Goal: Task Accomplishment & Management: Use online tool/utility

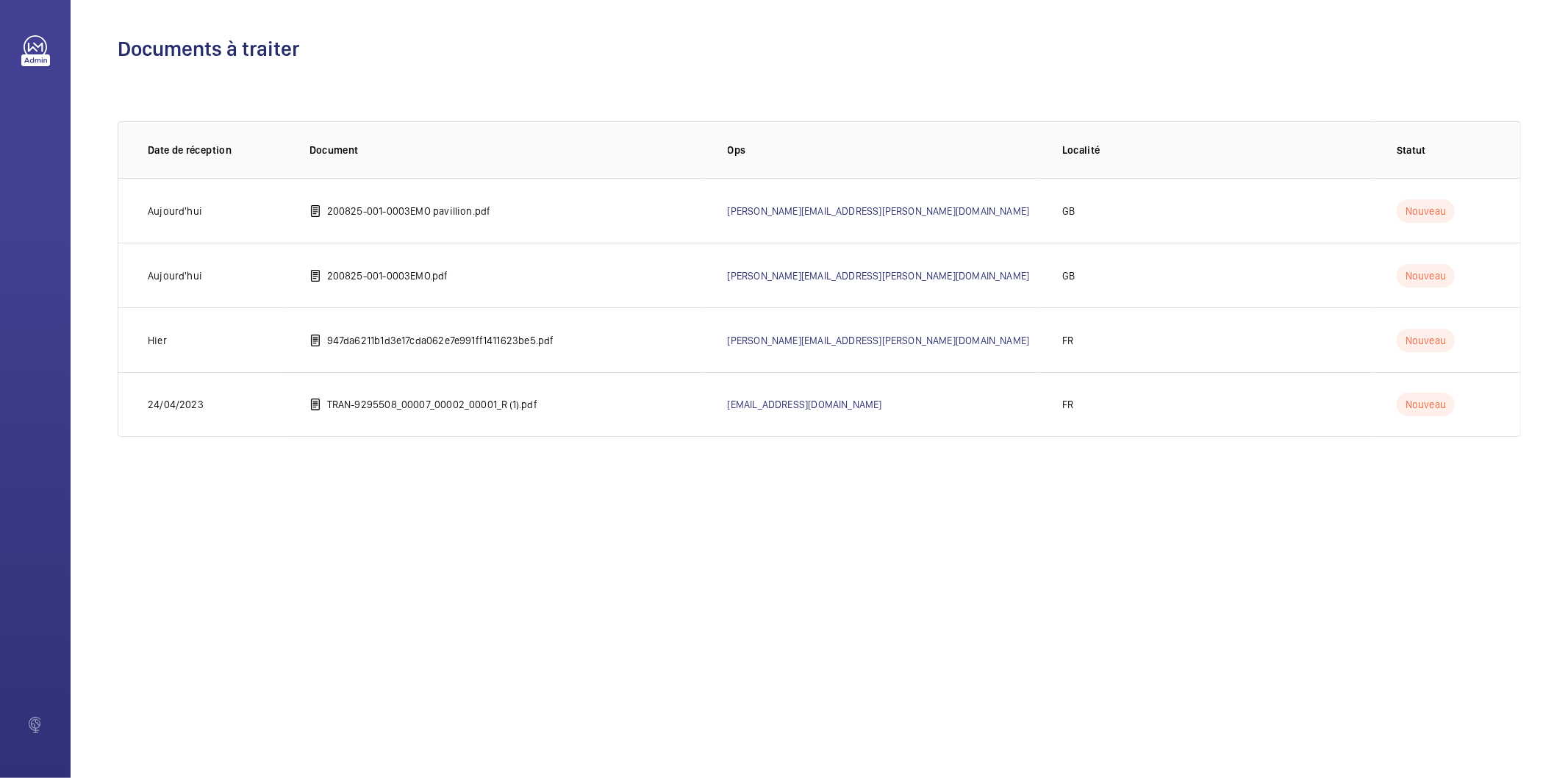
click at [414, 280] on p "200825-001-0003EMO.pdf" at bounding box center [388, 276] width 121 height 15
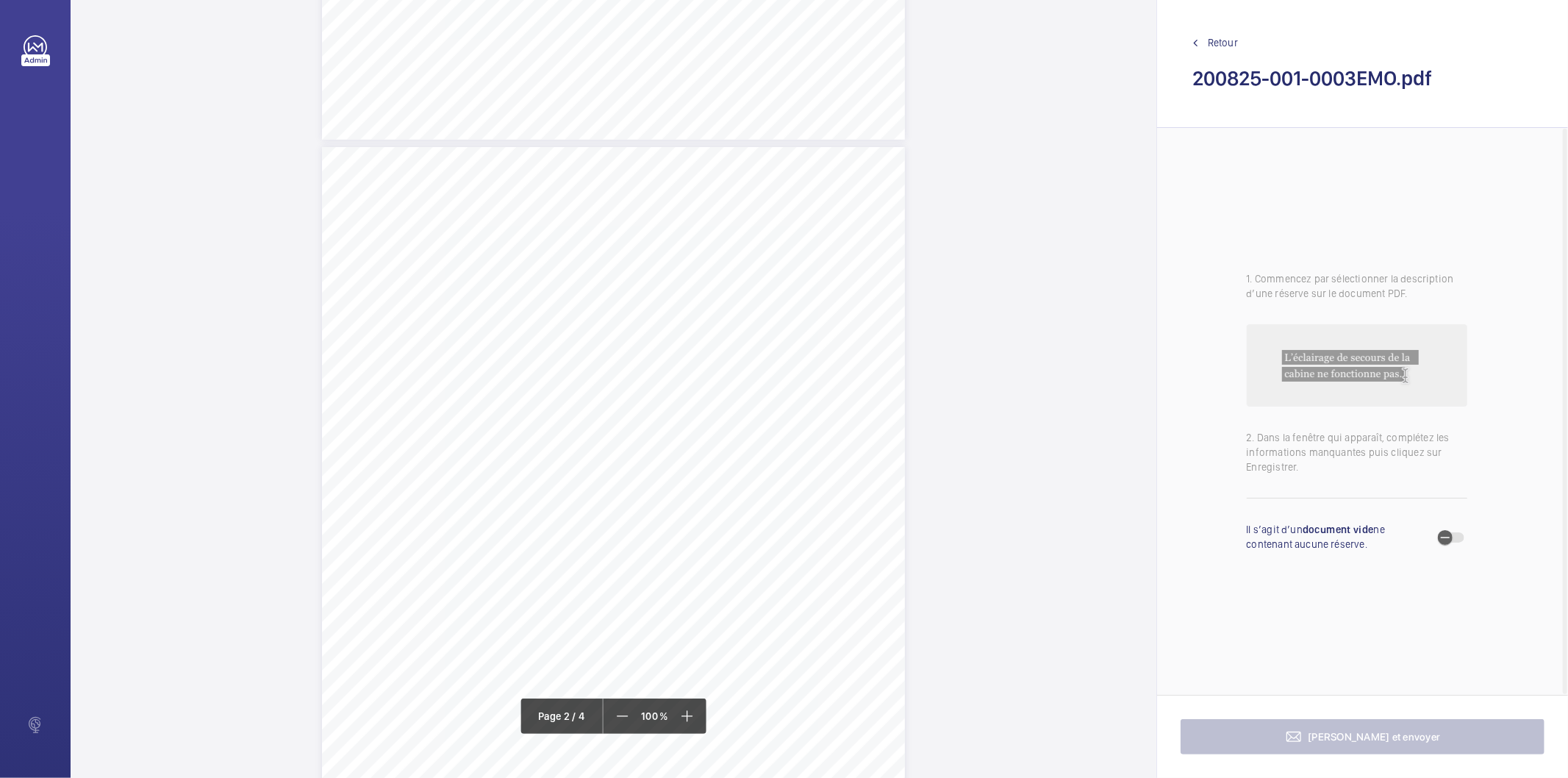
scroll to position [735, 0]
click at [831, 299] on div "HSB Engineering Insurance Services Limited Registered in [GEOGRAPHIC_DATA] and …" at bounding box center [614, 533] width 584 height 824
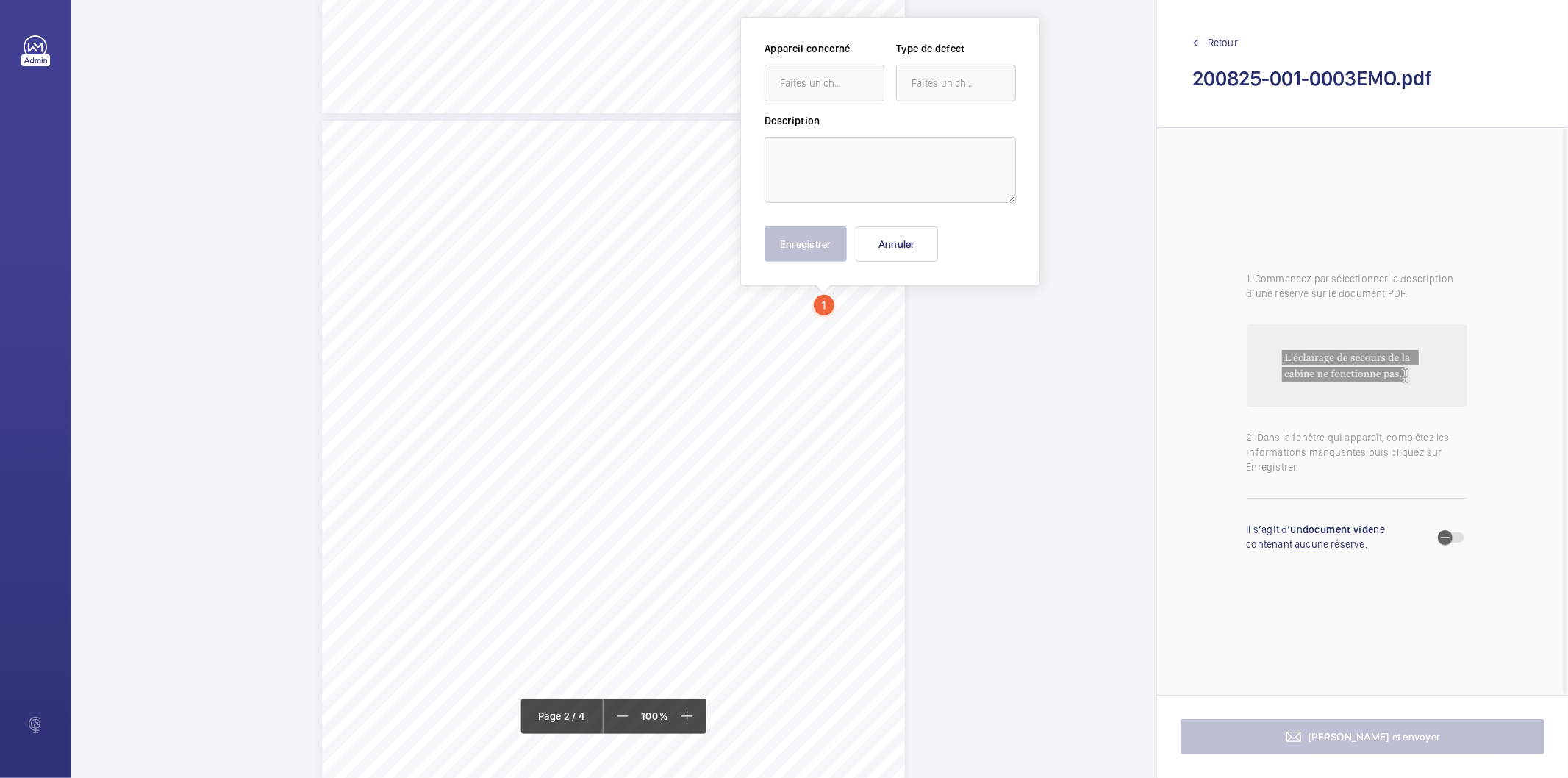
scroll to position [663, 0]
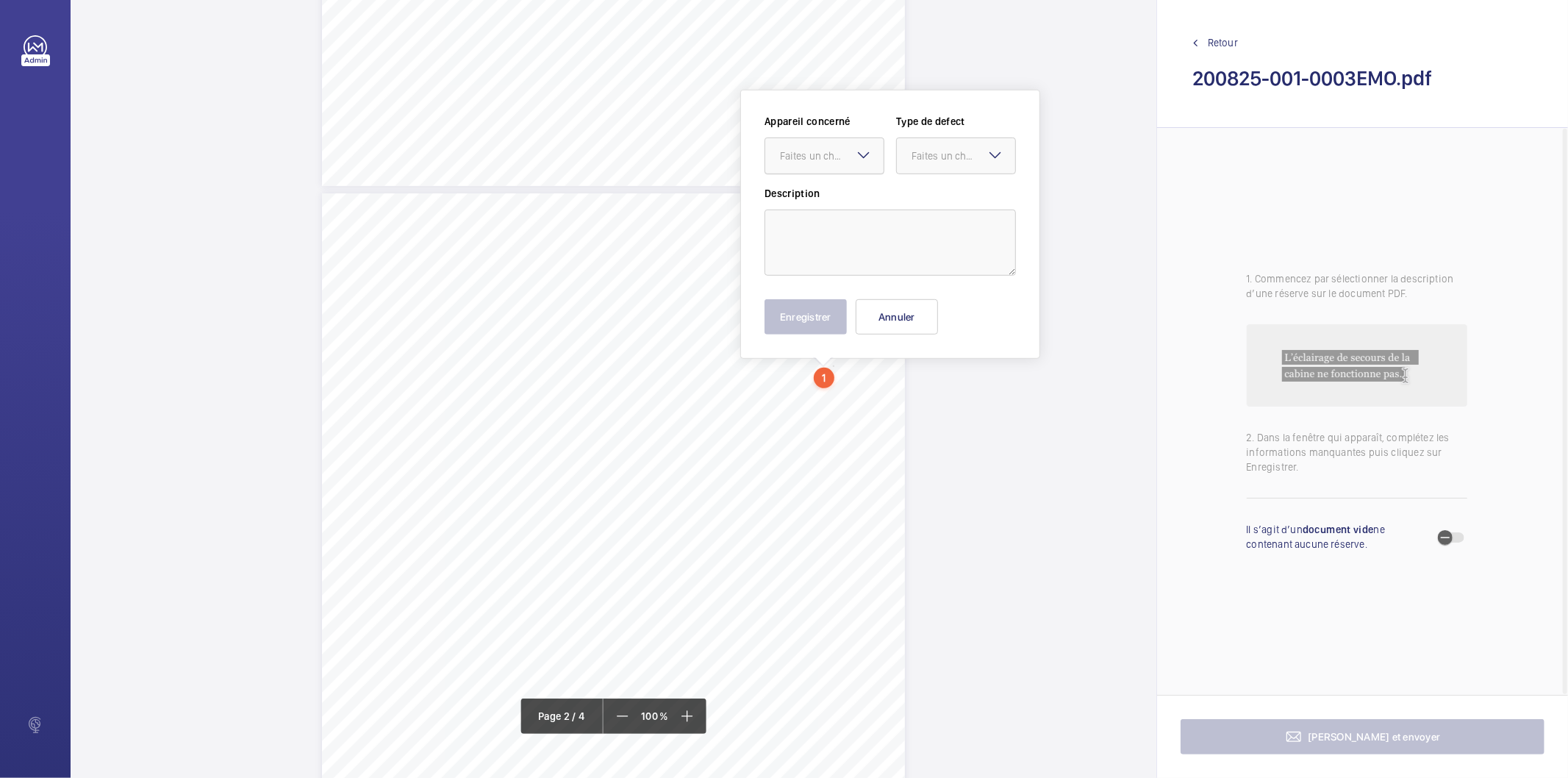
click at [837, 162] on div "Faites un choix" at bounding box center [832, 156] width 104 height 15
click at [879, 314] on button "Annuler" at bounding box center [897, 316] width 82 height 35
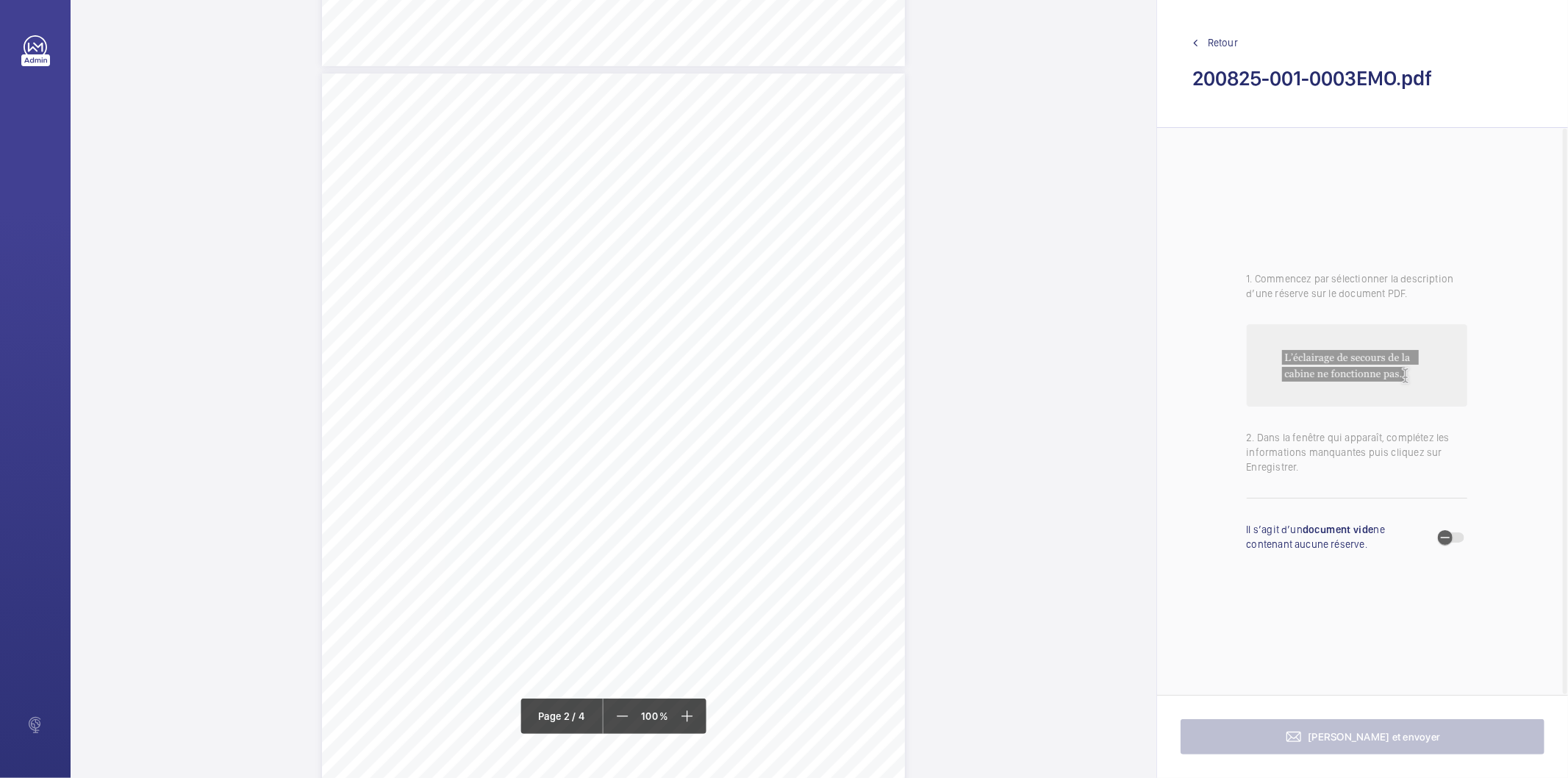
scroll to position [825, 0]
drag, startPoint x: 554, startPoint y: 370, endPoint x: 613, endPoint y: 379, distance: 59.7
click at [613, 379] on div "HSB Engineering Insurance Services Limited Registered in [GEOGRAPHIC_DATA] and …" at bounding box center [614, 442] width 584 height 824
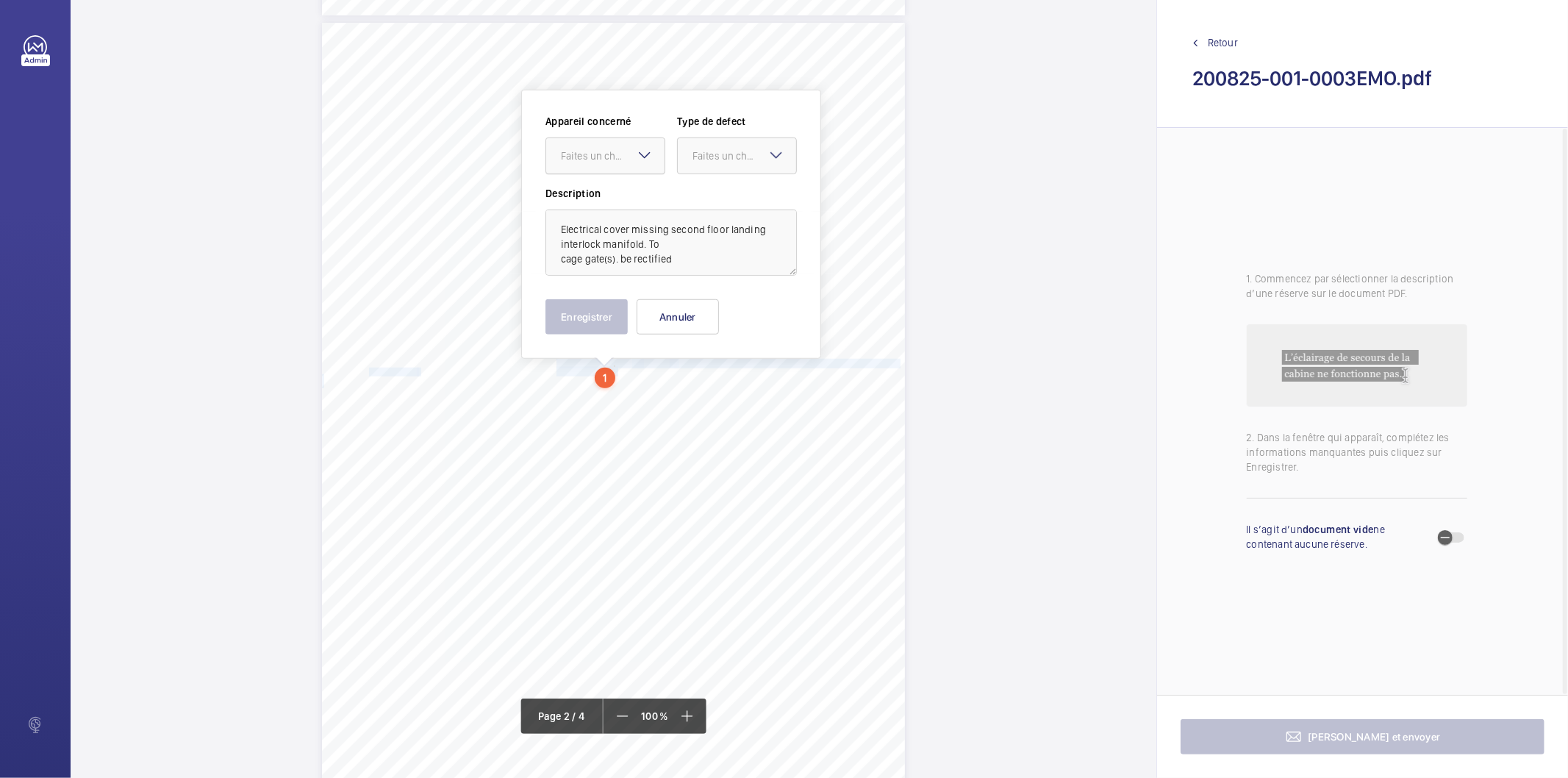
click at [582, 163] on div "Faites un choix" at bounding box center [613, 156] width 104 height 15
click at [584, 206] on span "200825-001-0003EMO" at bounding box center [605, 200] width 89 height 15
click at [700, 156] on div "Faites un choix" at bounding box center [744, 156] width 104 height 15
click at [710, 199] on span "Standard" at bounding box center [737, 200] width 89 height 15
click at [599, 325] on button "Enregistrer" at bounding box center [586, 316] width 82 height 35
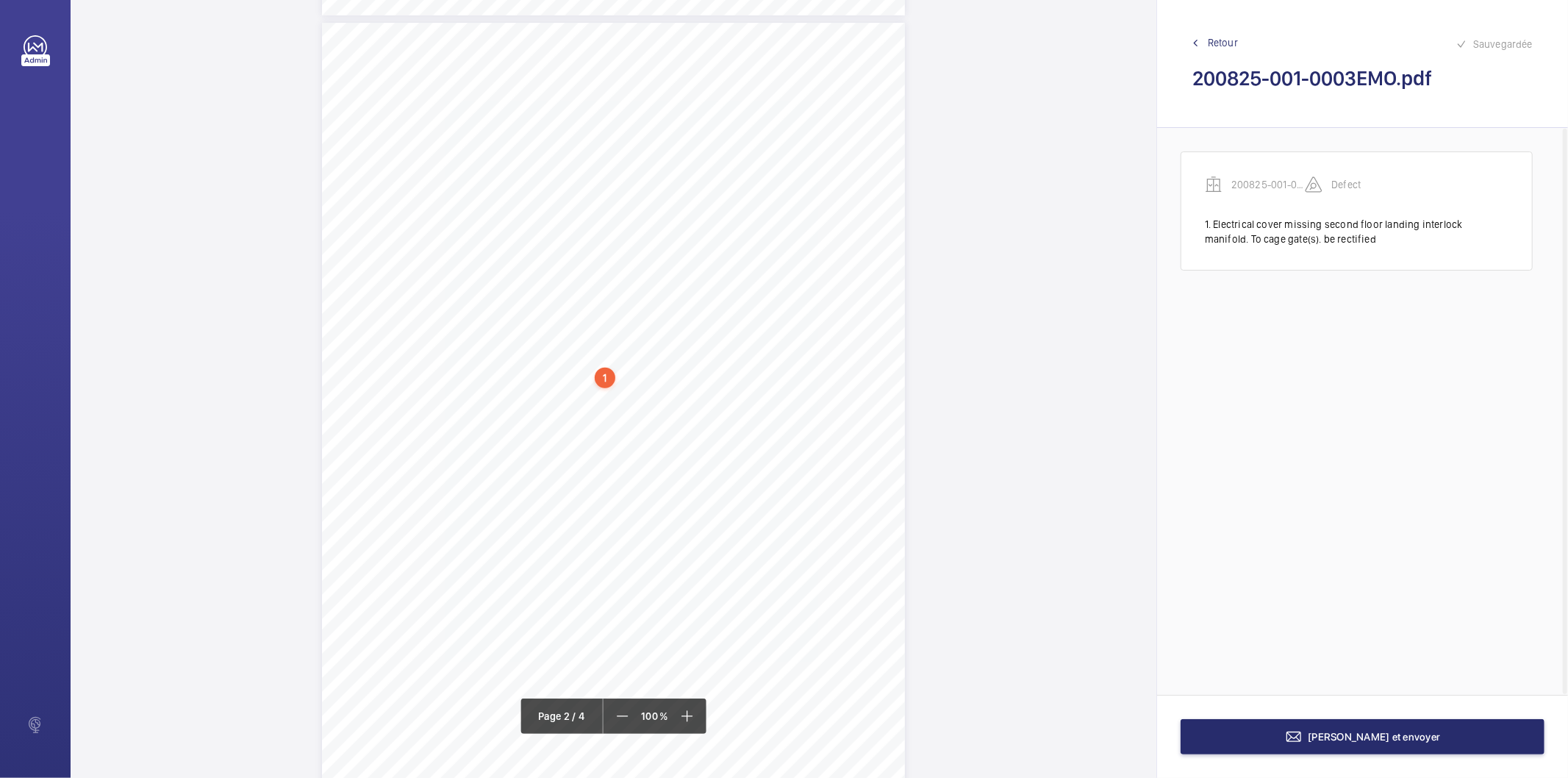
click at [603, 378] on div "1" at bounding box center [605, 378] width 21 height 21
click at [614, 265] on div "200825-001-0003EMO" at bounding box center [608, 263] width 126 height 15
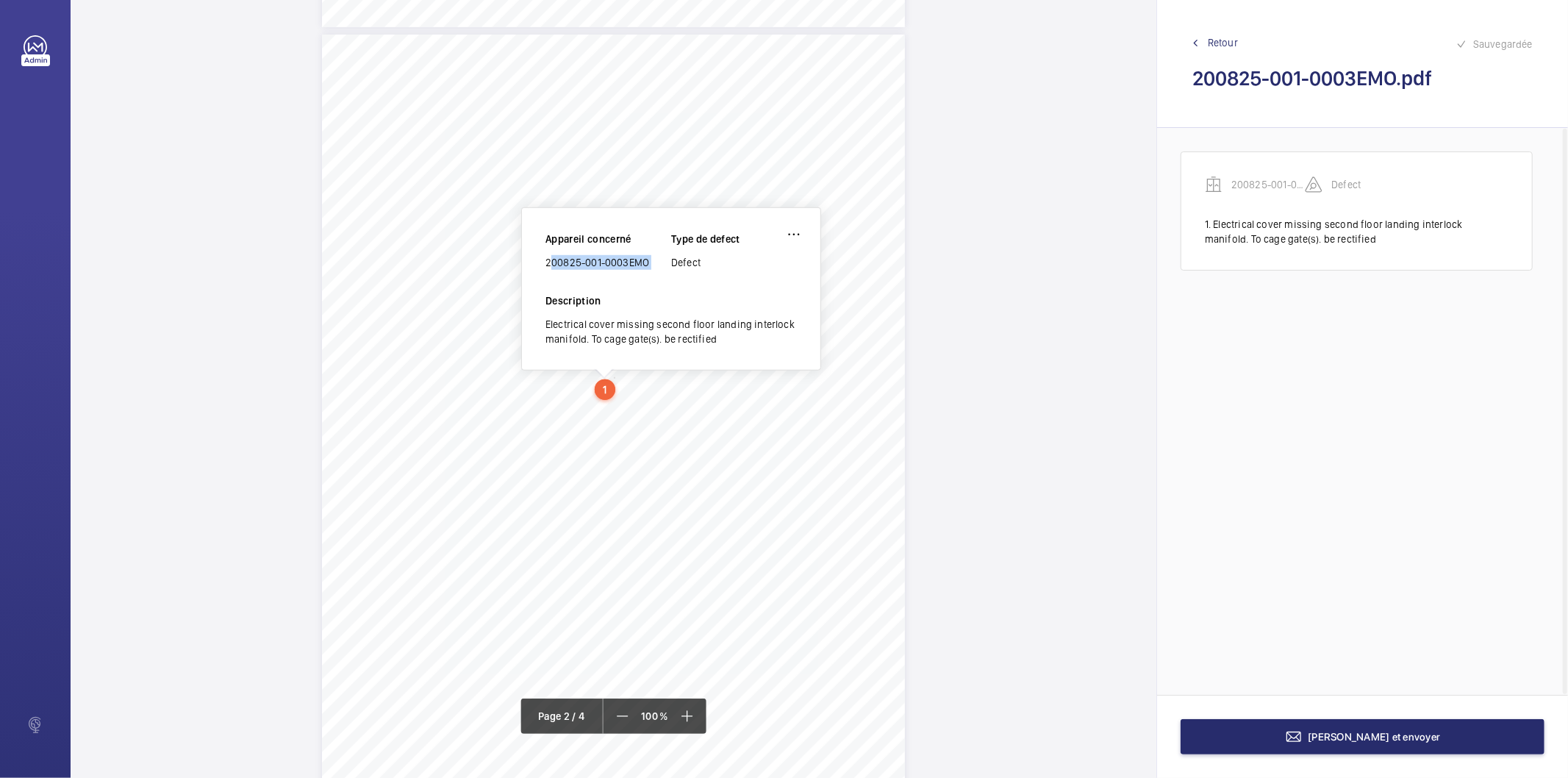
copy div "200825-001-0003EMO"
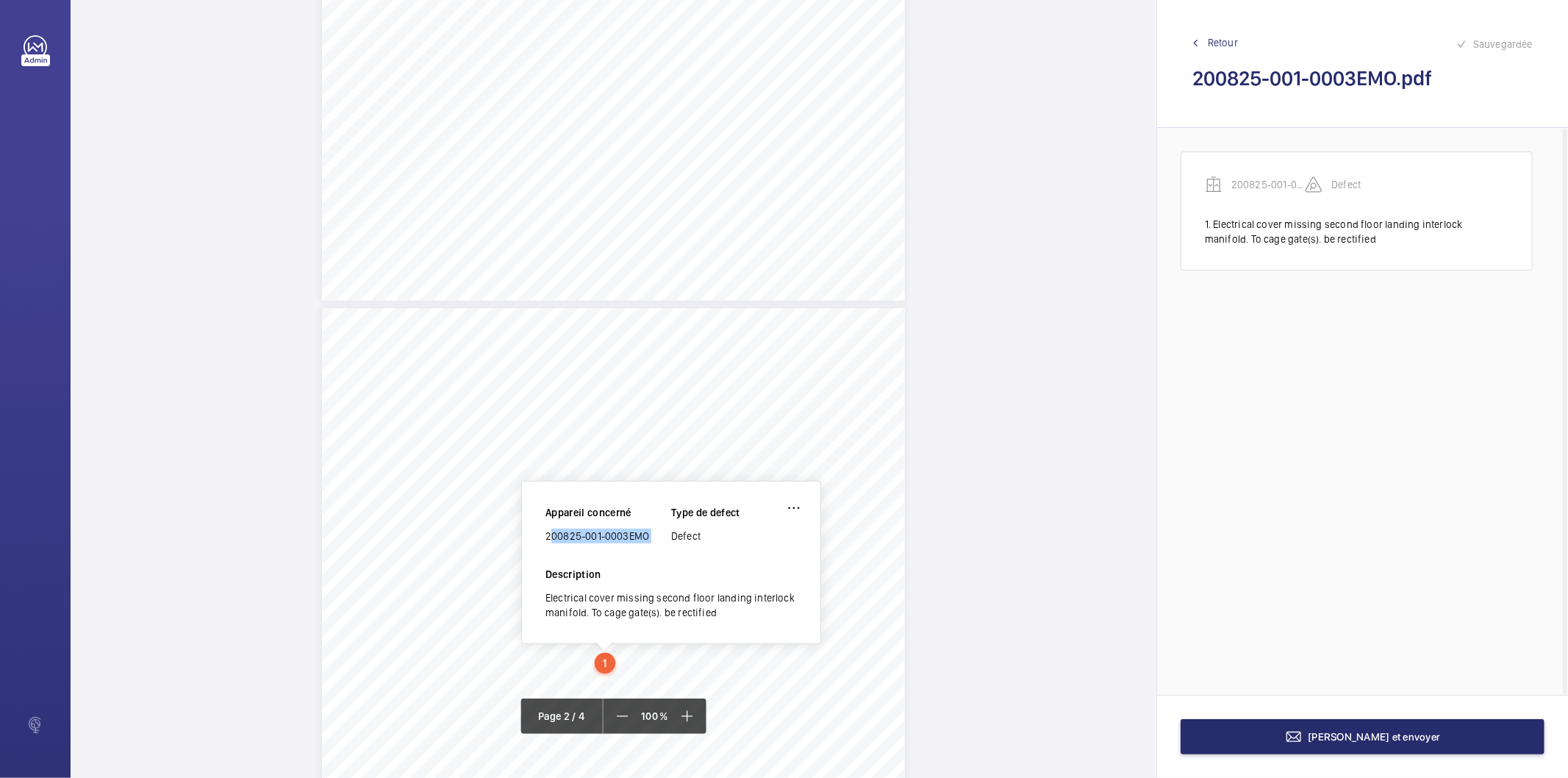
scroll to position [577, 0]
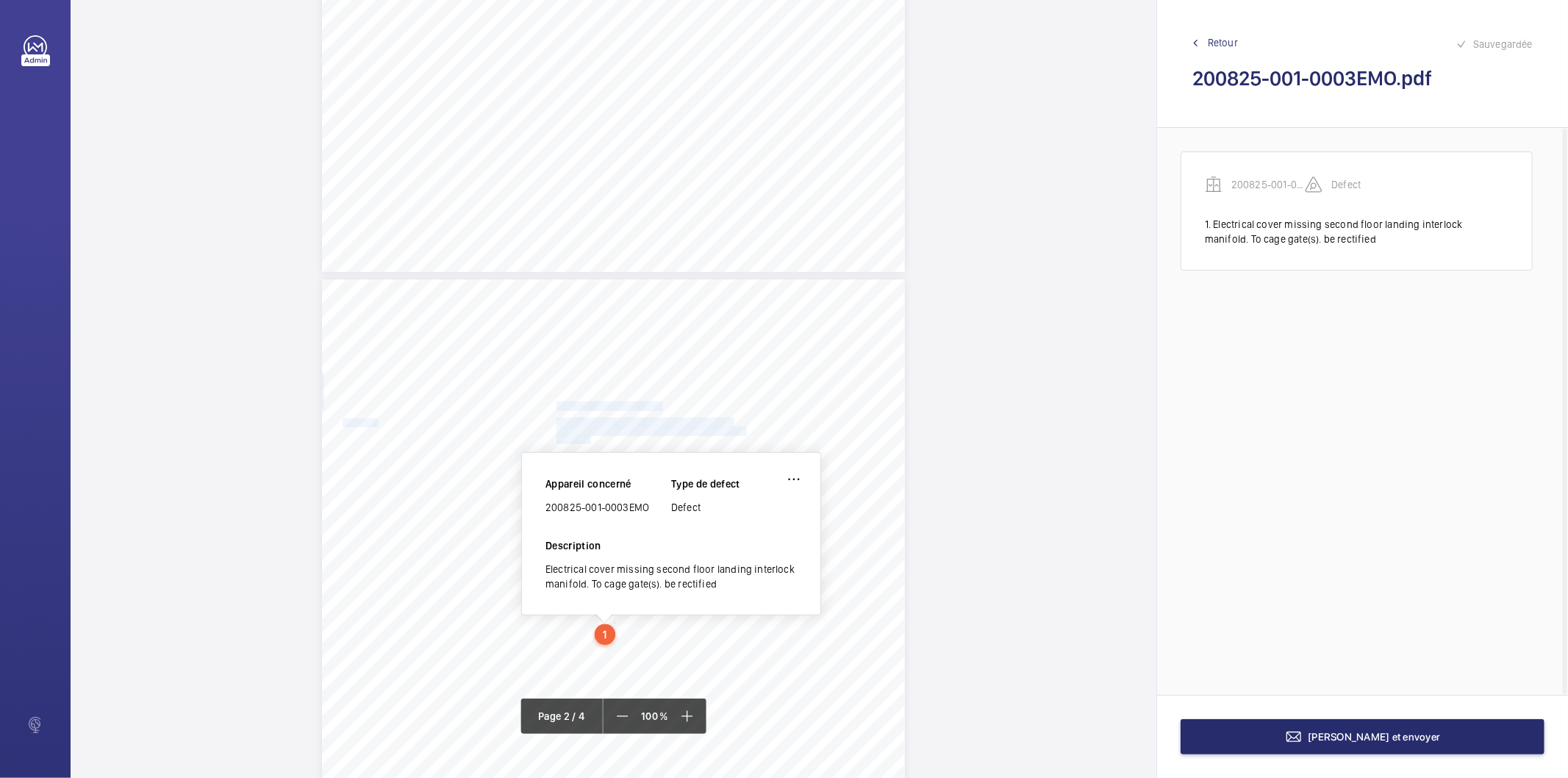
drag, startPoint x: 554, startPoint y: 405, endPoint x: 586, endPoint y: 437, distance: 45.3
click at [586, 437] on div "HSB Engineering Insurance Services Limited Registered in [GEOGRAPHIC_DATA] and …" at bounding box center [614, 691] width 584 height 824
click at [584, 432] on span "[GEOGRAPHIC_DATA], [GEOGRAPHIC_DATA]" at bounding box center [650, 431] width 185 height 9
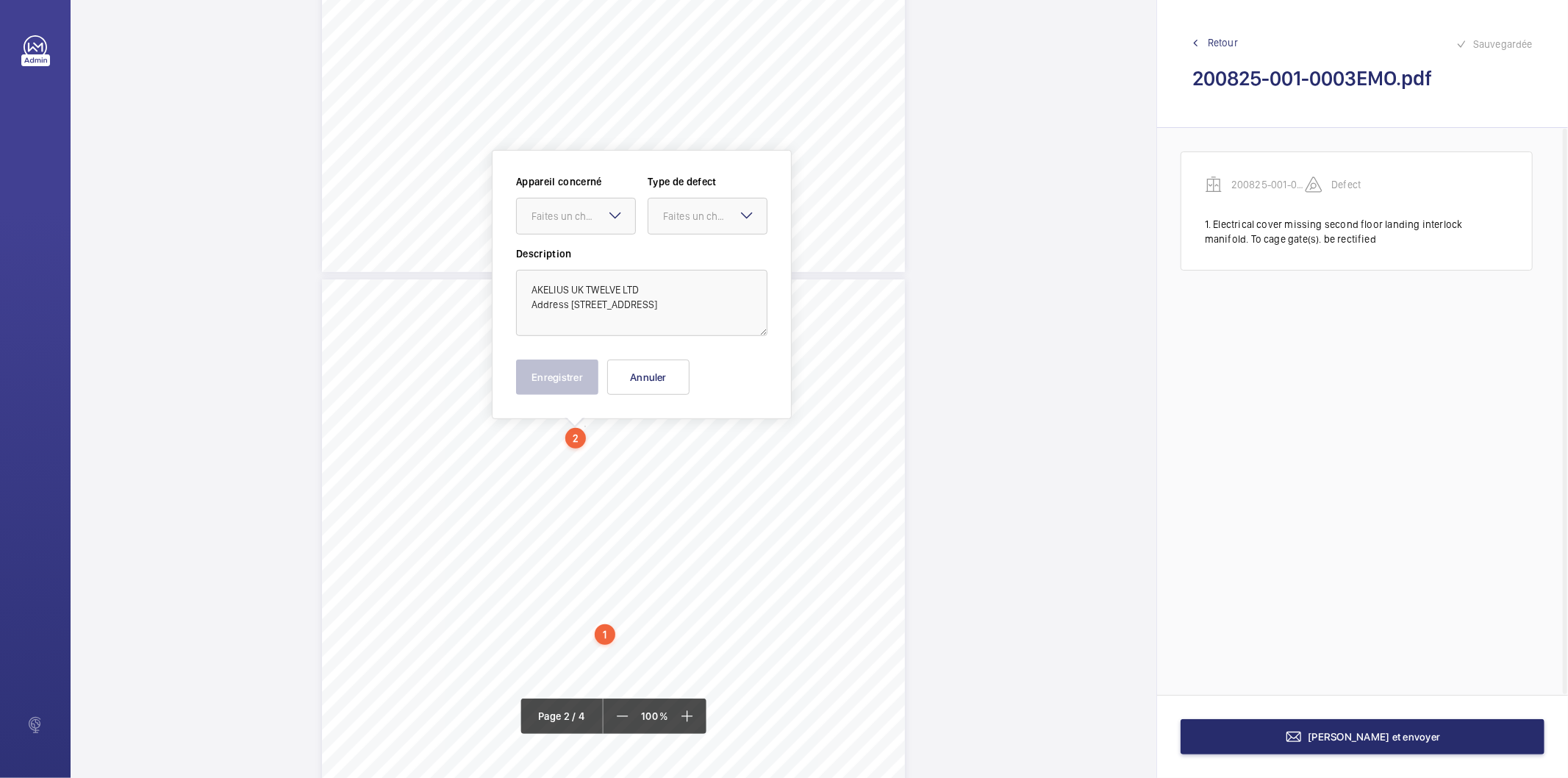
scroll to position [636, 0]
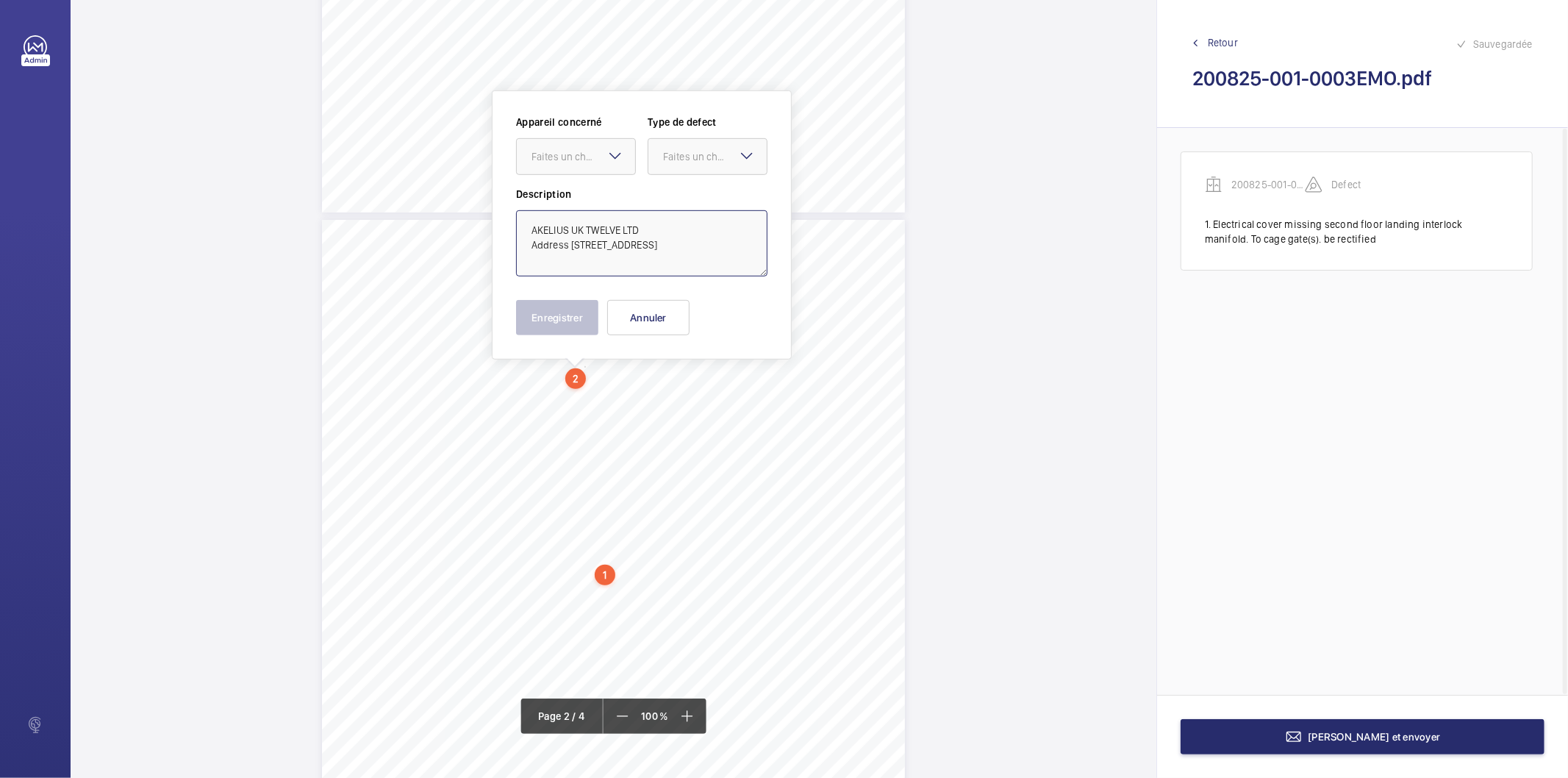
drag, startPoint x: 566, startPoint y: 243, endPoint x: 644, endPoint y: 228, distance: 79.4
click at [644, 228] on textarea "AKELIUS UK TWELVE LTD Address [STREET_ADDRESS]" at bounding box center [642, 243] width 252 height 66
type textarea "AKELIUS UK TWELVE LTD [GEOGRAPHIC_DATA], [STREET_ADDRESS]"
click at [657, 305] on button "Annuler" at bounding box center [648, 317] width 82 height 35
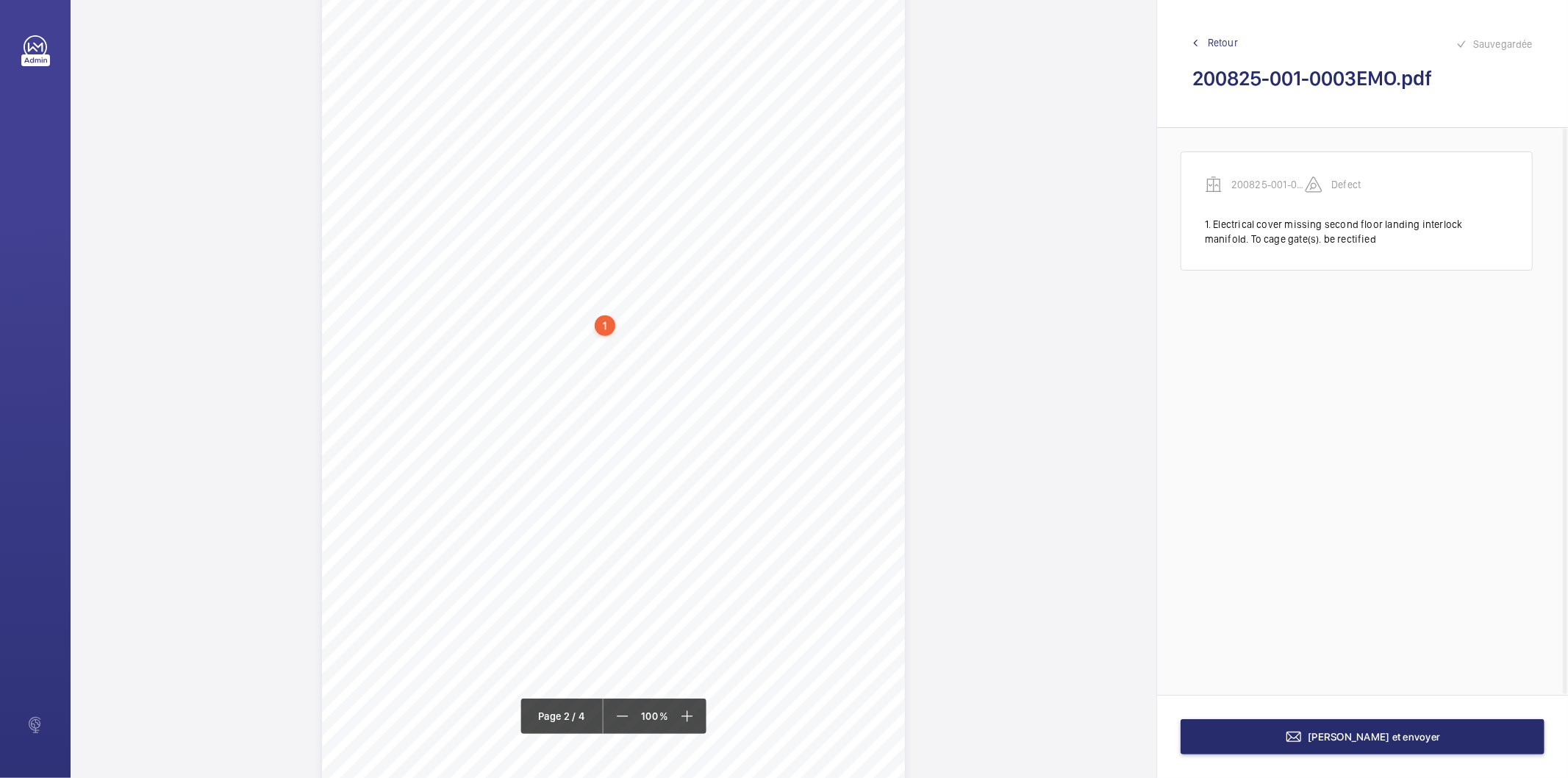
scroll to position [963, 0]
drag, startPoint x: 554, startPoint y: 394, endPoint x: 761, endPoint y: 390, distance: 207.0
click at [761, 390] on div "HSB Engineering Insurance Services Limited Registered in [GEOGRAPHIC_DATA] and …" at bounding box center [614, 304] width 584 height 824
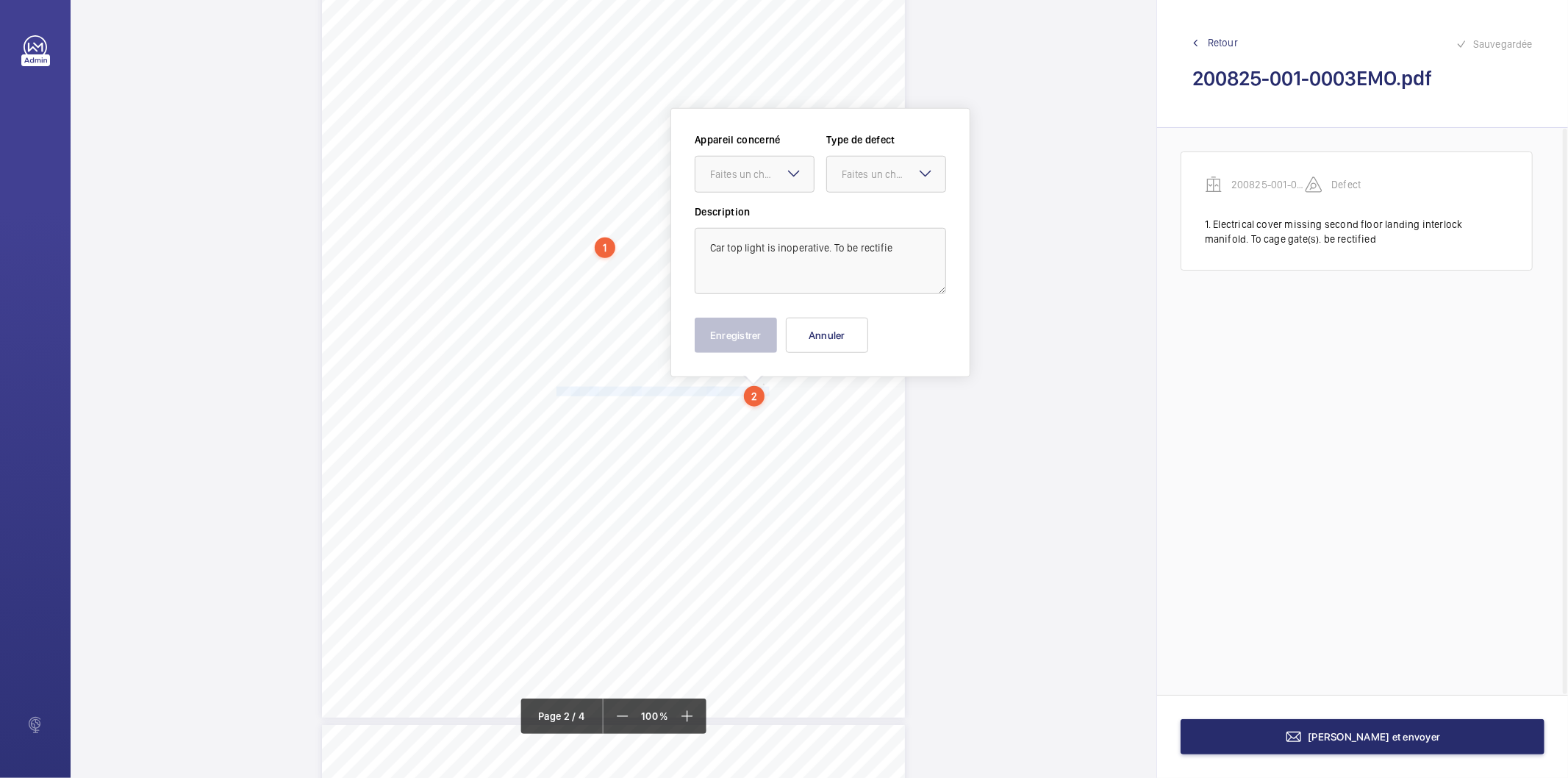
scroll to position [981, 0]
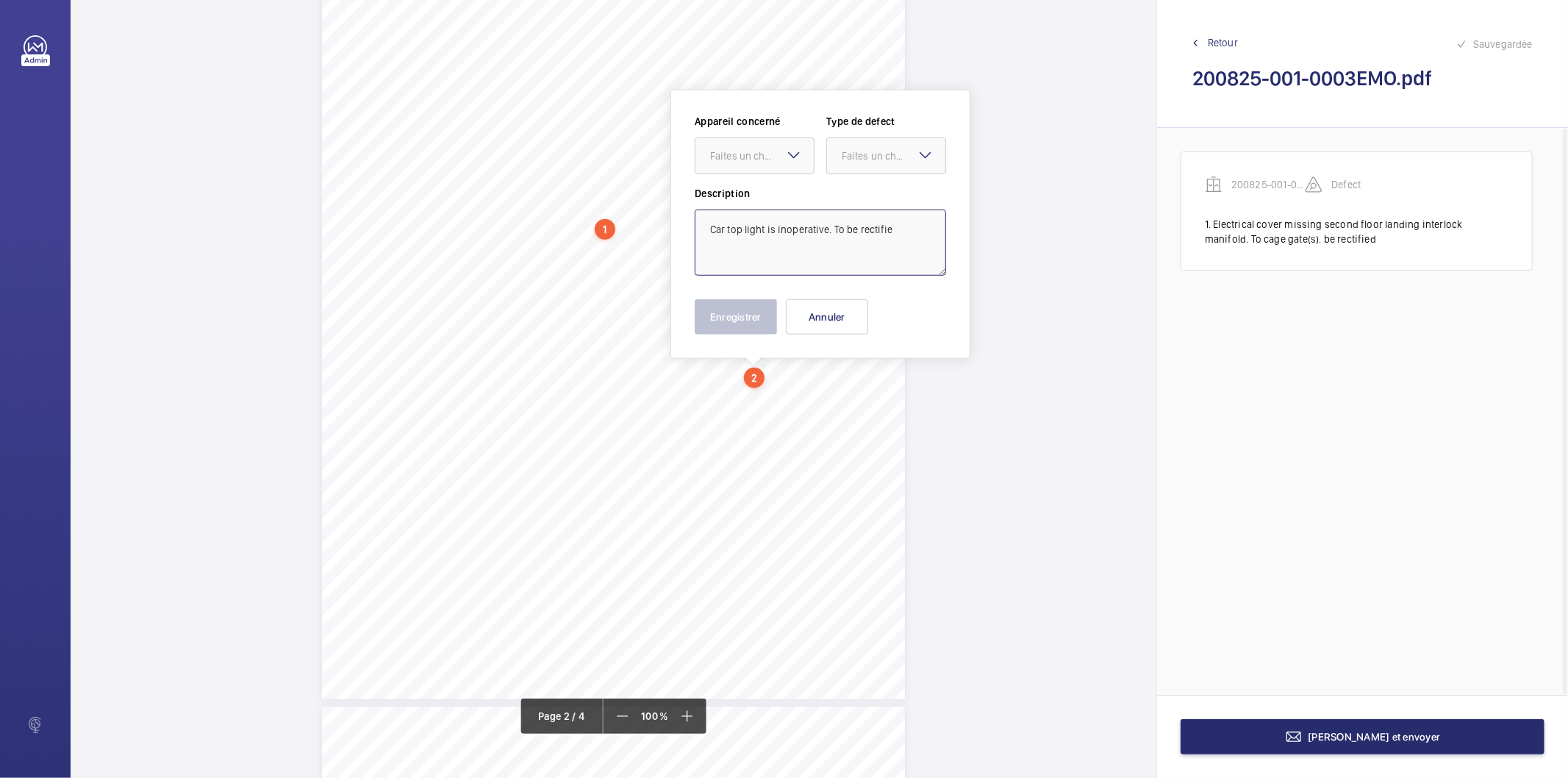
click at [890, 236] on textarea "Car top light is inoperative. To be rectifie" at bounding box center [821, 243] width 252 height 66
click at [758, 151] on div "Faites un choix" at bounding box center [762, 156] width 104 height 15
click at [768, 200] on span "200825-001-0003EMO" at bounding box center [755, 200] width 89 height 15
click at [858, 152] on div "Faites un choix" at bounding box center [894, 156] width 104 height 15
click at [862, 203] on span "Standard" at bounding box center [886, 200] width 89 height 15
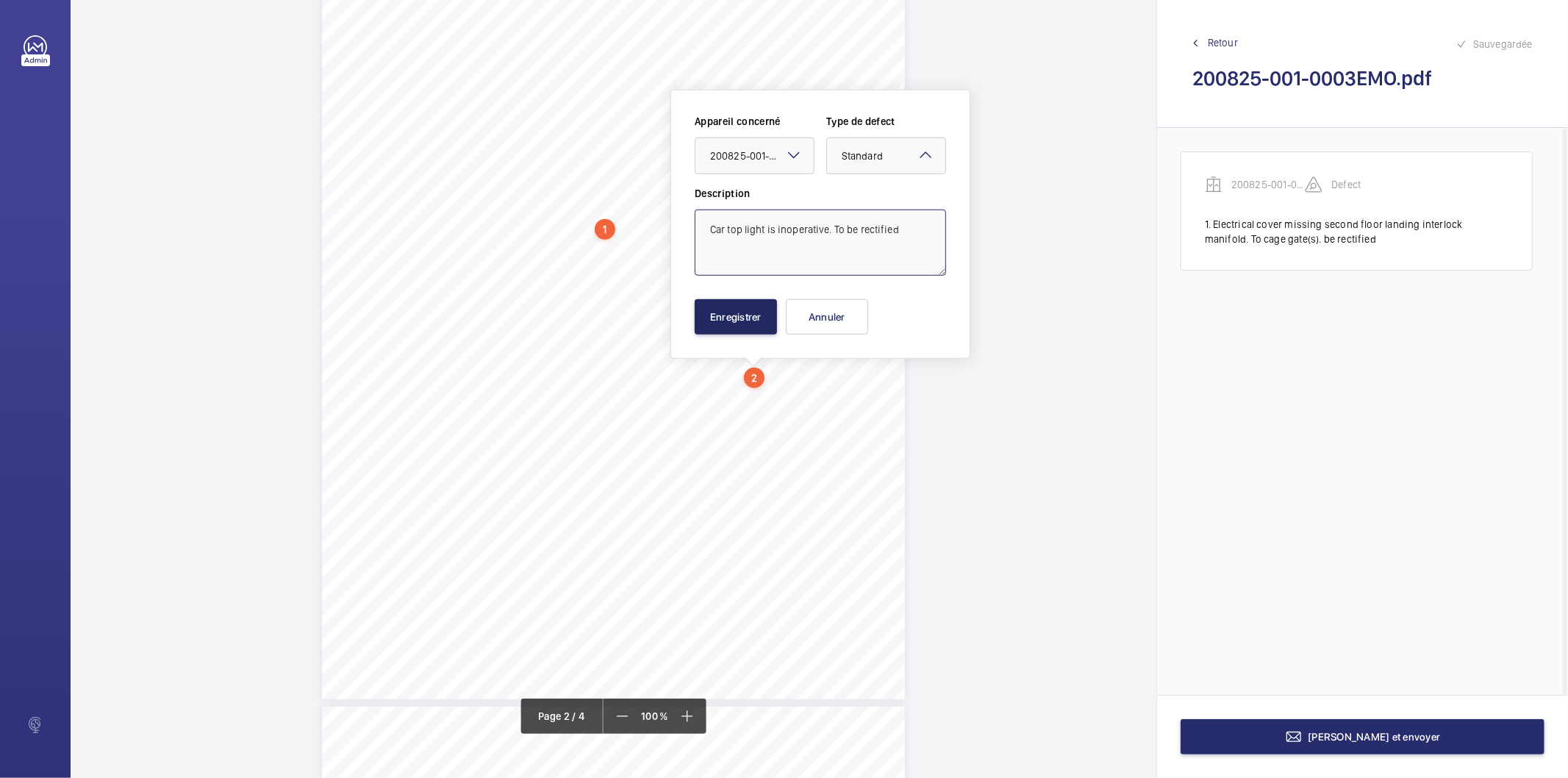
type textarea "Car top light is inoperative. To be rectified"
click at [751, 331] on button "Enregistrer" at bounding box center [736, 316] width 82 height 35
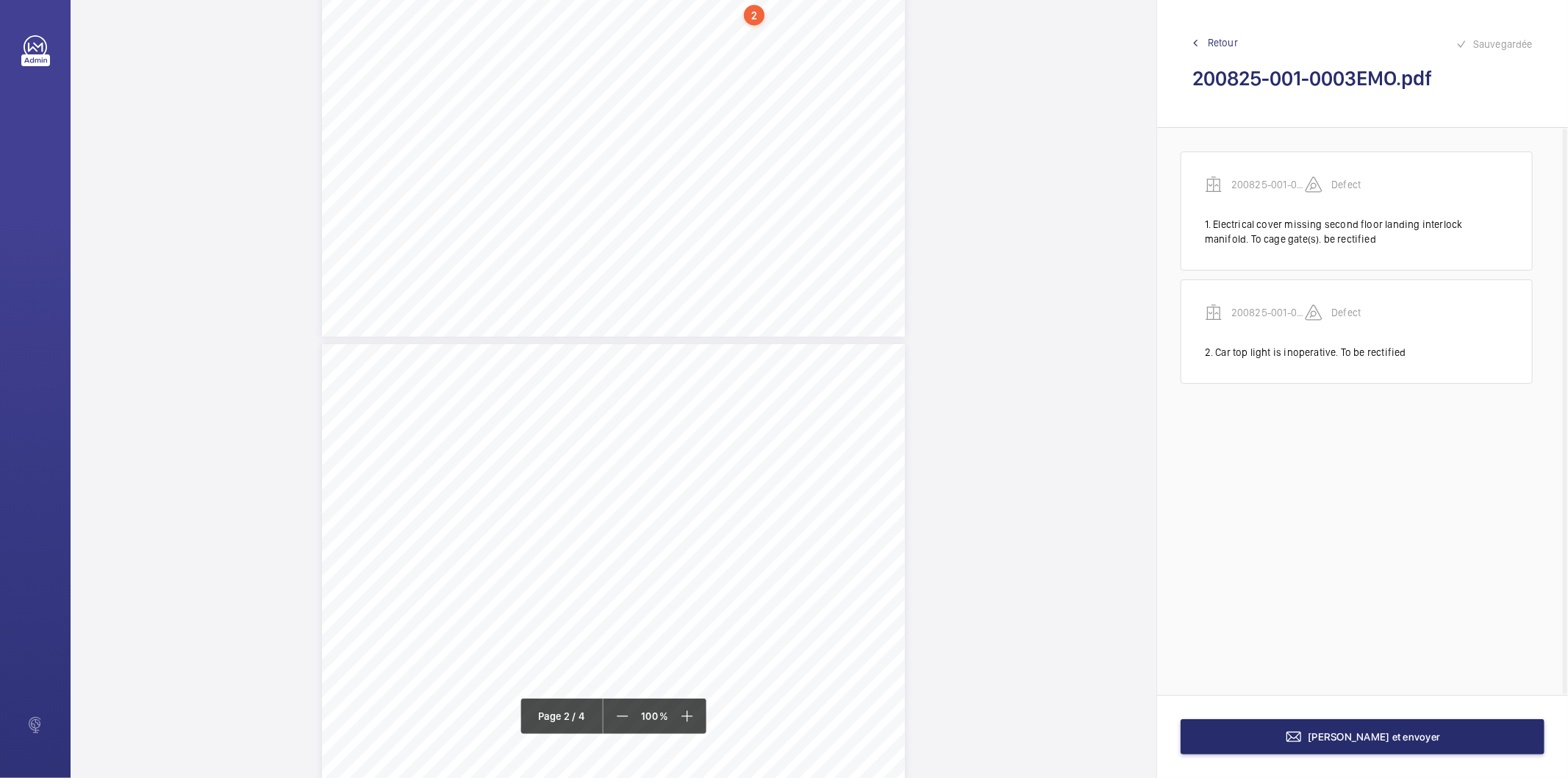
scroll to position [1390, 0]
drag, startPoint x: 383, startPoint y: 459, endPoint x: 724, endPoint y: 458, distance: 341.0
click at [724, 458] on div "HSB Engineering Insurance Services Limited Registered in [GEOGRAPHIC_DATA]: 030…" at bounding box center [614, 710] width 584 height 824
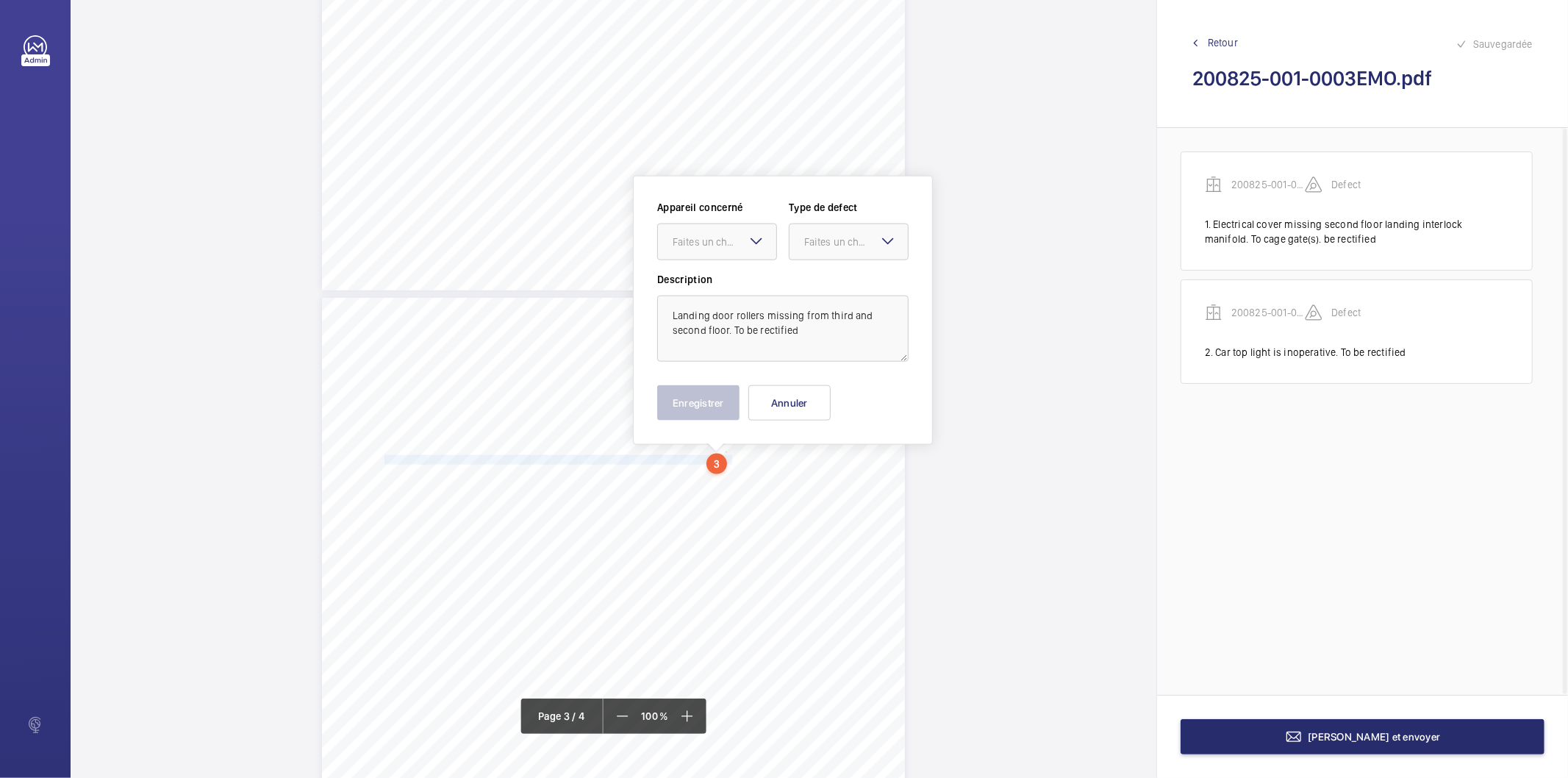
scroll to position [1475, 0]
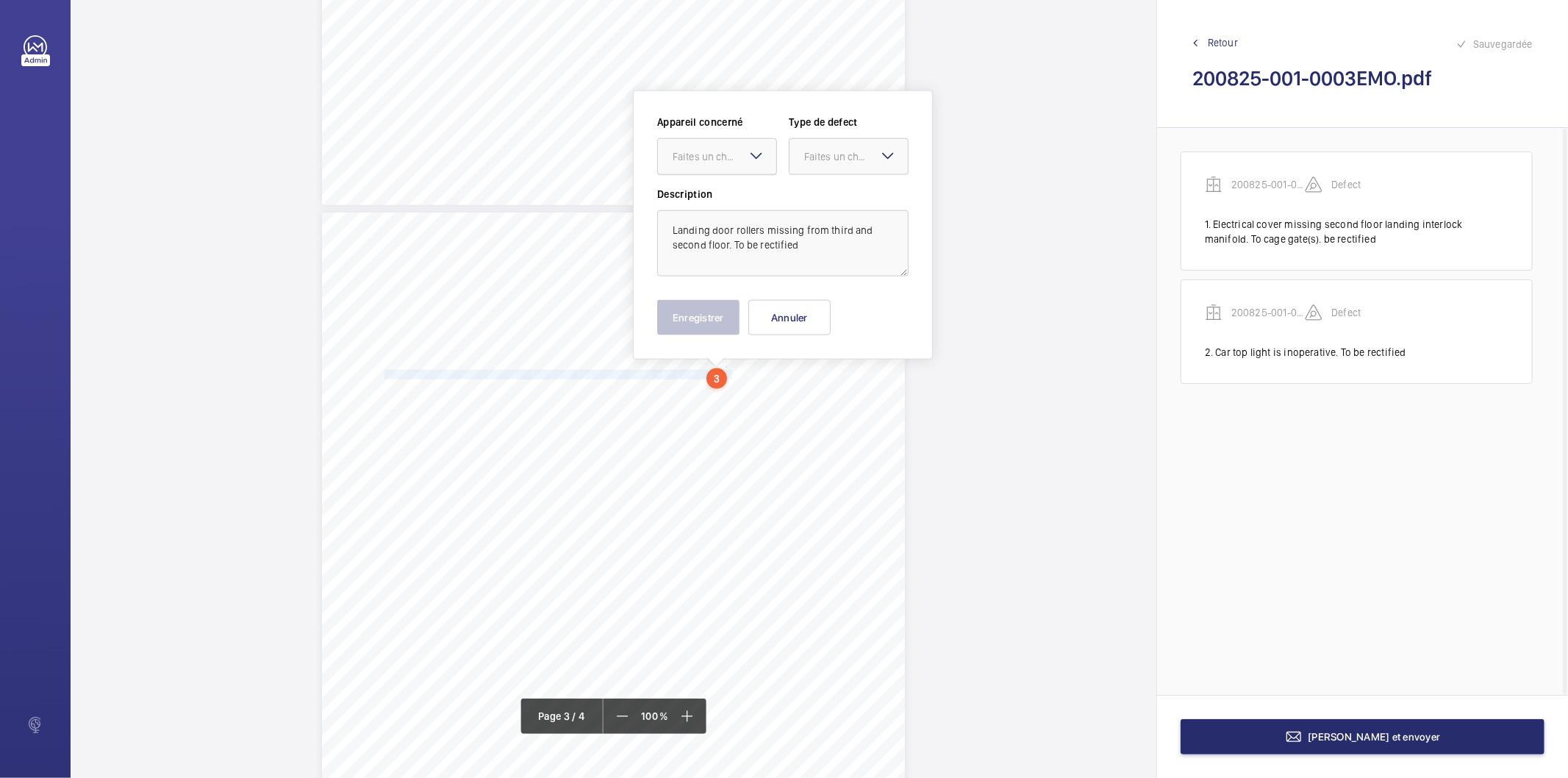
click at [707, 154] on div "Faites un choix" at bounding box center [724, 157] width 104 height 15
click at [713, 203] on span "200825-001-0003EMO" at bounding box center [717, 201] width 89 height 15
click at [812, 157] on div "Faites un choix" at bounding box center [857, 157] width 104 height 15
click at [824, 201] on span "Standard" at bounding box center [849, 201] width 89 height 15
click at [723, 326] on button "Enregistrer" at bounding box center [698, 317] width 82 height 35
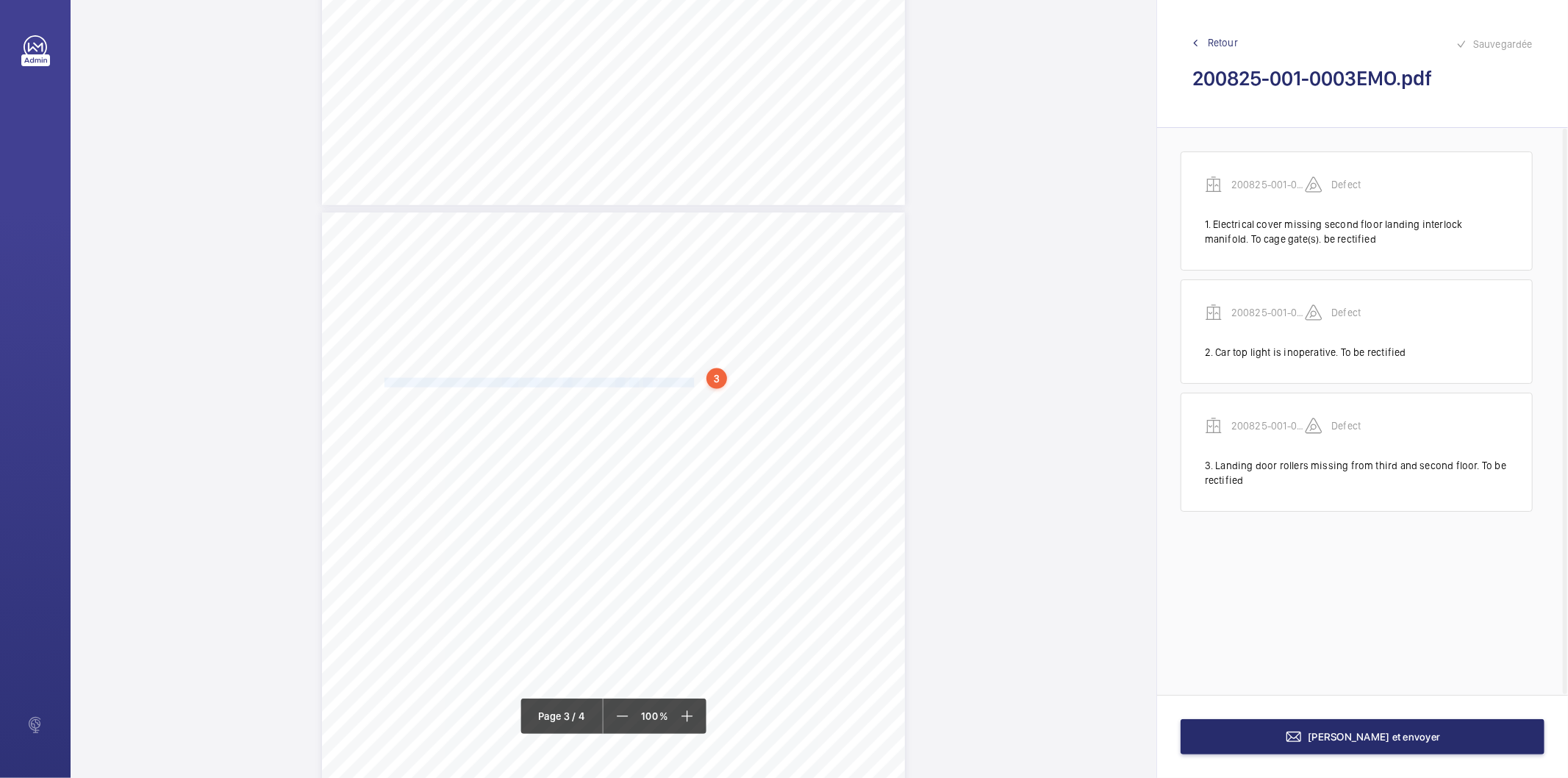
drag, startPoint x: 382, startPoint y: 383, endPoint x: 687, endPoint y: 385, distance: 305.0
click at [687, 385] on div "HSB Engineering Insurance Services Limited Registered in [GEOGRAPHIC_DATA]: 030…" at bounding box center [614, 625] width 584 height 824
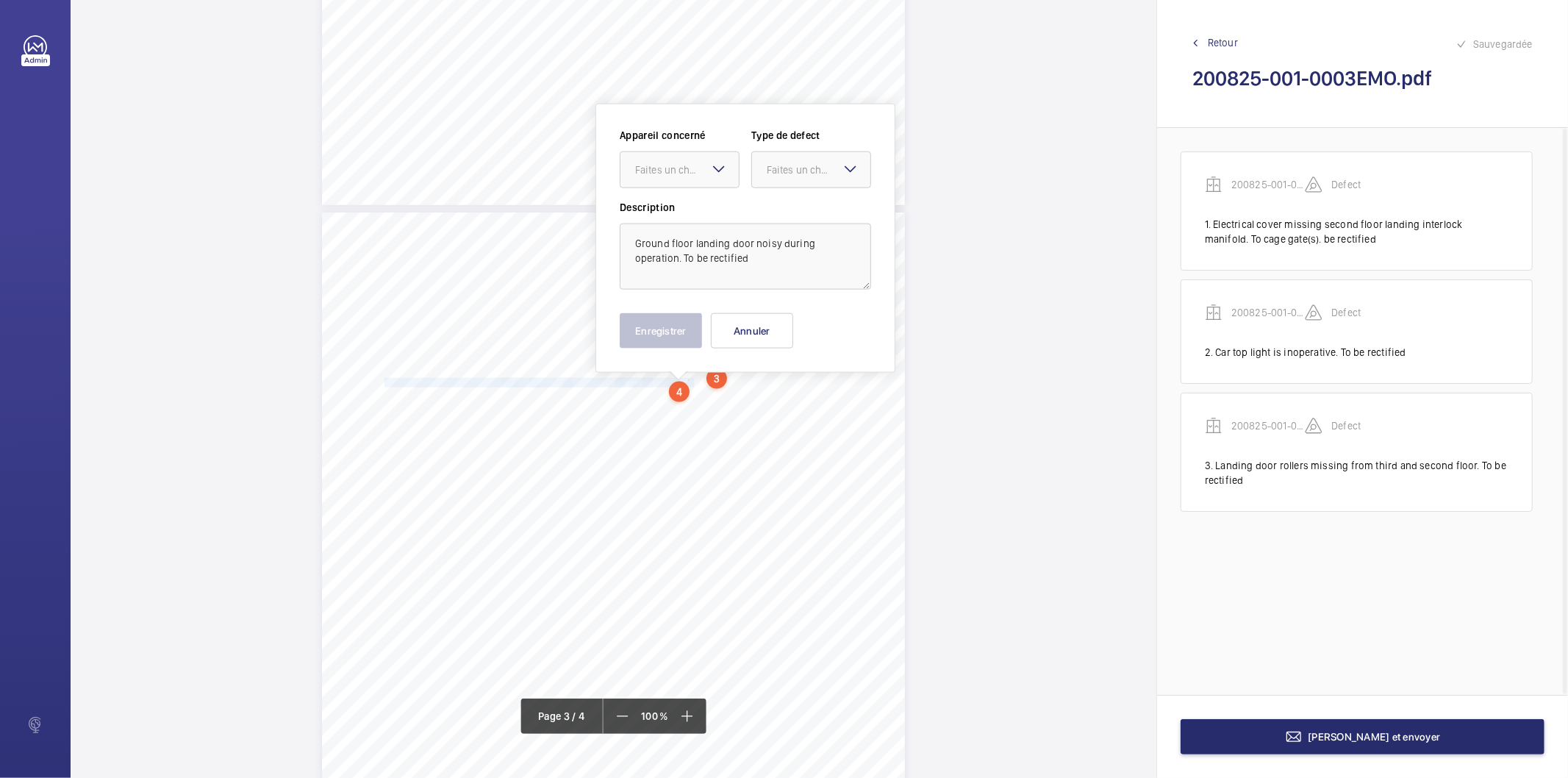
scroll to position [1488, 0]
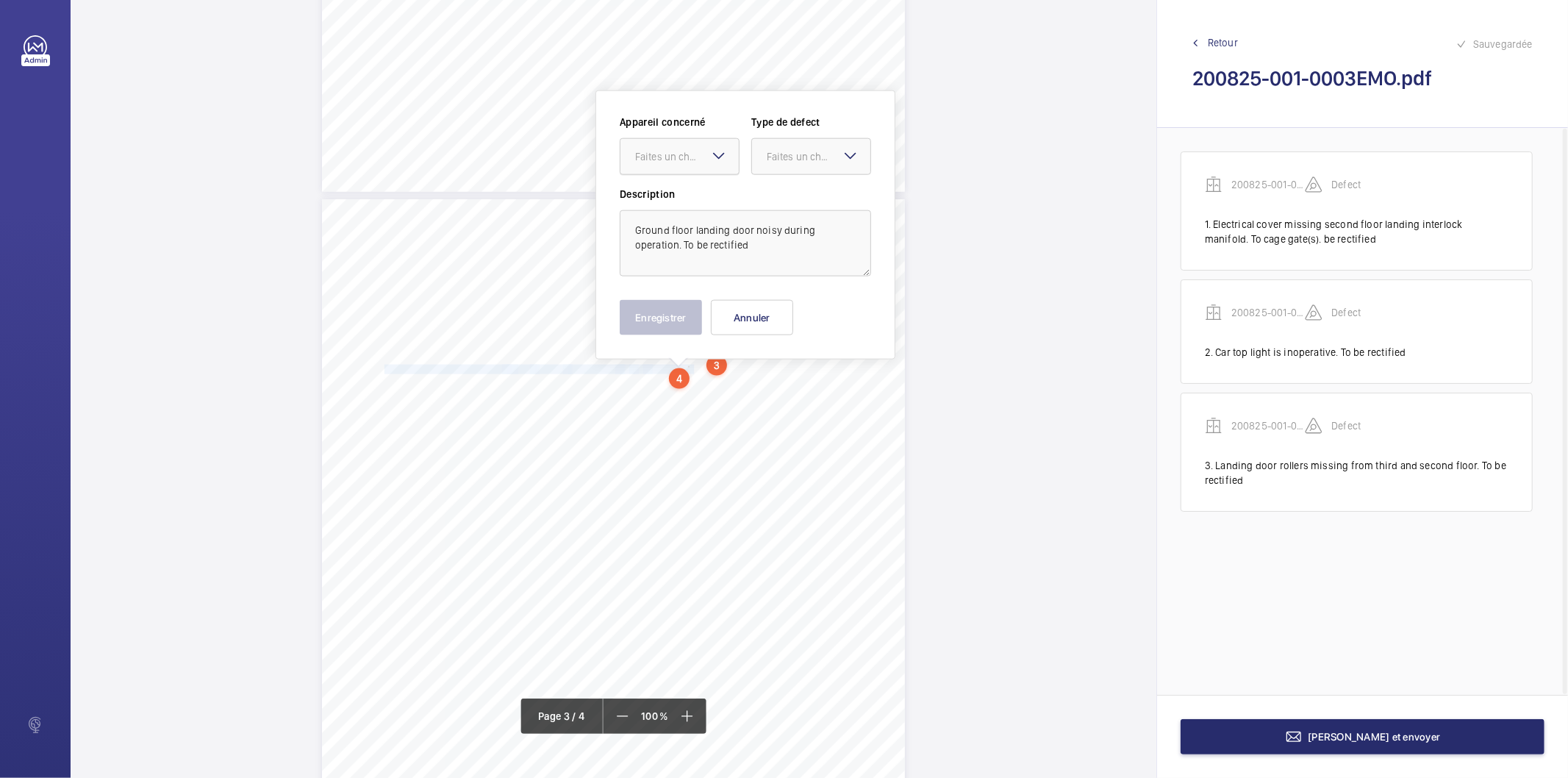
click at [675, 149] on div "Faites un choix" at bounding box center [688, 157] width 104 height 15
click at [659, 197] on span "200825-001-0003EMO" at bounding box center [680, 201] width 89 height 15
click at [780, 141] on div at bounding box center [810, 156] width 118 height 35
click at [799, 199] on span "Standard" at bounding box center [811, 201] width 89 height 15
click at [673, 316] on button "Enregistrer" at bounding box center [660, 317] width 82 height 35
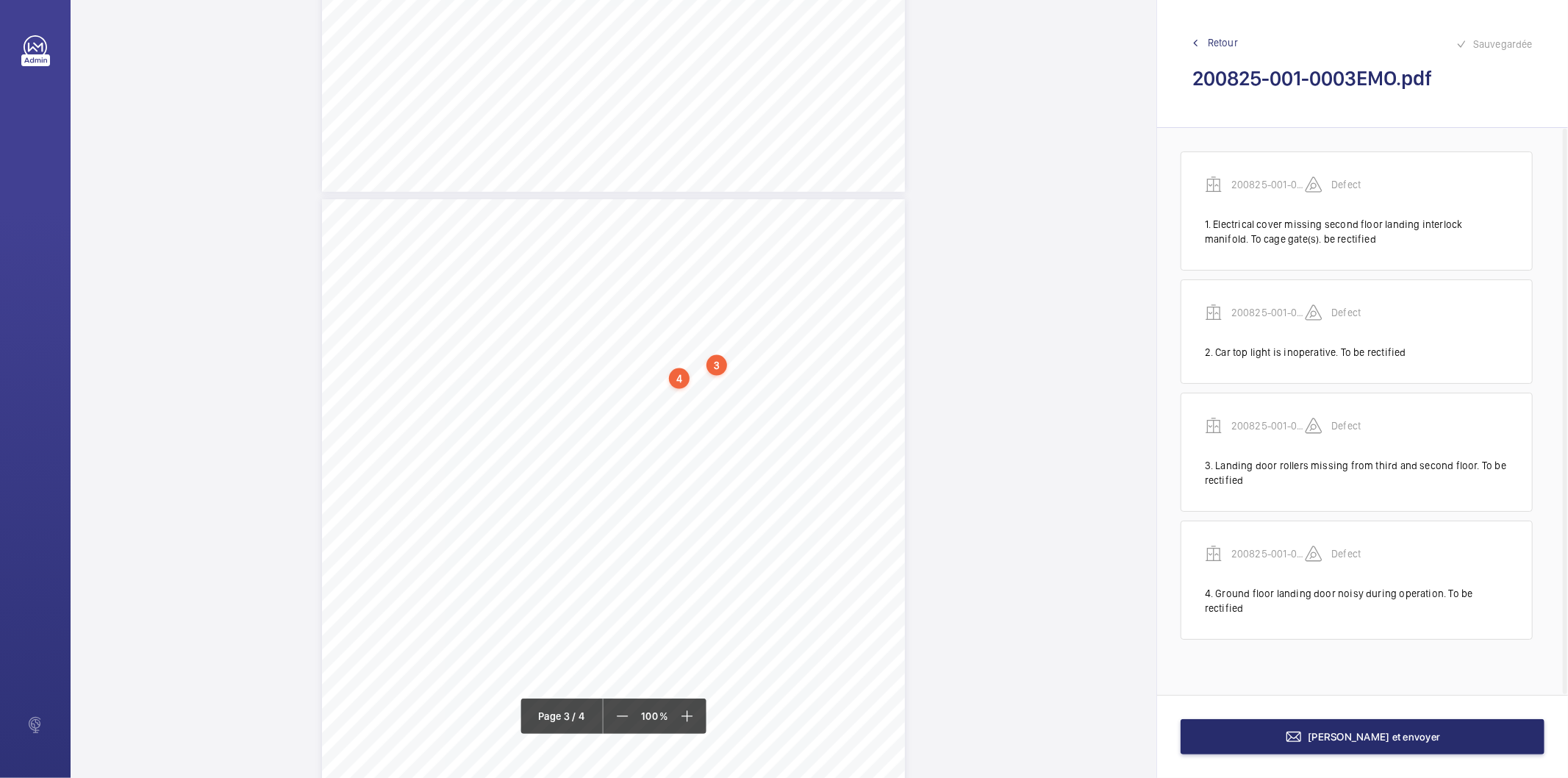
click at [409, 382] on span "Page 3" at bounding box center [410, 386] width 5 height 9
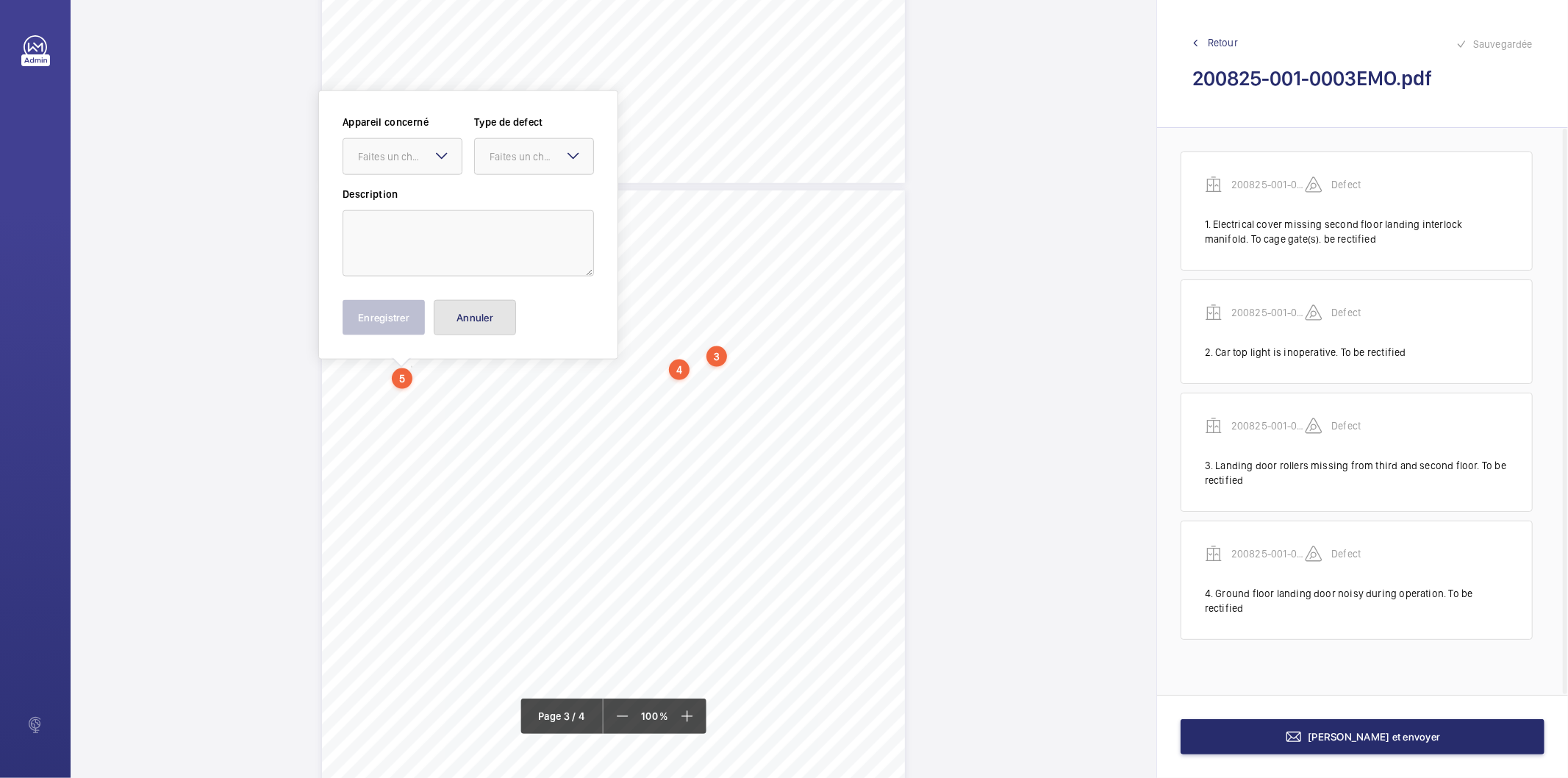
click at [483, 320] on button "Annuler" at bounding box center [475, 317] width 82 height 35
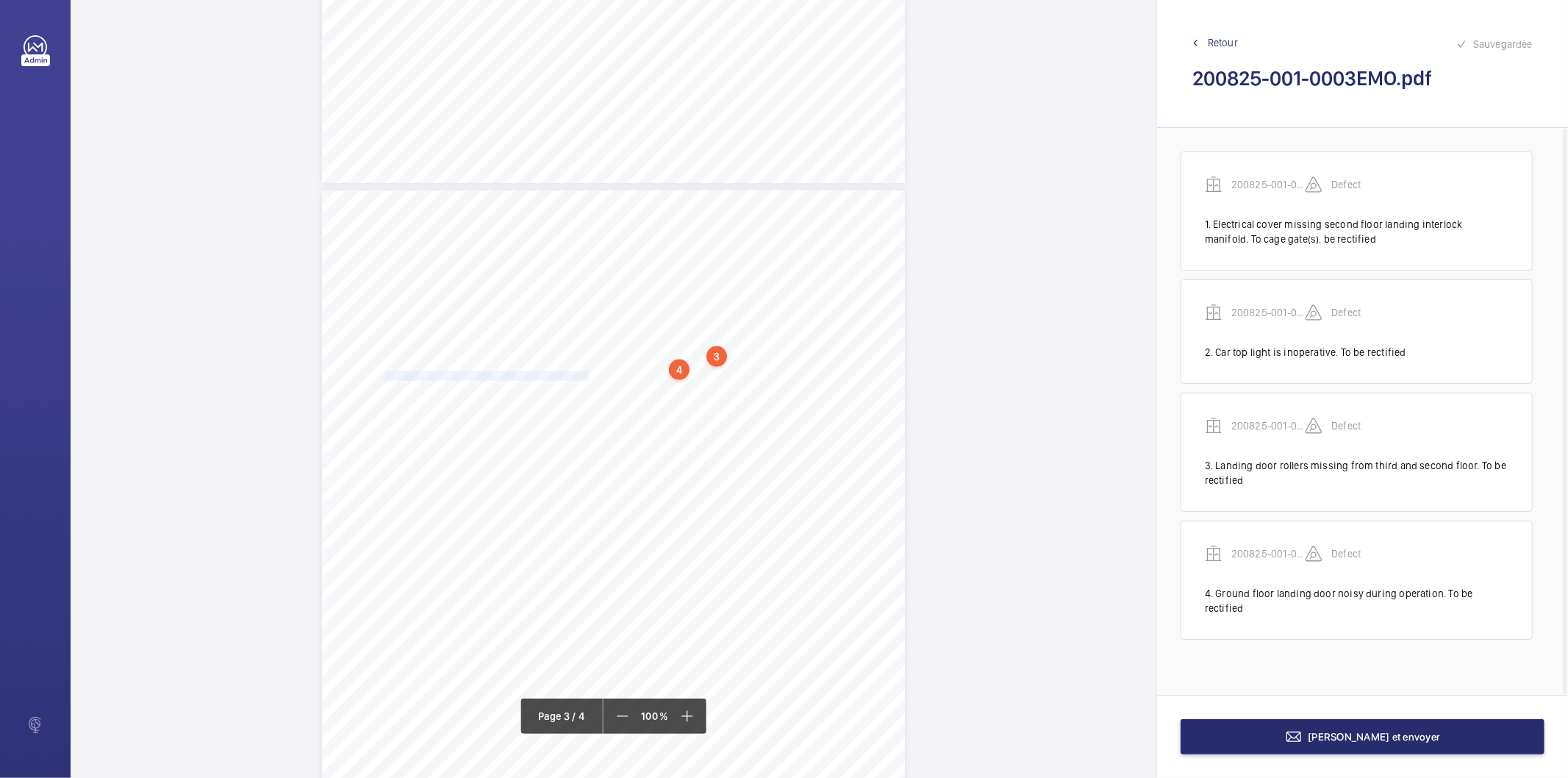
drag, startPoint x: 383, startPoint y: 373, endPoint x: 586, endPoint y: 375, distance: 203.0
click at [586, 375] on div "HSB Engineering Insurance Services Limited Registered in [GEOGRAPHIC_DATA]: 030…" at bounding box center [614, 602] width 584 height 824
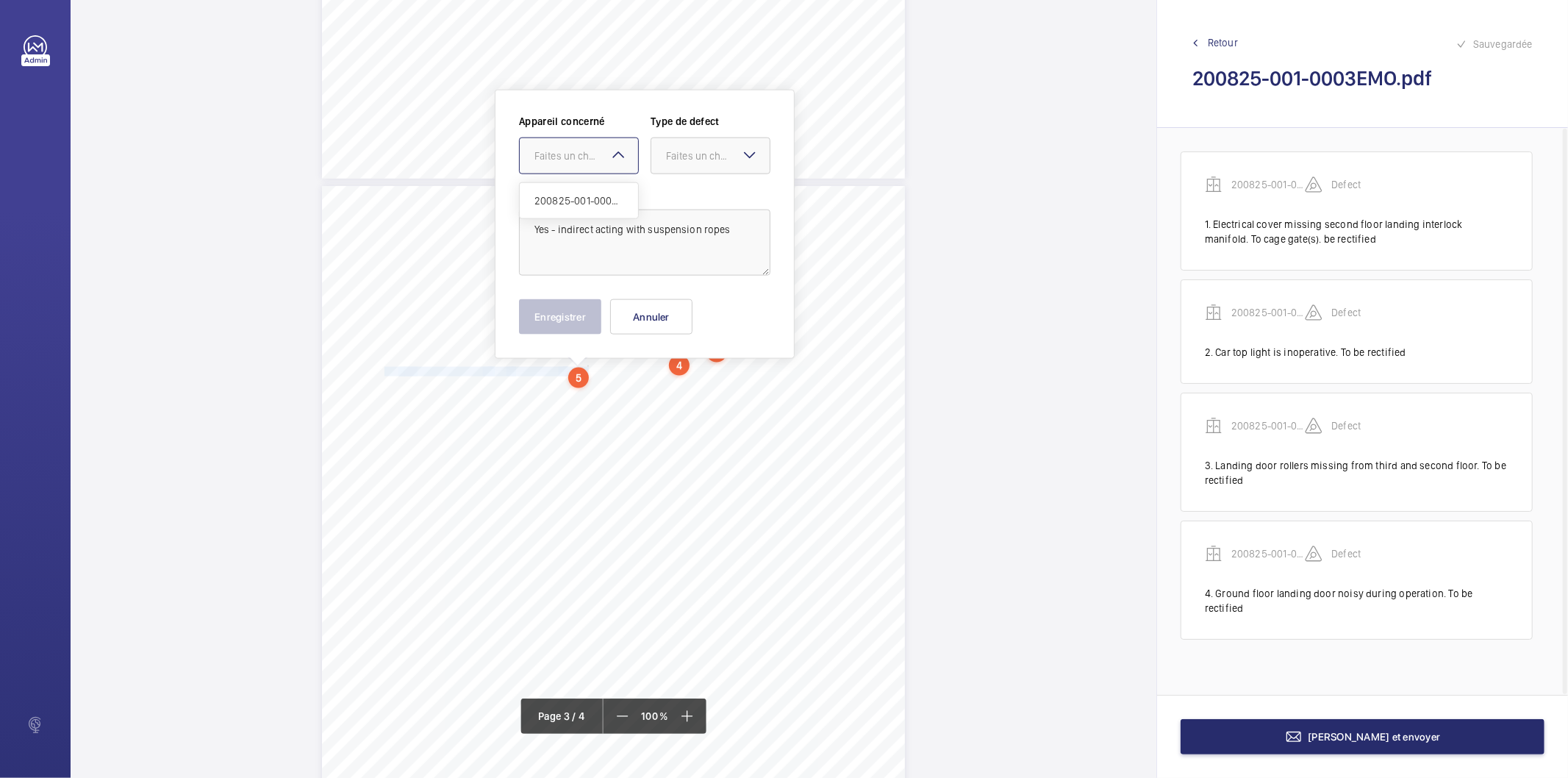
click at [584, 157] on div "Faites un choix" at bounding box center [586, 156] width 104 height 15
drag, startPoint x: 570, startPoint y: 202, endPoint x: 586, endPoint y: 199, distance: 16.3
click at [573, 203] on span "200825-001-0003EMO" at bounding box center [579, 200] width 89 height 15
click at [674, 160] on div "Faites un choix" at bounding box center [718, 156] width 104 height 15
click at [692, 203] on span "Standard" at bounding box center [710, 200] width 89 height 15
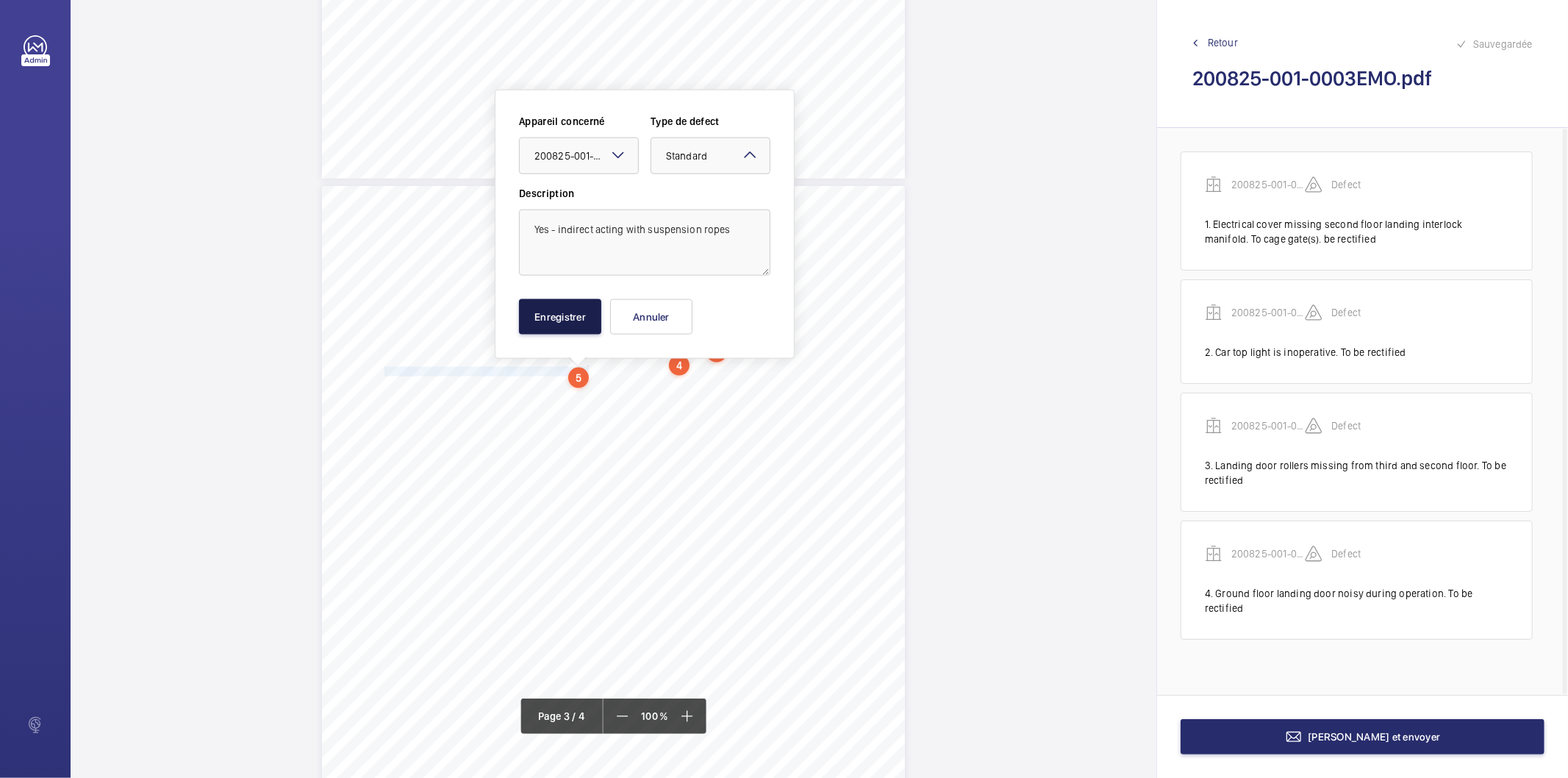
click at [597, 320] on button "Enregistrer" at bounding box center [560, 316] width 82 height 35
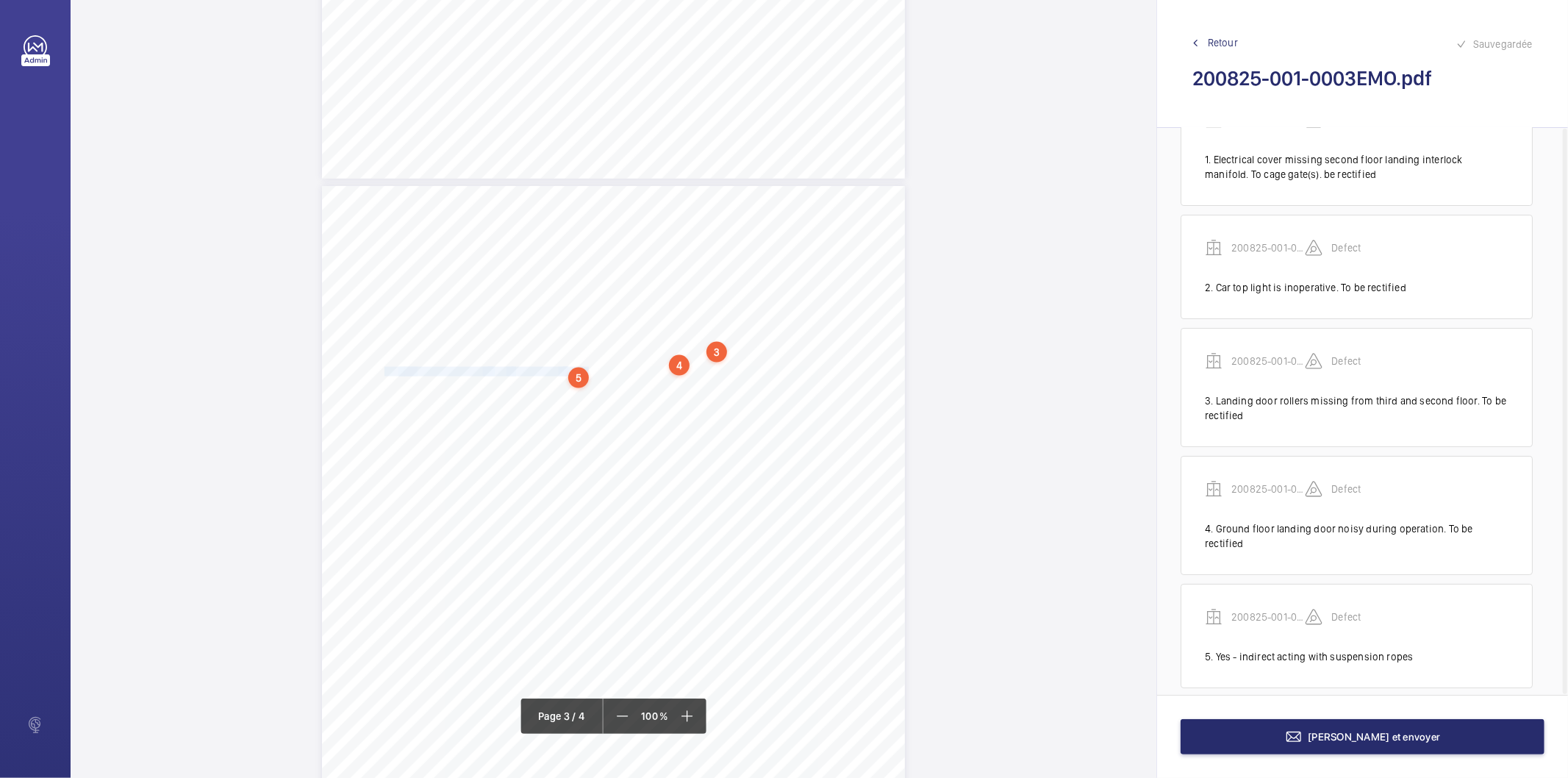
scroll to position [67, 0]
drag, startPoint x: 383, startPoint y: 380, endPoint x: 728, endPoint y: 378, distance: 345.0
click at [728, 378] on div "HSB Engineering Insurance Services Limited Registered in [GEOGRAPHIC_DATA]: 030…" at bounding box center [614, 598] width 584 height 824
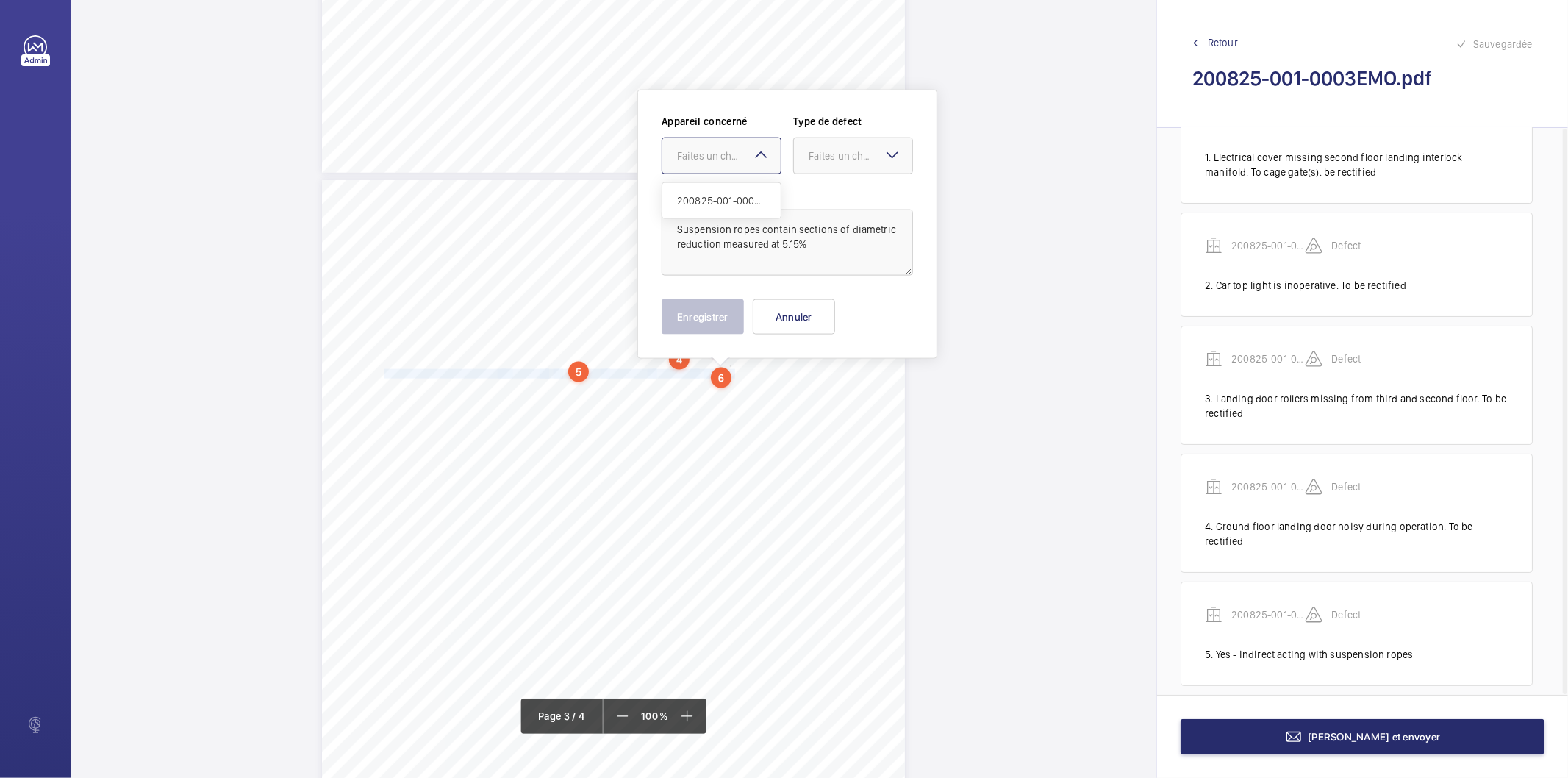
click at [732, 150] on div "Faites un choix" at bounding box center [729, 156] width 104 height 15
click at [725, 203] on span "200825-001-0003EMO" at bounding box center [722, 200] width 89 height 15
click at [819, 164] on div at bounding box center [853, 155] width 118 height 35
click at [828, 199] on span "Standard" at bounding box center [853, 200] width 89 height 15
click at [734, 313] on button "Enregistrer" at bounding box center [703, 316] width 82 height 35
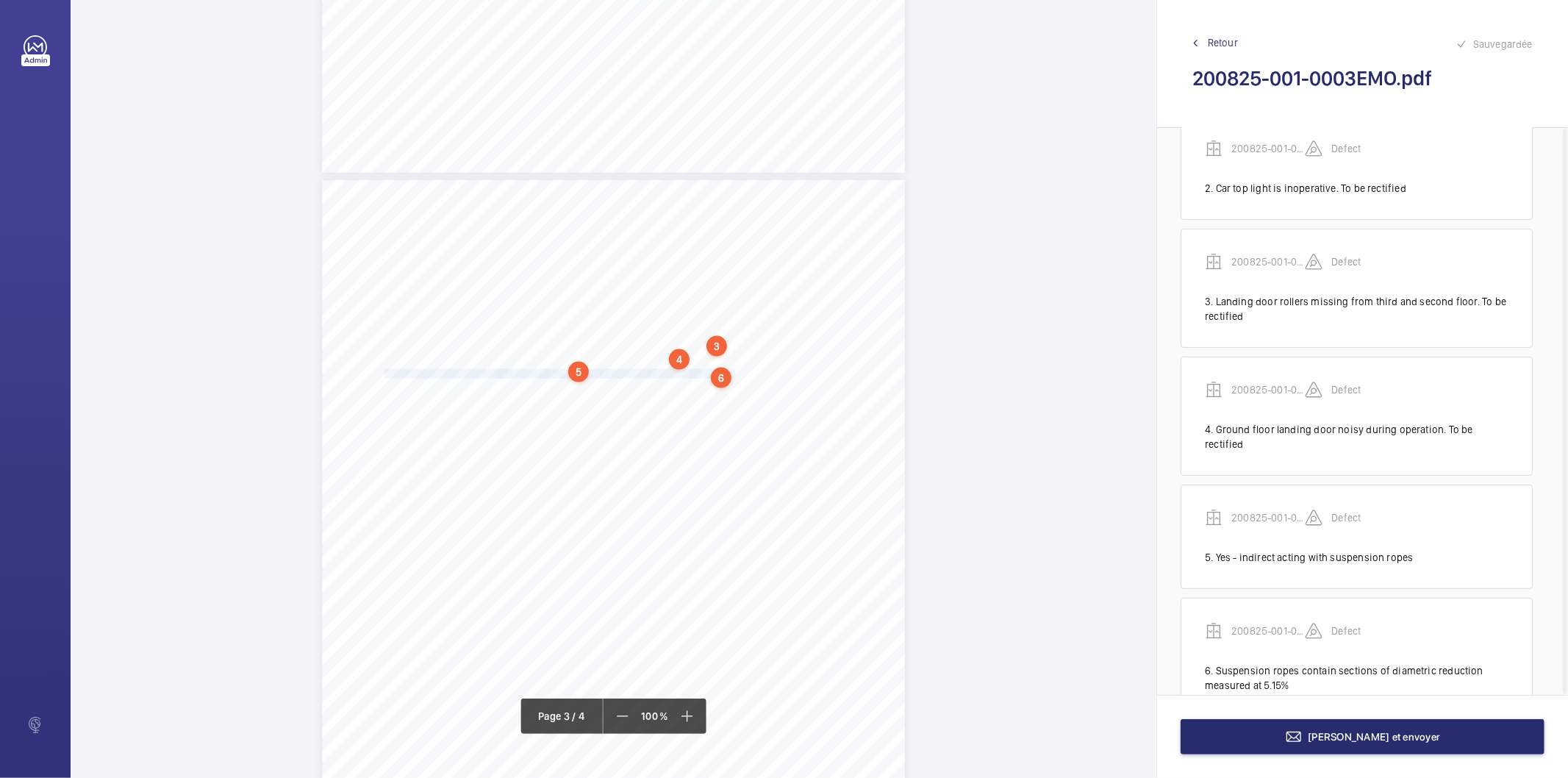
scroll to position [194, 0]
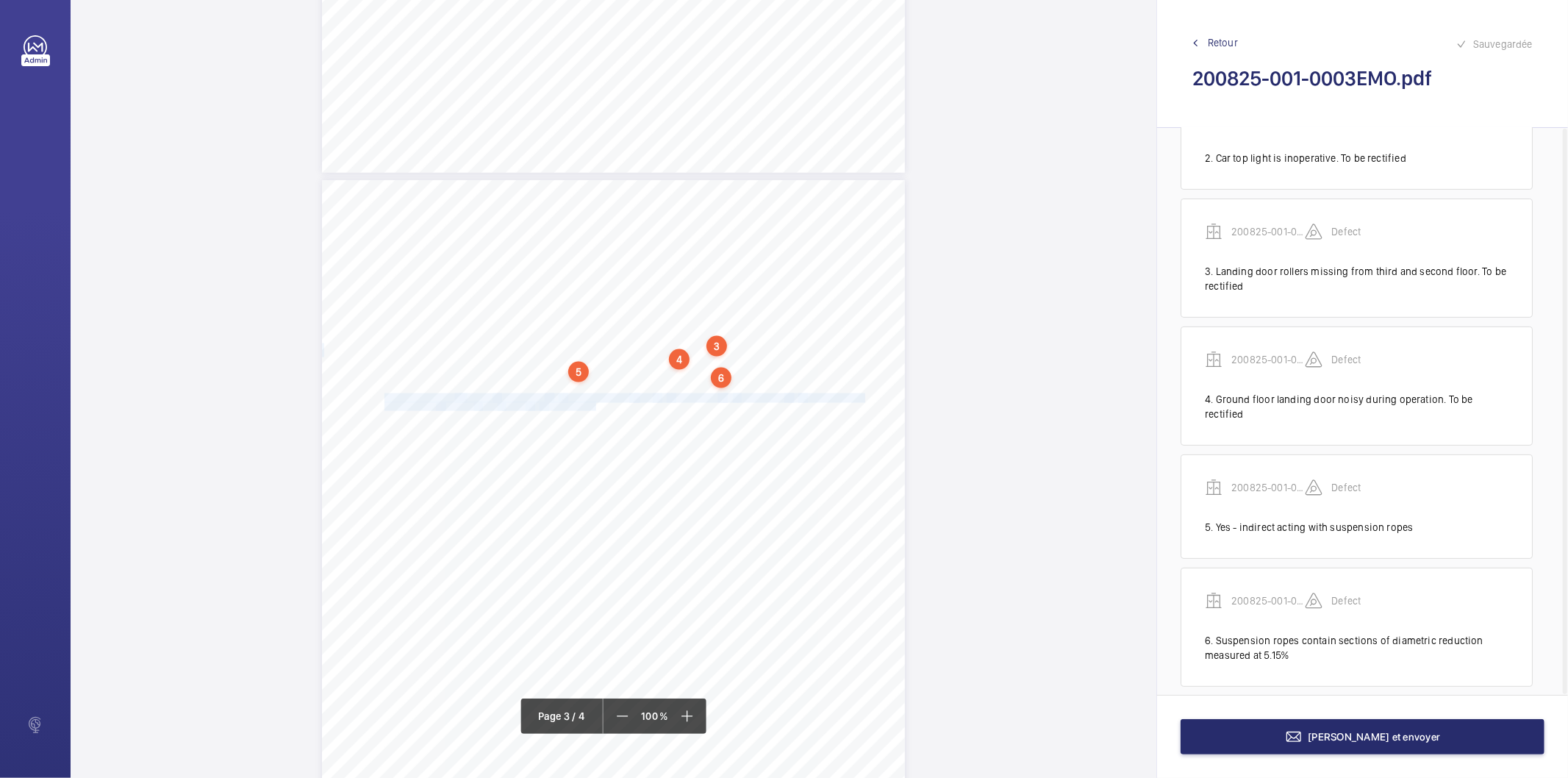
drag, startPoint x: 382, startPoint y: 394, endPoint x: 591, endPoint y: 402, distance: 209.2
click at [591, 402] on div "HSB Engineering Insurance Services Limited Registered in [GEOGRAPHIC_DATA]: 030…" at bounding box center [614, 592] width 584 height 824
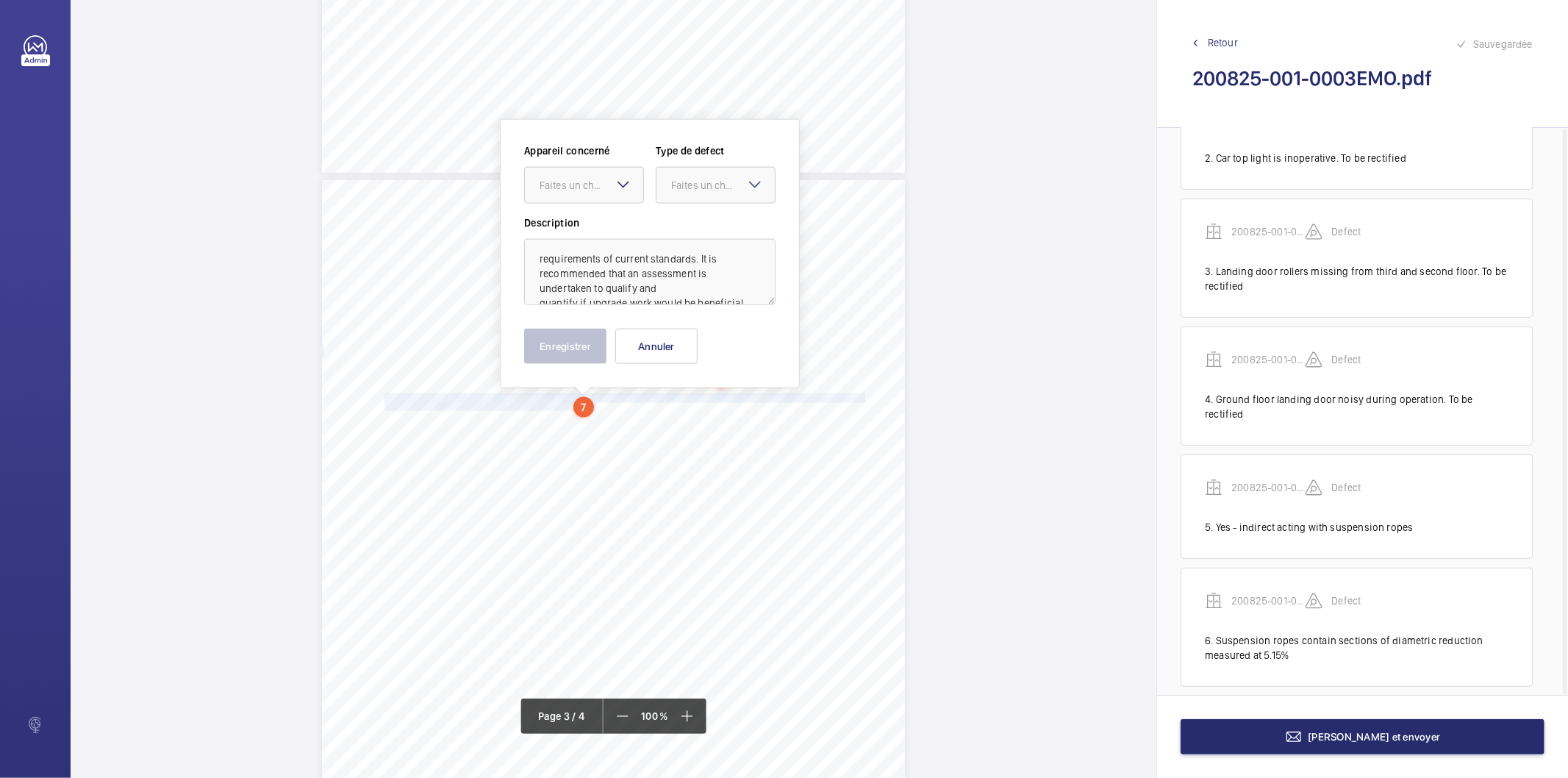
scroll to position [1537, 0]
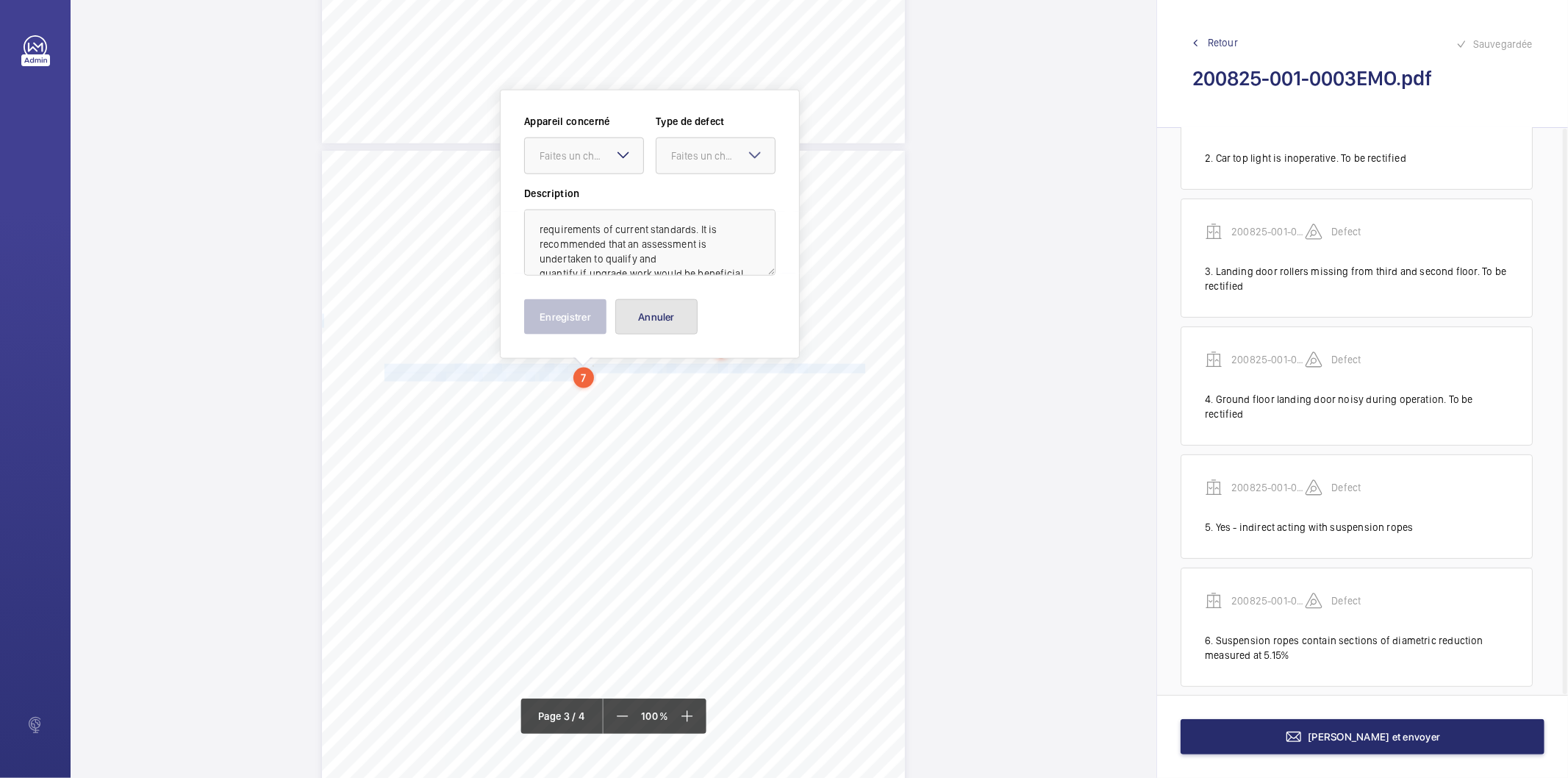
click at [670, 316] on button "Annuler" at bounding box center [656, 316] width 82 height 35
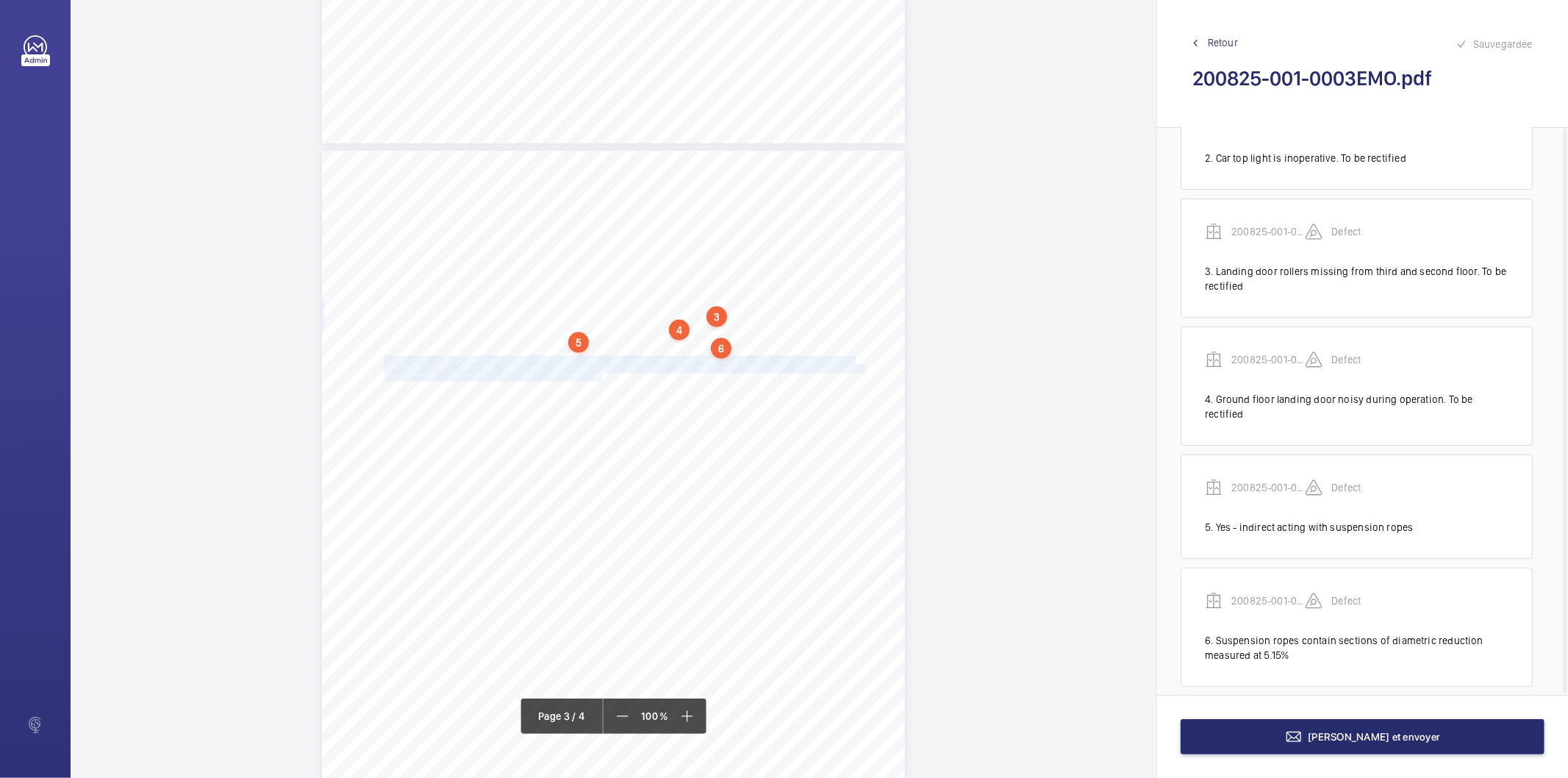
drag, startPoint x: 383, startPoint y: 362, endPoint x: 593, endPoint y: 372, distance: 210.2
click at [593, 372] on div "HSB Engineering Insurance Services Limited Registered in [GEOGRAPHIC_DATA]: 030…" at bounding box center [614, 562] width 584 height 824
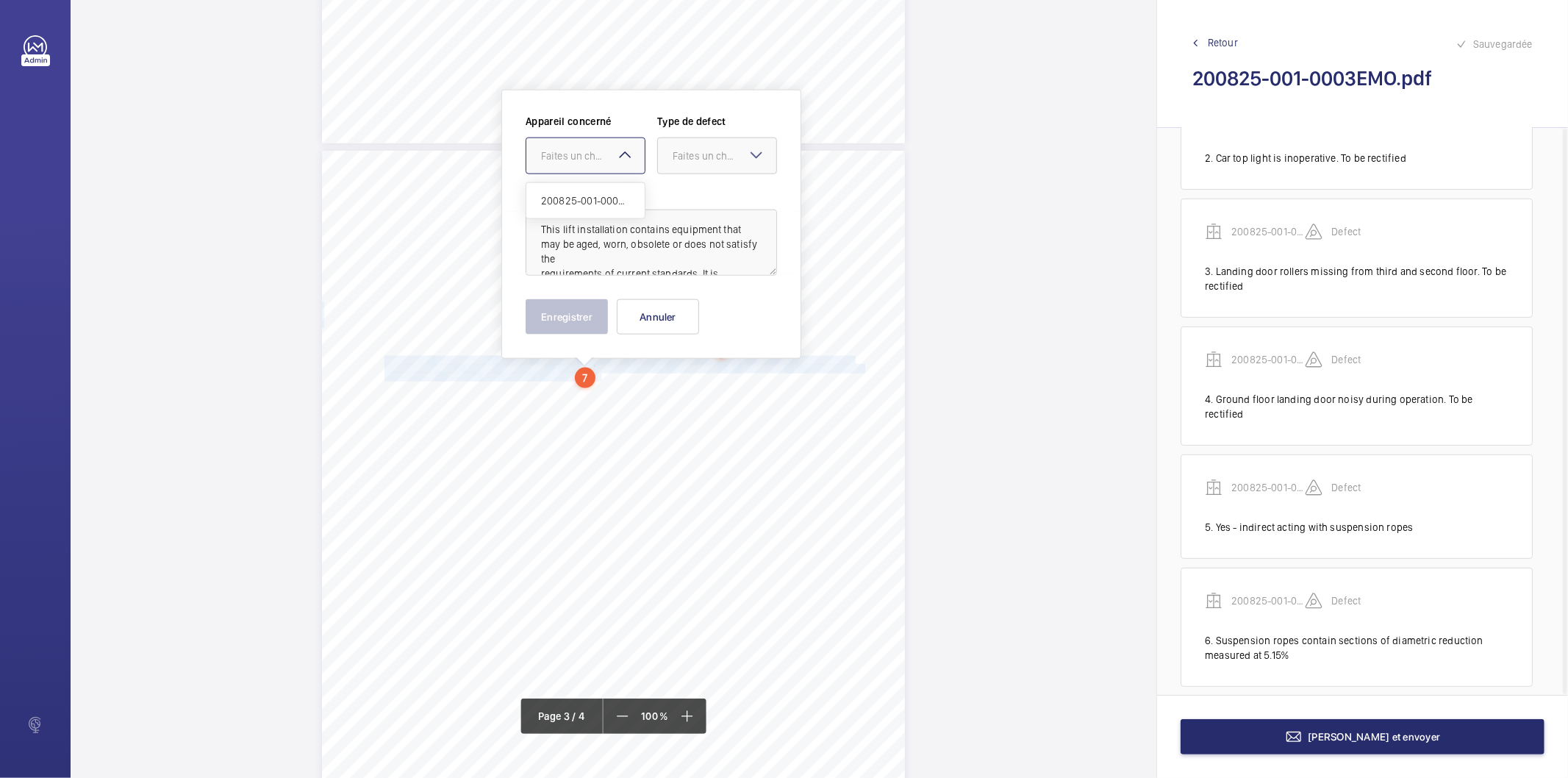
click at [593, 152] on div "Faites un choix" at bounding box center [593, 156] width 104 height 15
click at [583, 199] on span "200825-001-0003EMO" at bounding box center [585, 200] width 89 height 15
drag, startPoint x: 677, startPoint y: 163, endPoint x: 693, endPoint y: 266, distance: 104.2
click at [679, 178] on div "Appareil concerné Faites un choix × 200825-001-0003EMO × Type de defect Faites …" at bounding box center [652, 150] width 252 height 72
click at [699, 309] on span "Recommandation" at bounding box center [717, 309] width 89 height 15
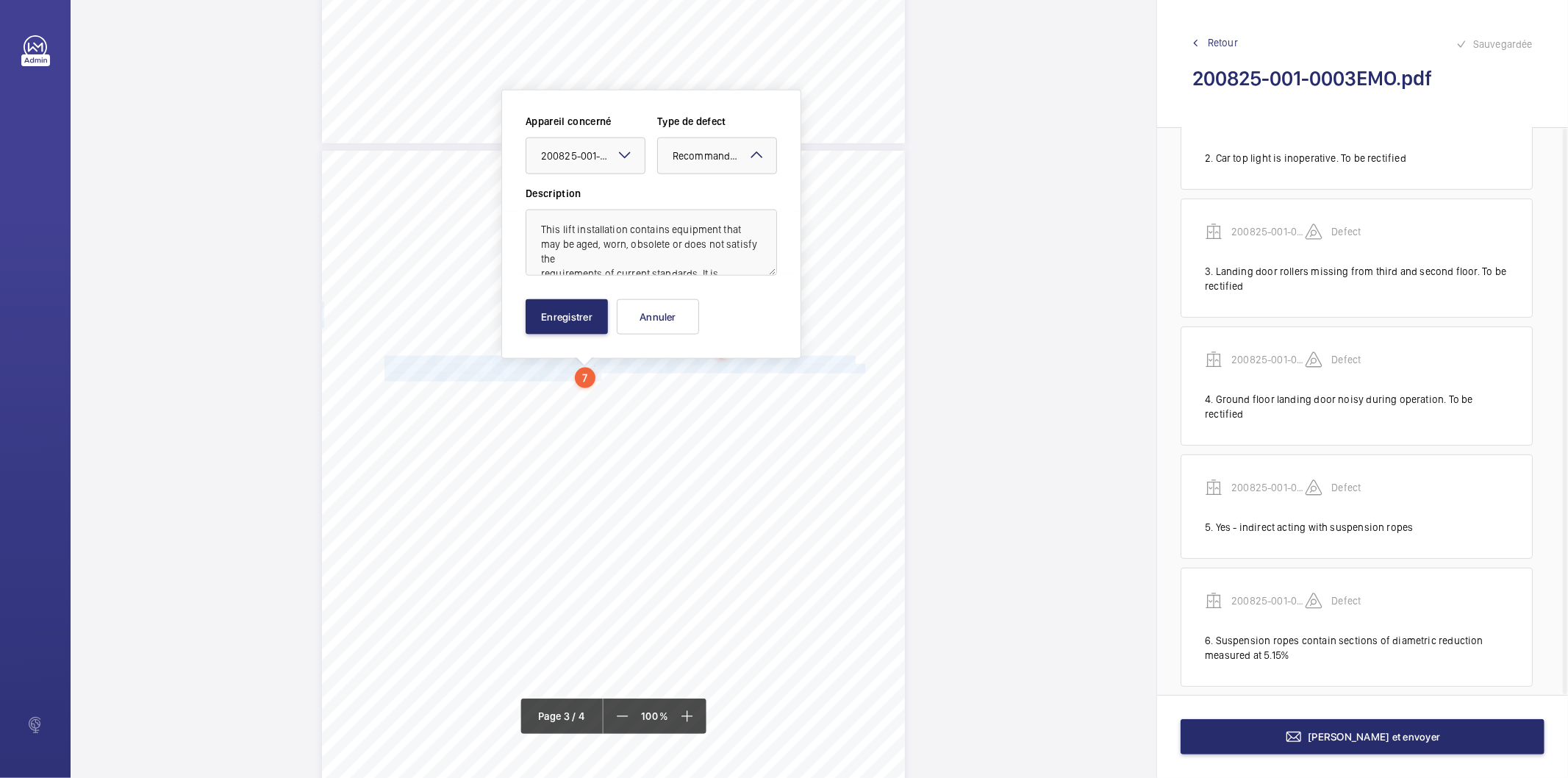
scroll to position [61, 0]
click at [593, 315] on button "Enregistrer" at bounding box center [566, 316] width 82 height 35
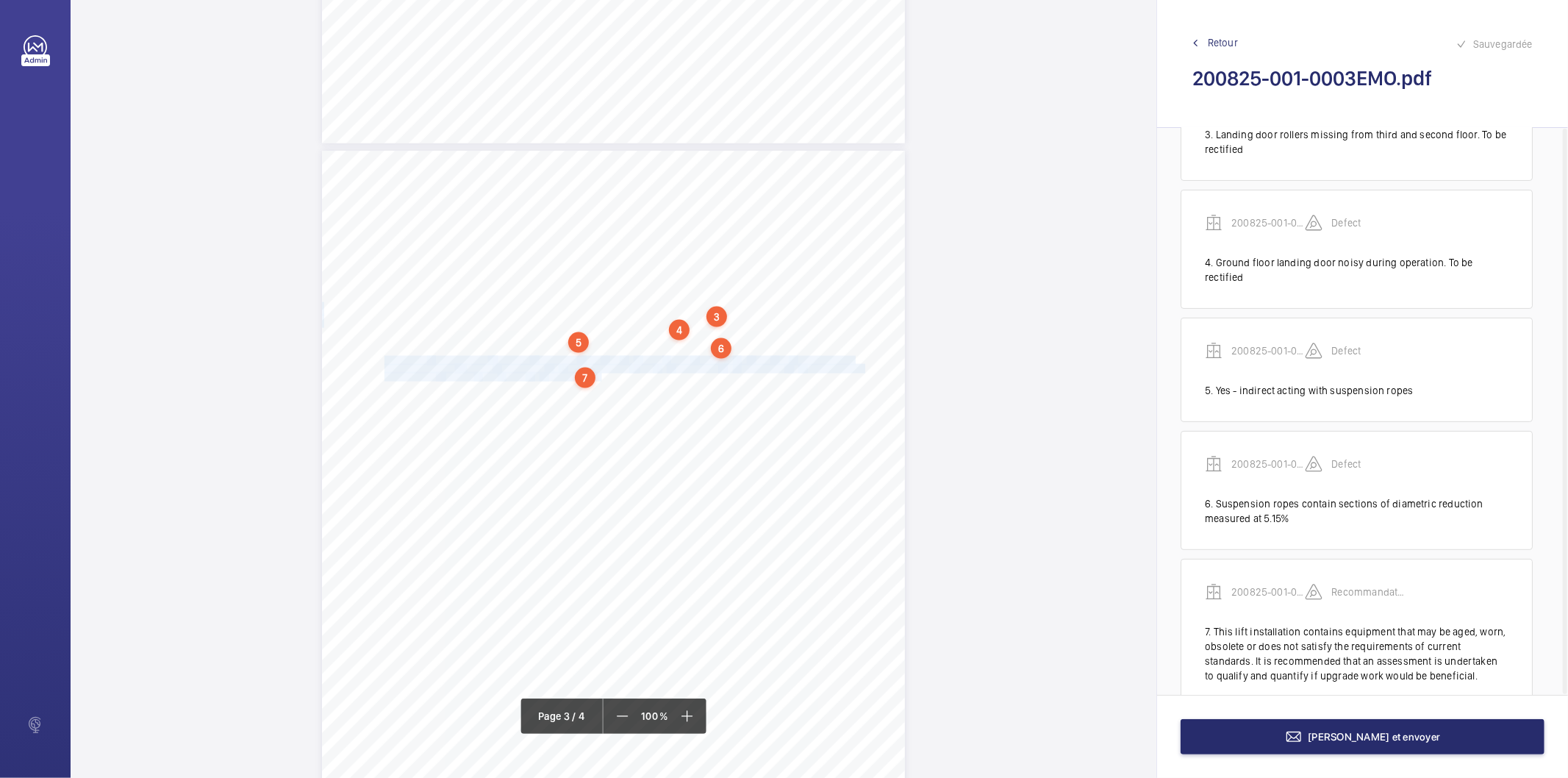
scroll to position [352, 0]
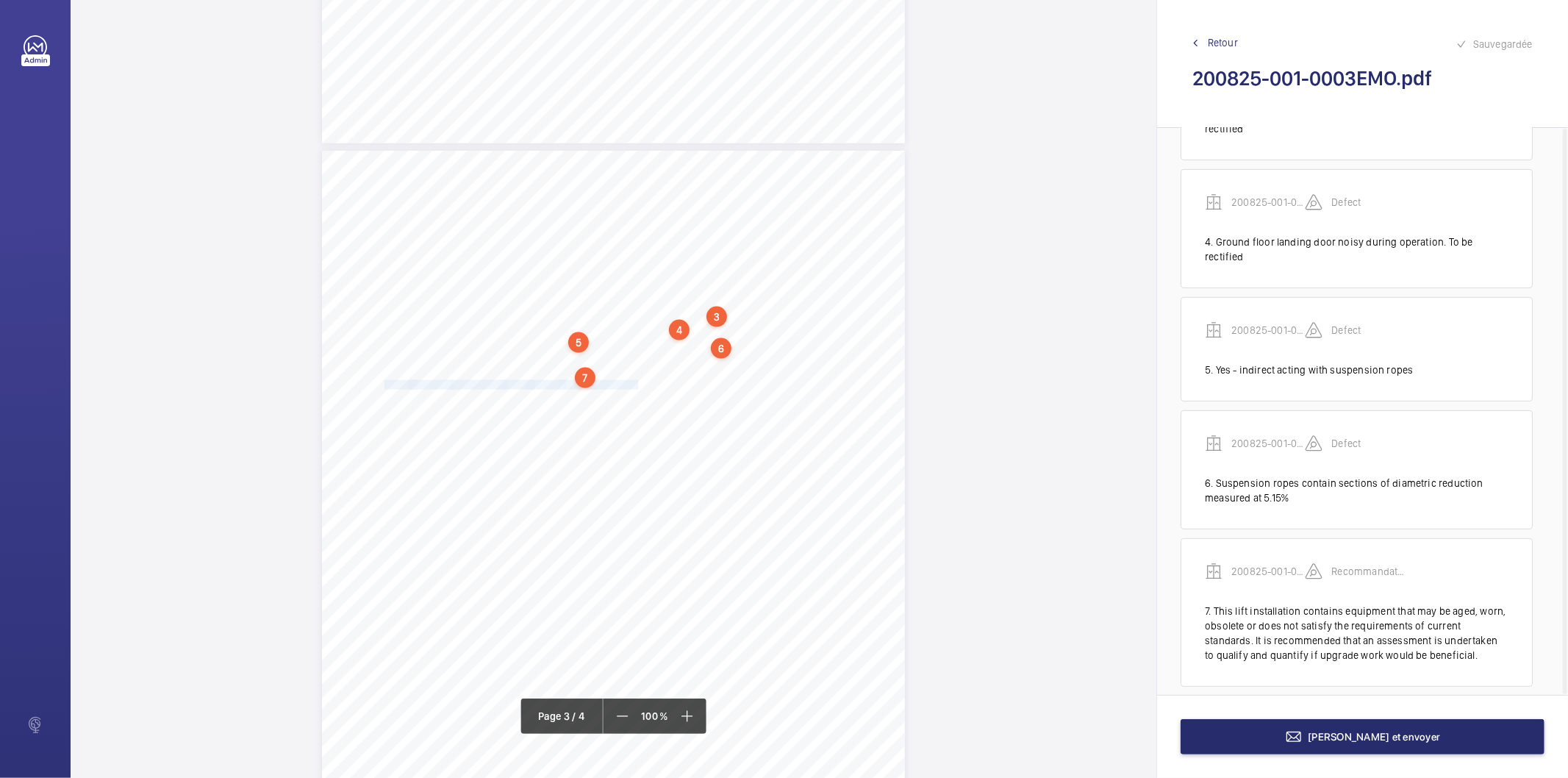
drag, startPoint x: 382, startPoint y: 386, endPoint x: 634, endPoint y: 382, distance: 252.0
click at [634, 382] on div "HSB Engineering Insurance Services Limited Registered in [GEOGRAPHIC_DATA]: 030…" at bounding box center [614, 562] width 584 height 824
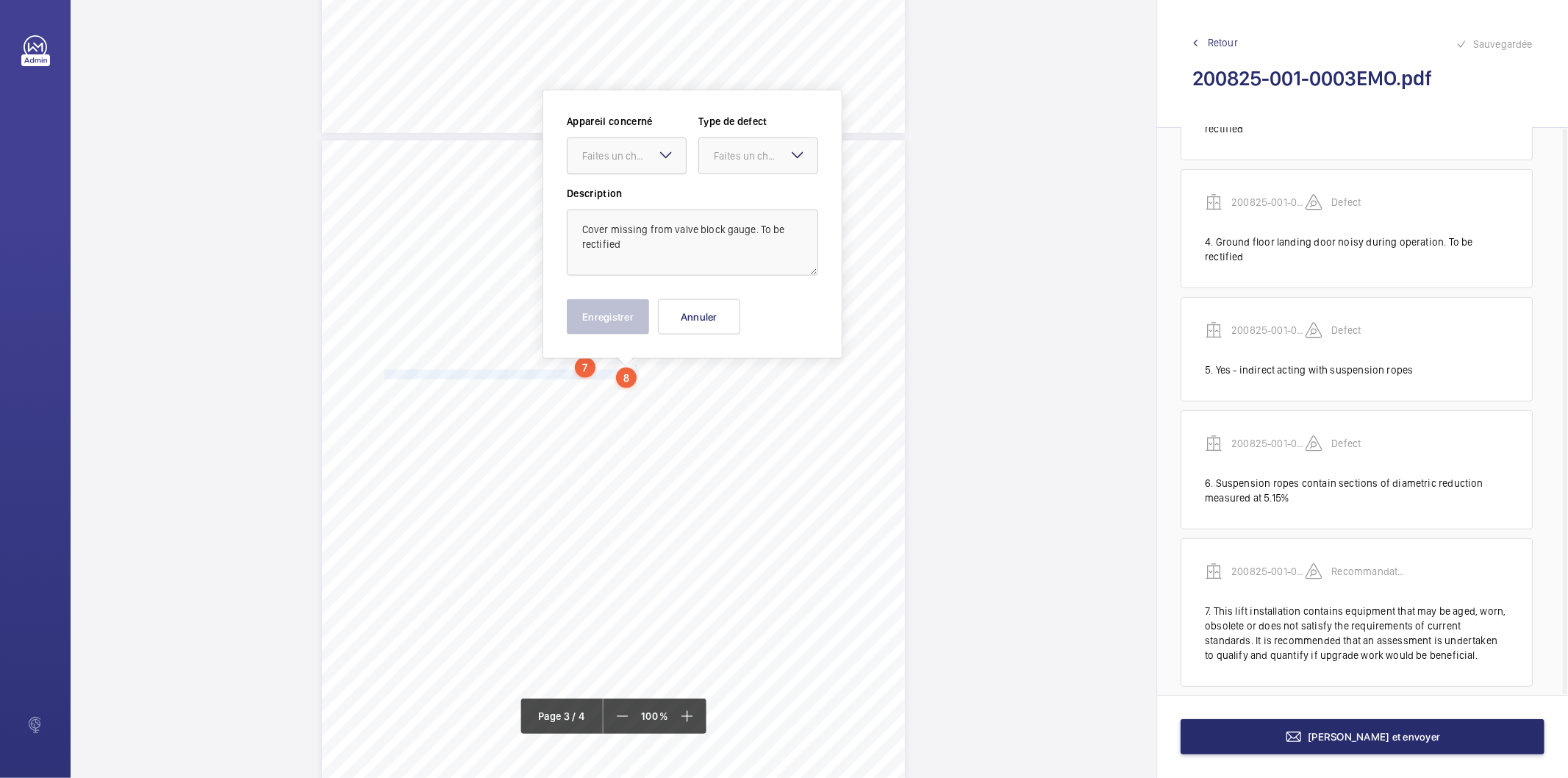
click at [628, 158] on div "Faites un choix" at bounding box center [635, 156] width 104 height 15
click at [627, 199] on span "200825-001-0003EMO" at bounding box center [627, 200] width 89 height 15
click at [723, 157] on div "Faites un choix" at bounding box center [766, 156] width 104 height 15
click at [737, 199] on span "Standard" at bounding box center [758, 200] width 89 height 15
click at [631, 318] on button "Enregistrer" at bounding box center [607, 316] width 82 height 35
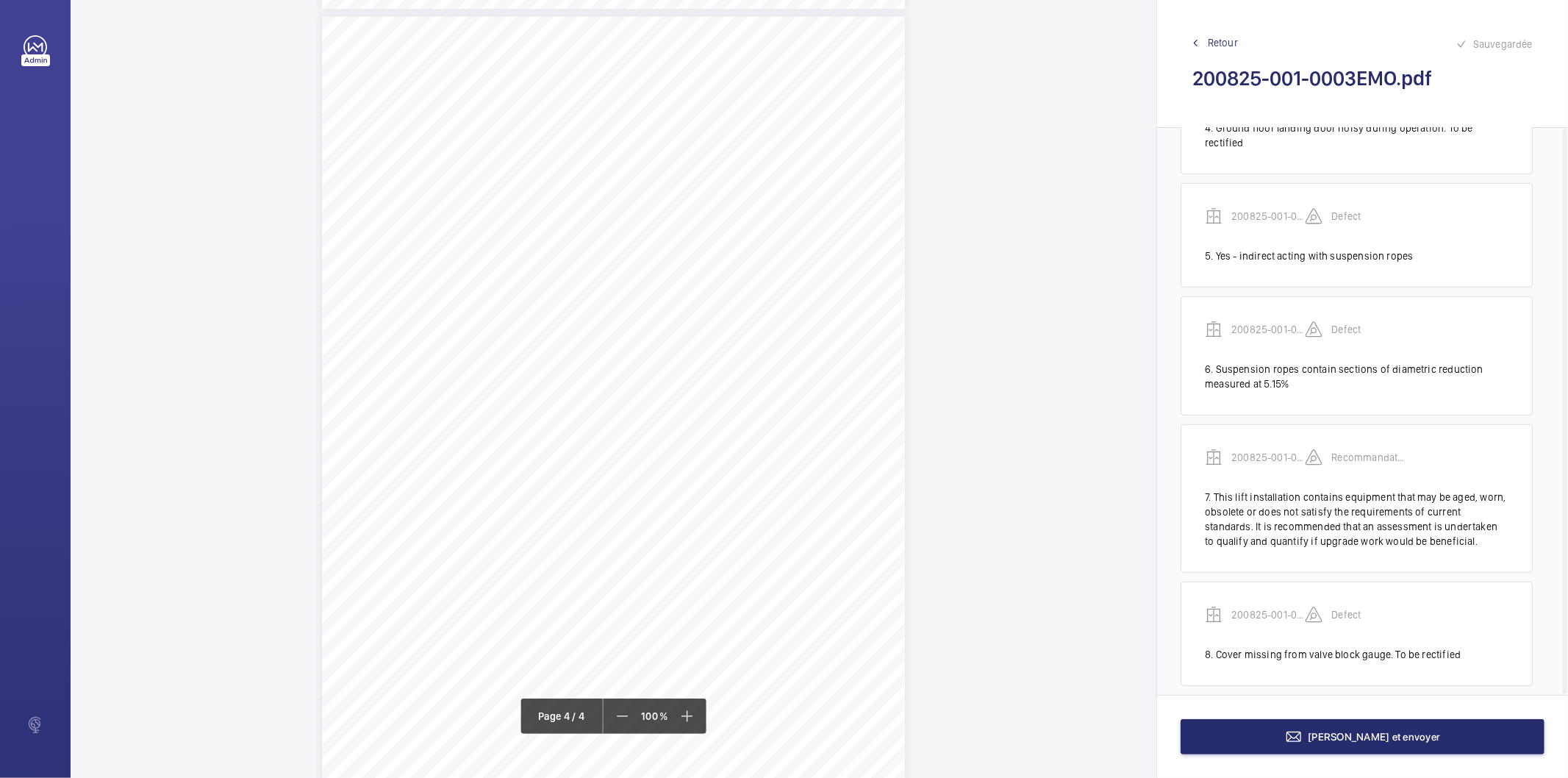
scroll to position [2352, 0]
drag, startPoint x: 600, startPoint y: 420, endPoint x: 722, endPoint y: 417, distance: 122.0
click at [722, 417] on div "HSB Engineering Insurance Services Limited Registered in [GEOGRAPHIC_DATA]: 030…" at bounding box center [614, 579] width 584 height 824
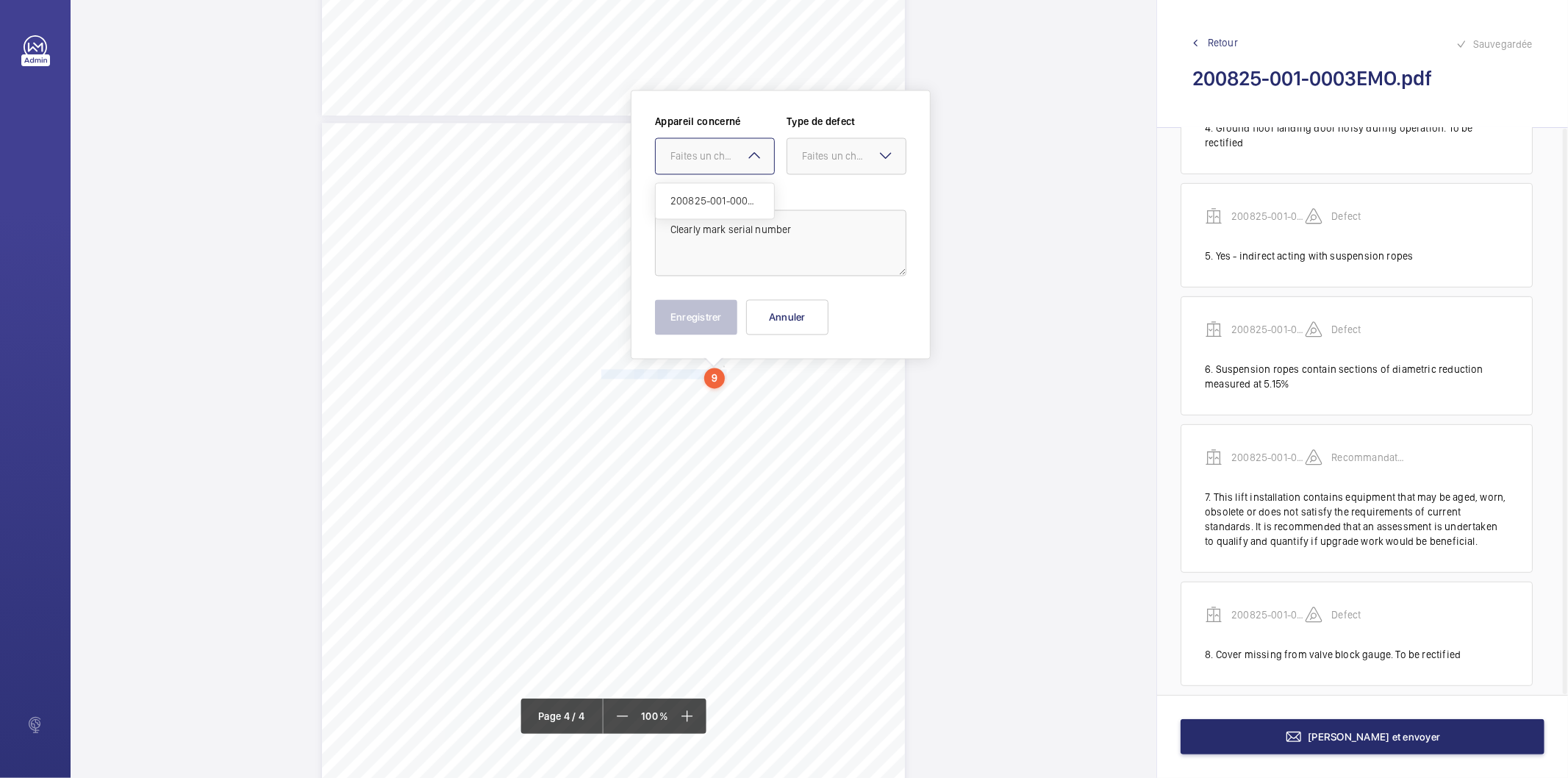
click at [719, 160] on div "Faites un choix" at bounding box center [723, 156] width 104 height 15
click at [706, 201] on span "200825-001-0003EMO" at bounding box center [715, 200] width 89 height 15
click at [818, 148] on div "Faites un choix" at bounding box center [854, 156] width 104 height 15
click at [832, 199] on span "Standard" at bounding box center [846, 200] width 89 height 15
click at [725, 313] on button "Enregistrer" at bounding box center [696, 316] width 82 height 35
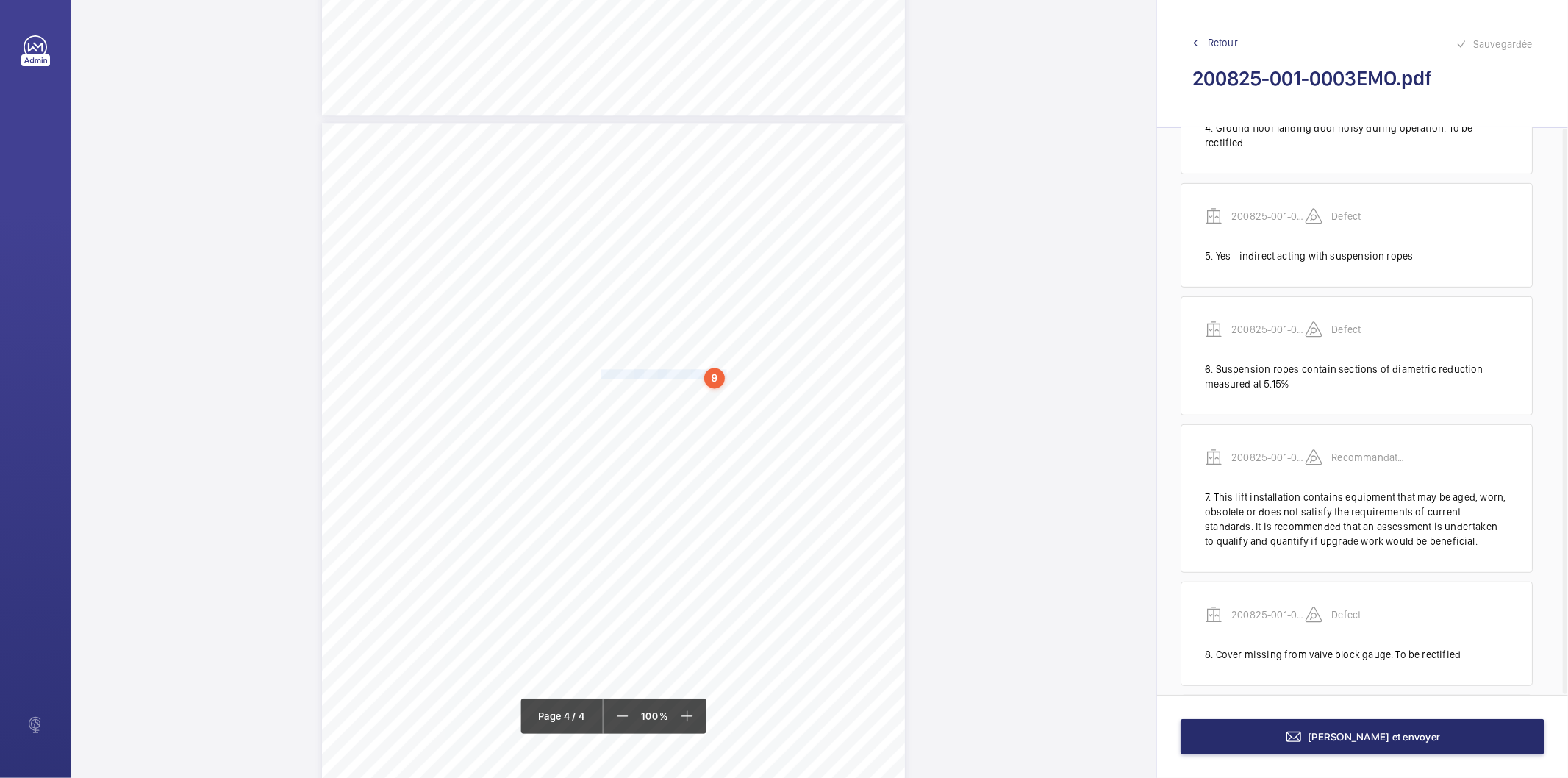
scroll to position [579, 0]
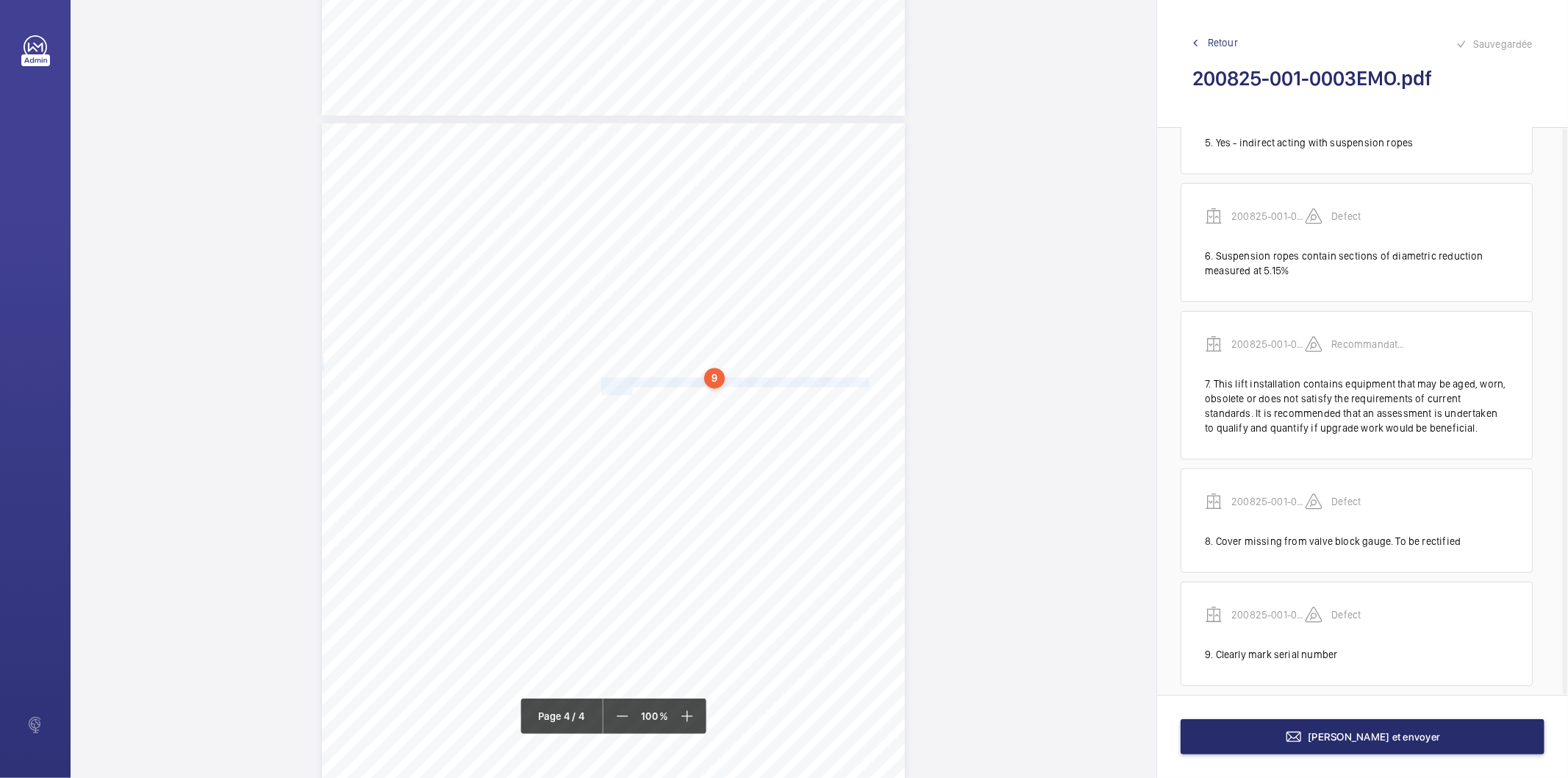
drag, startPoint x: 600, startPoint y: 381, endPoint x: 627, endPoint y: 386, distance: 27.5
click at [627, 386] on div "HSB Engineering Insurance Services Limited Registered in [GEOGRAPHIC_DATA]: 030…" at bounding box center [614, 535] width 584 height 824
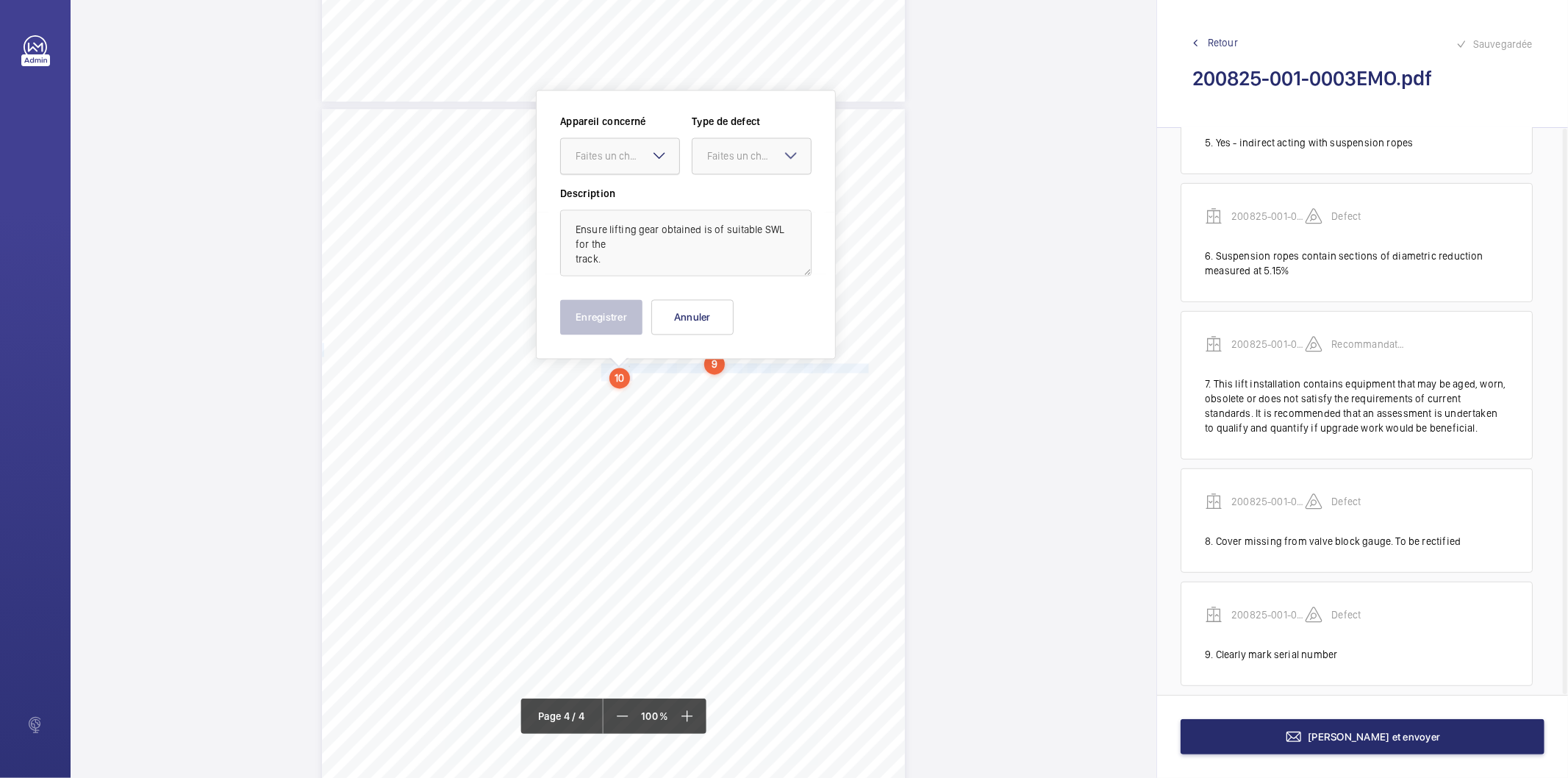
click at [617, 143] on div at bounding box center [619, 155] width 118 height 35
click at [601, 203] on span "200825-001-0003EMO" at bounding box center [620, 200] width 89 height 15
click at [719, 154] on div "Faites un choix" at bounding box center [759, 156] width 104 height 15
click at [725, 196] on span "Standard" at bounding box center [752, 200] width 89 height 15
click at [621, 312] on button "Enregistrer" at bounding box center [601, 316] width 82 height 35
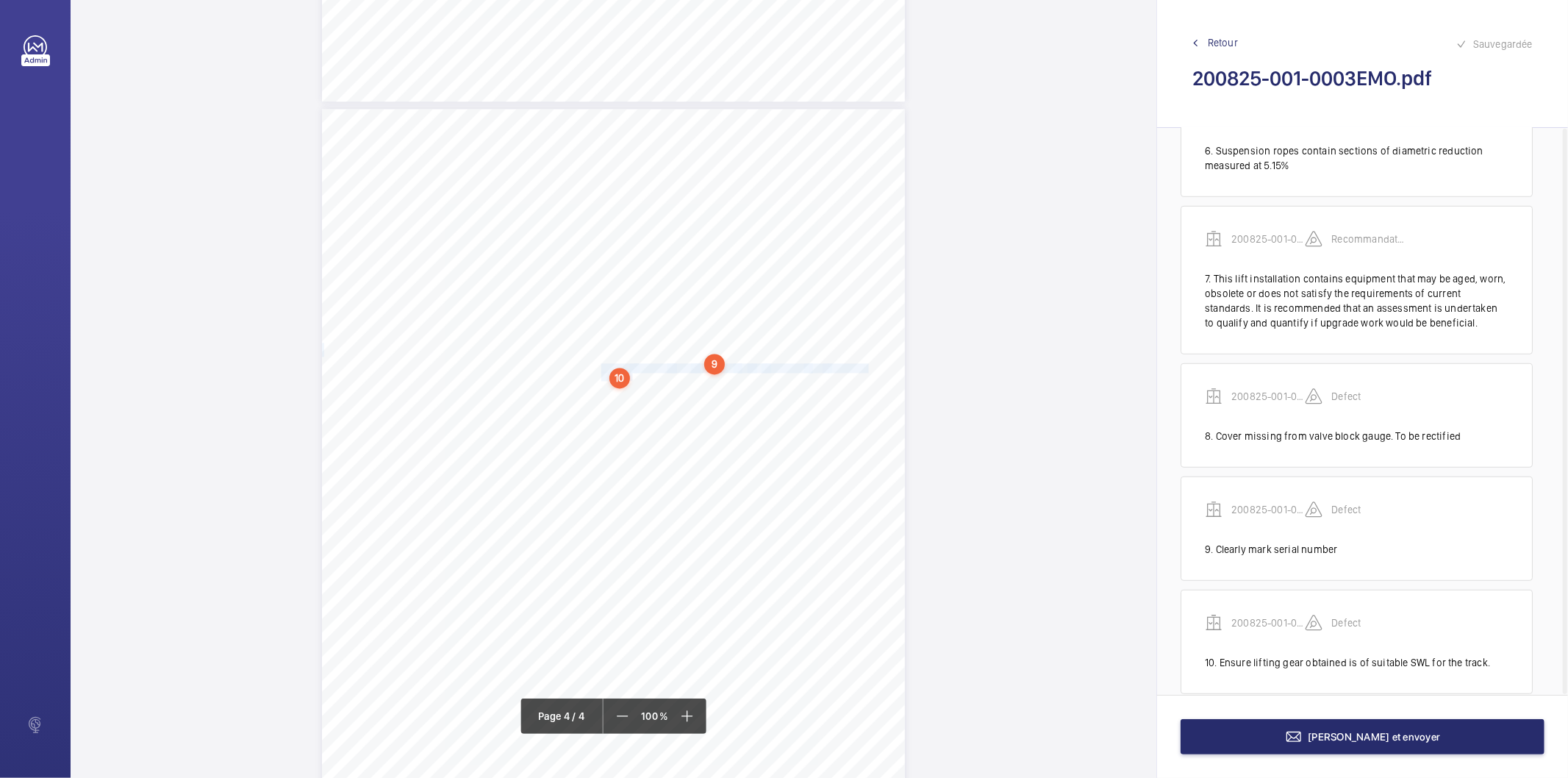
scroll to position [692, 0]
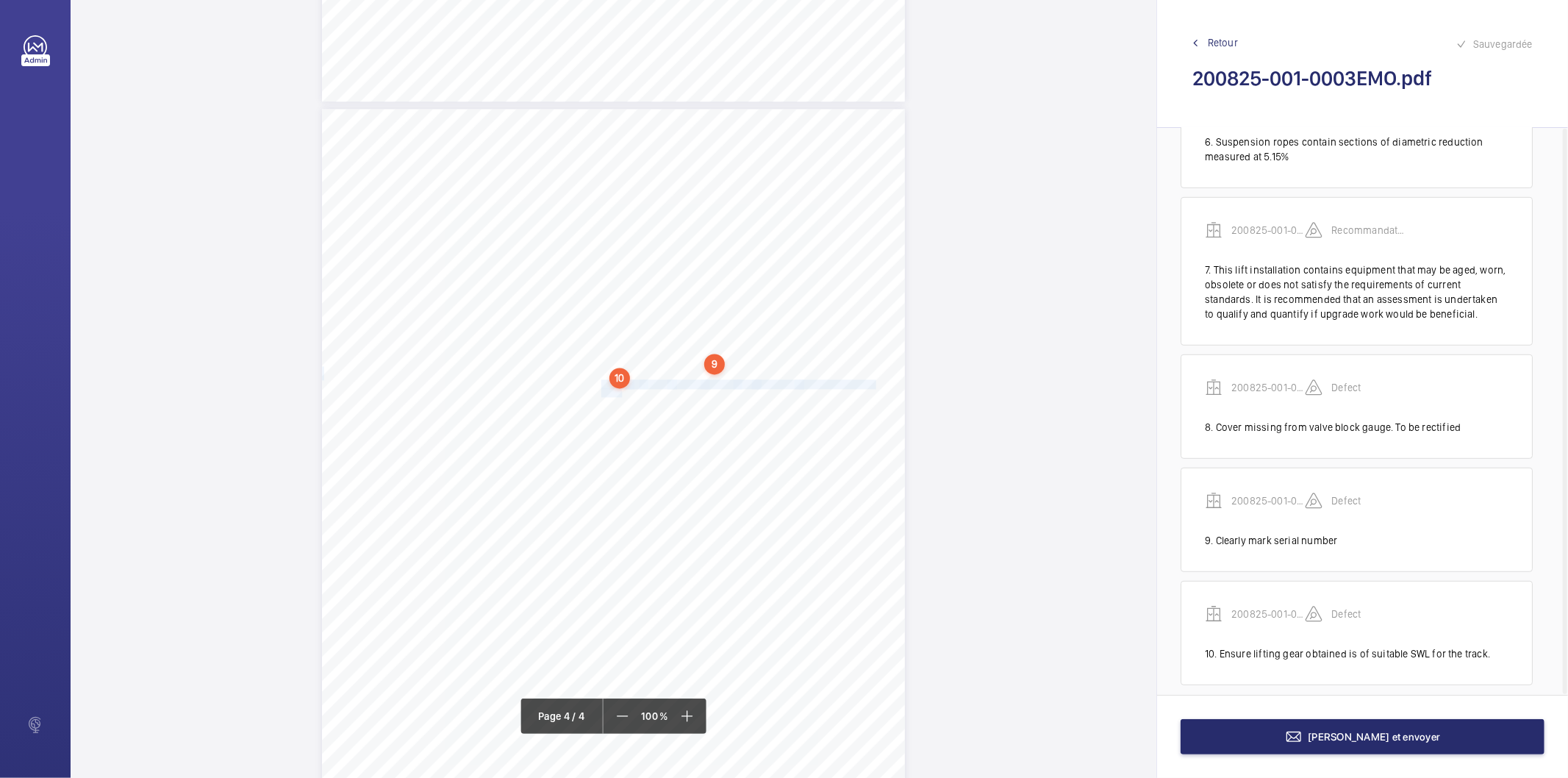
drag, startPoint x: 600, startPoint y: 380, endPoint x: 618, endPoint y: 389, distance: 20.1
click at [618, 389] on div "HSB Engineering Insurance Services Limited Registered in [GEOGRAPHIC_DATA]: 030…" at bounding box center [614, 521] width 584 height 824
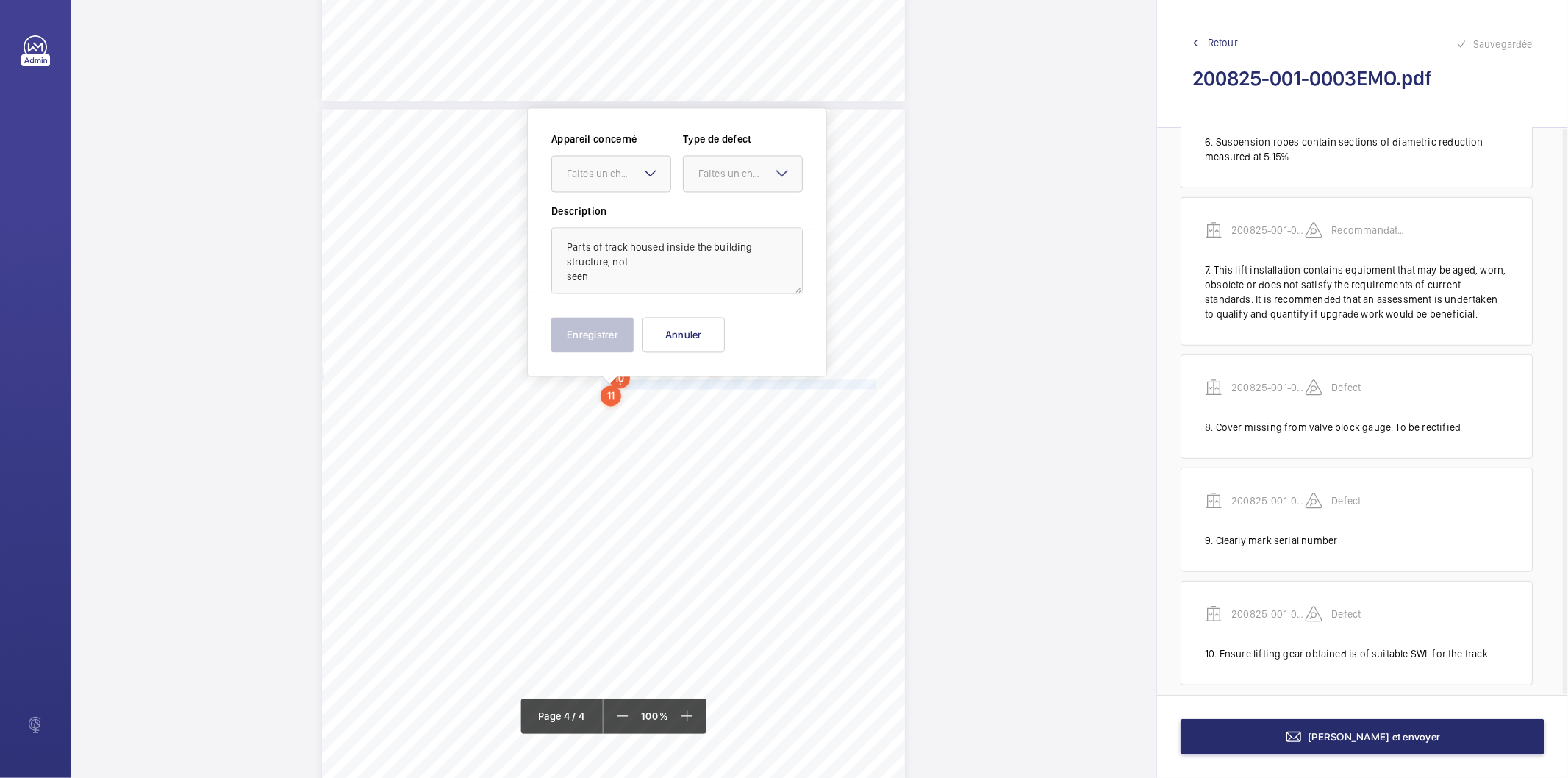
scroll to position [2429, 0]
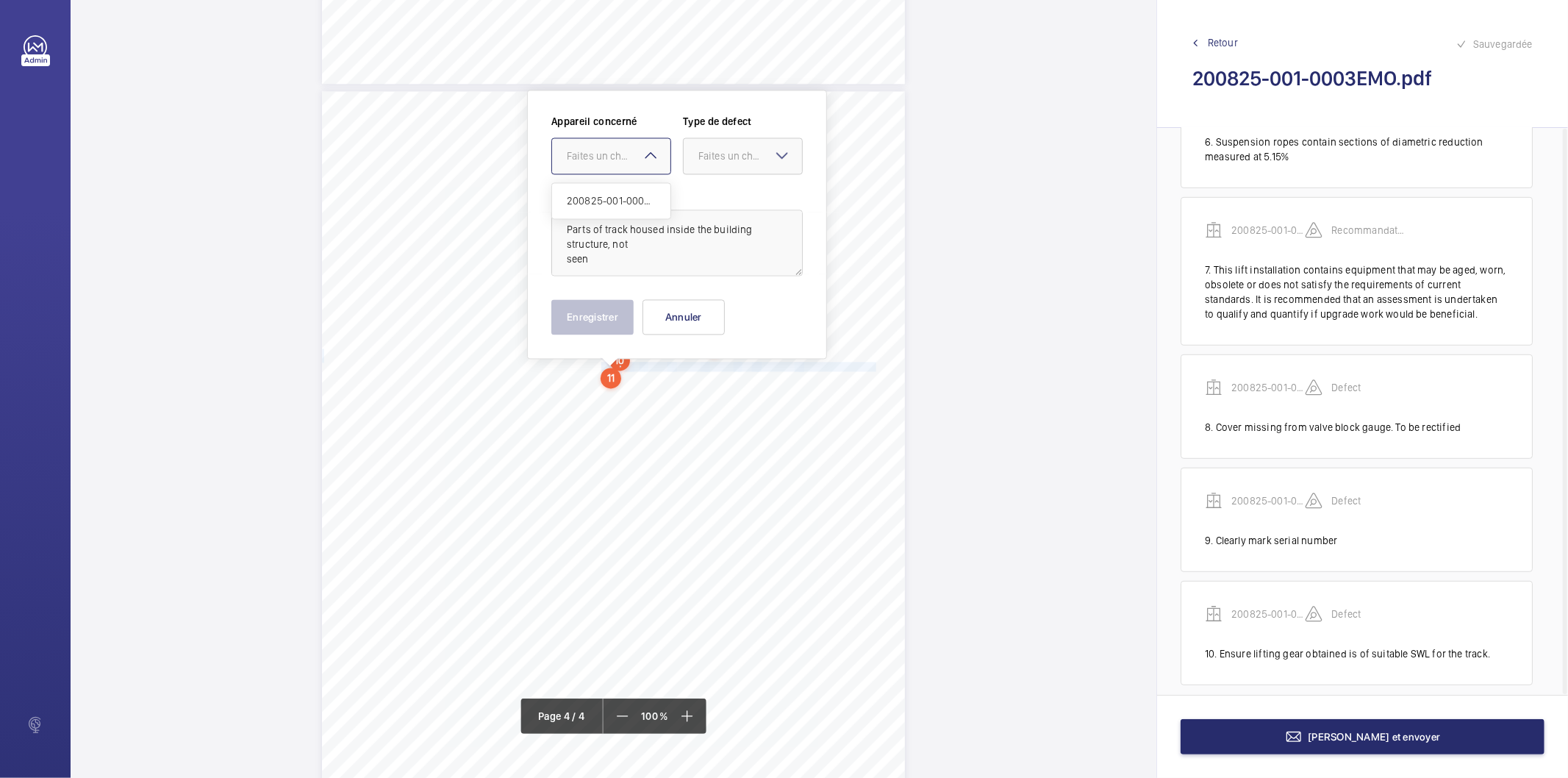
click at [630, 160] on div "Faites un choix" at bounding box center [618, 156] width 104 height 15
click at [620, 195] on span "200825-001-0003EMO" at bounding box center [611, 200] width 89 height 15
click at [713, 152] on div "Faites un choix" at bounding box center [751, 156] width 104 height 15
click at [723, 194] on span "Standard" at bounding box center [743, 200] width 89 height 15
click at [621, 315] on button "Enregistrer" at bounding box center [592, 316] width 82 height 35
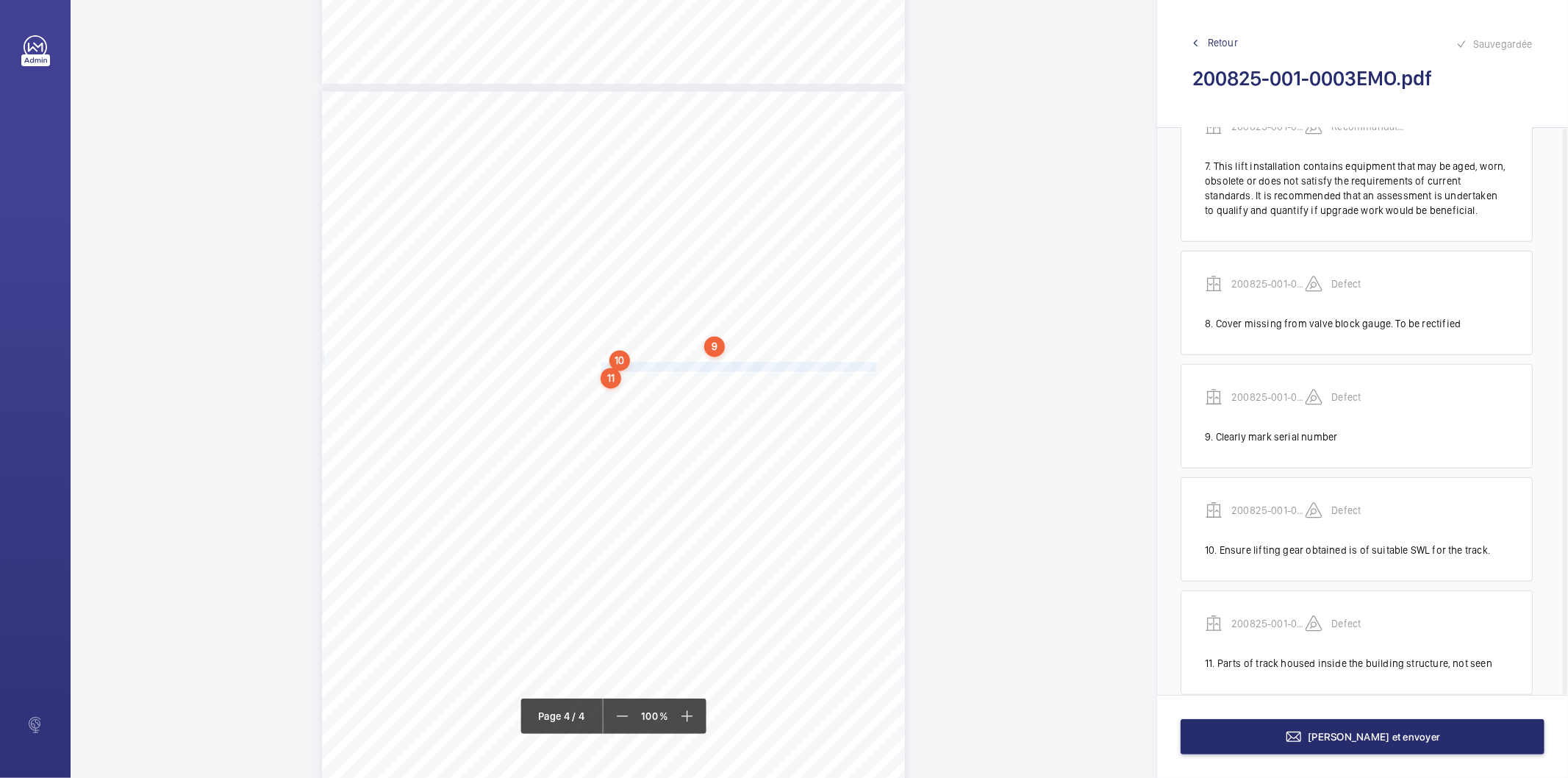
scroll to position [804, 0]
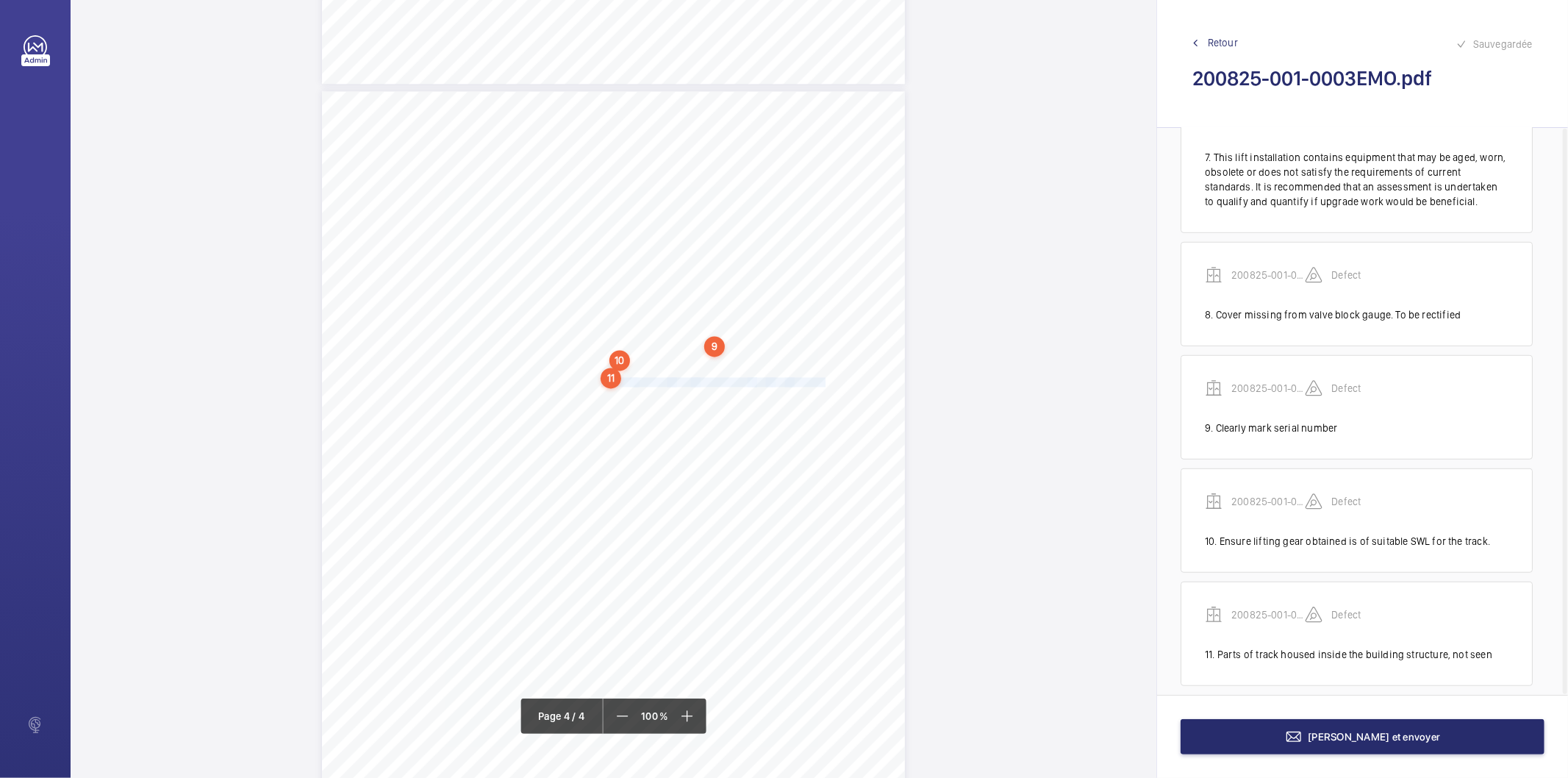
drag, startPoint x: 600, startPoint y: 383, endPoint x: 822, endPoint y: 385, distance: 222.0
click at [822, 385] on div "HSB Engineering Insurance Services Limited Registered in [GEOGRAPHIC_DATA]: 030…" at bounding box center [614, 503] width 584 height 824
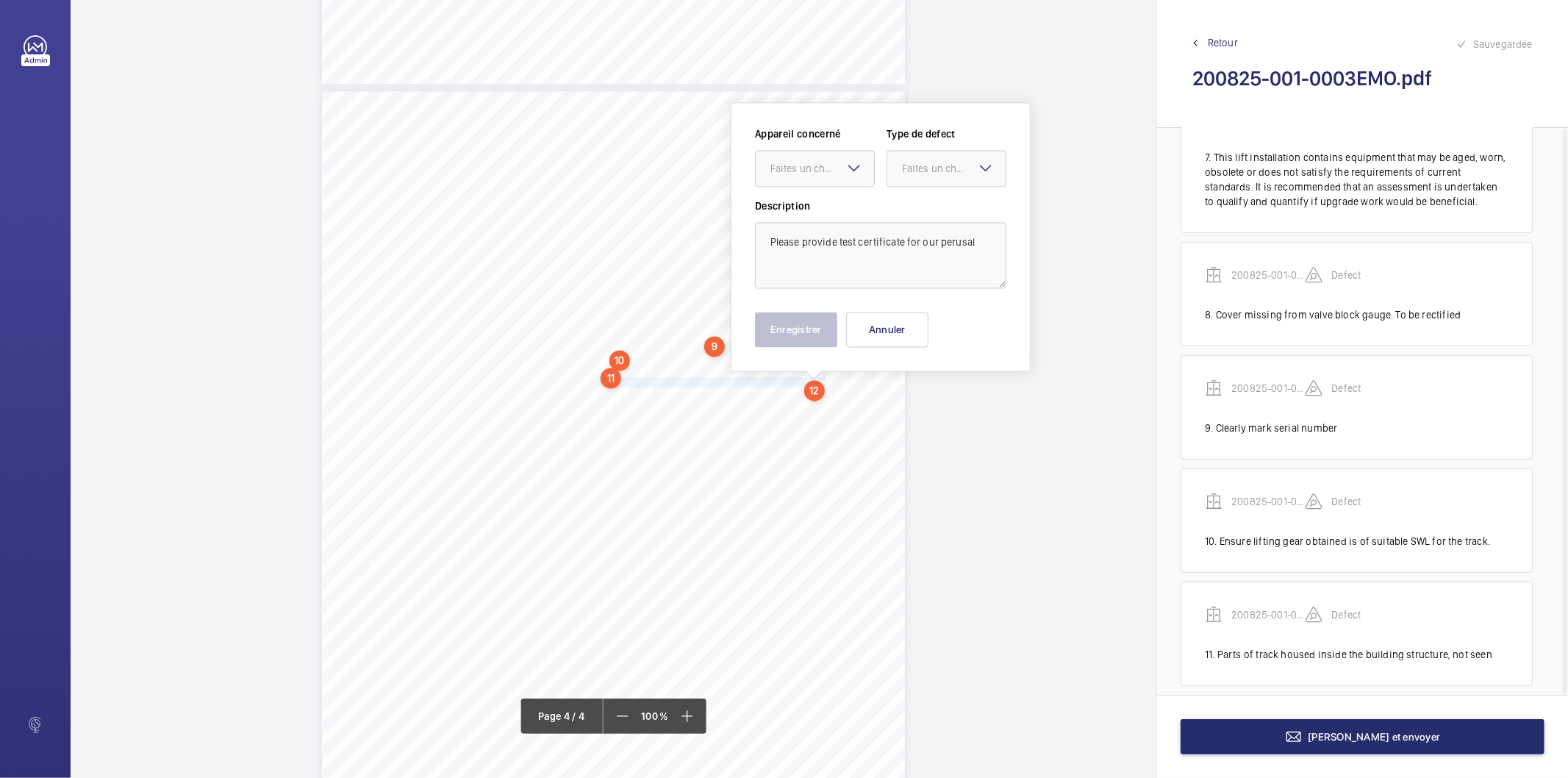
scroll to position [2441, 0]
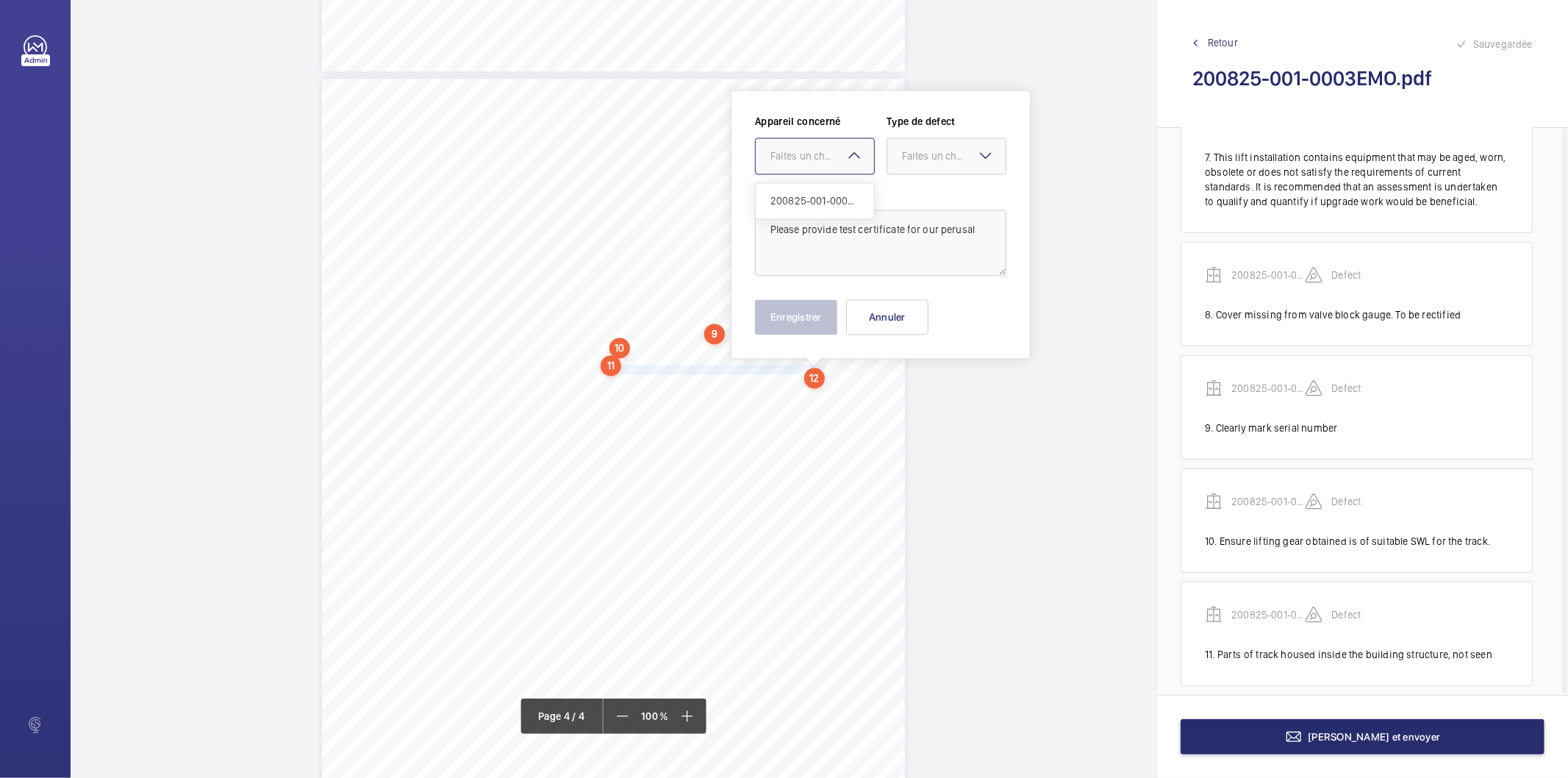
click at [829, 150] on div "Faites un choix" at bounding box center [823, 156] width 104 height 15
drag, startPoint x: 807, startPoint y: 206, endPoint x: 833, endPoint y: 194, distance: 28.6
click at [810, 203] on span "200825-001-0003EMO" at bounding box center [815, 200] width 89 height 15
click at [950, 147] on div at bounding box center [946, 155] width 118 height 35
click at [940, 202] on span "Standard" at bounding box center [947, 200] width 89 height 15
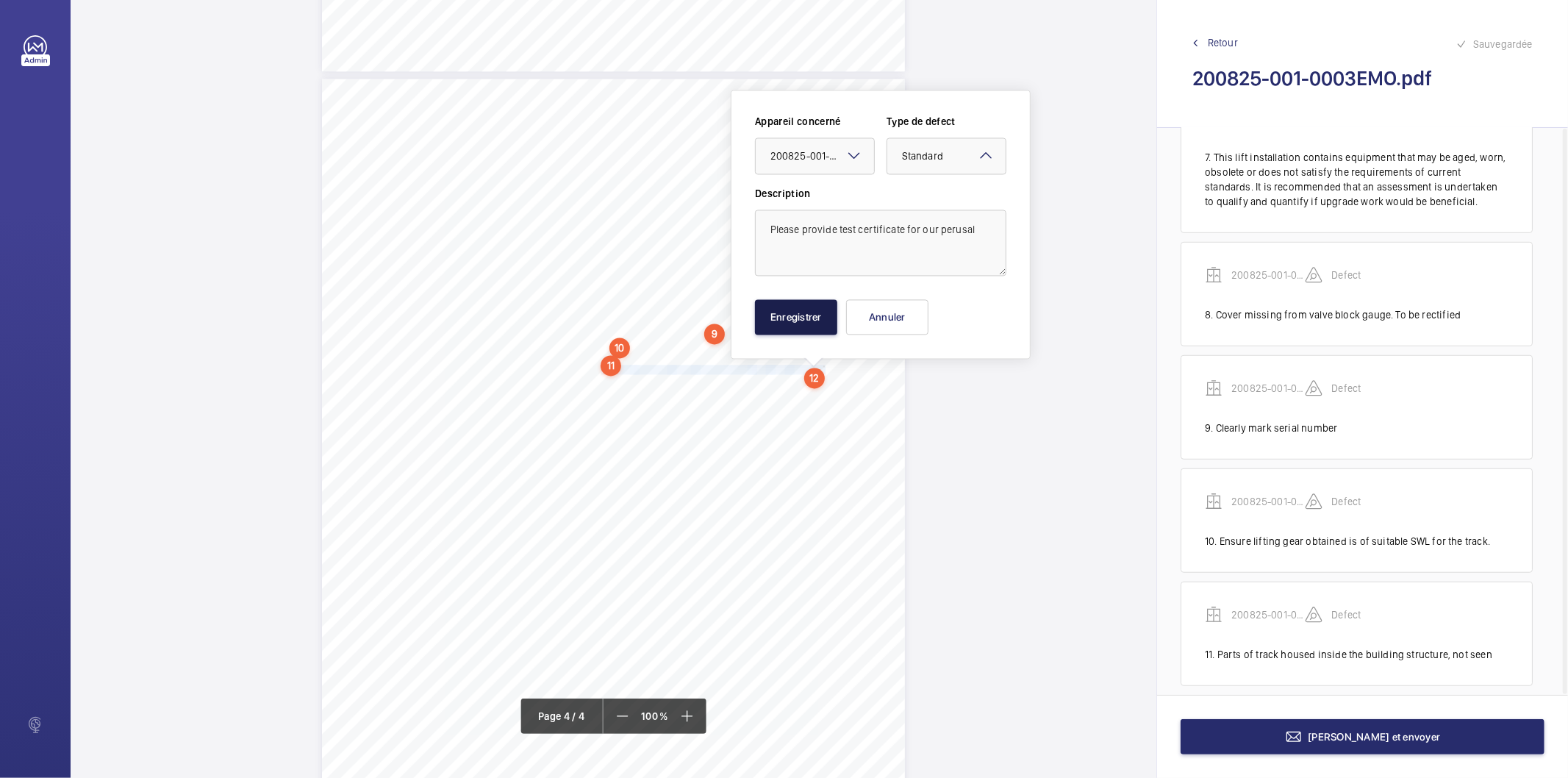
click at [820, 317] on button "Enregistrer" at bounding box center [795, 316] width 82 height 35
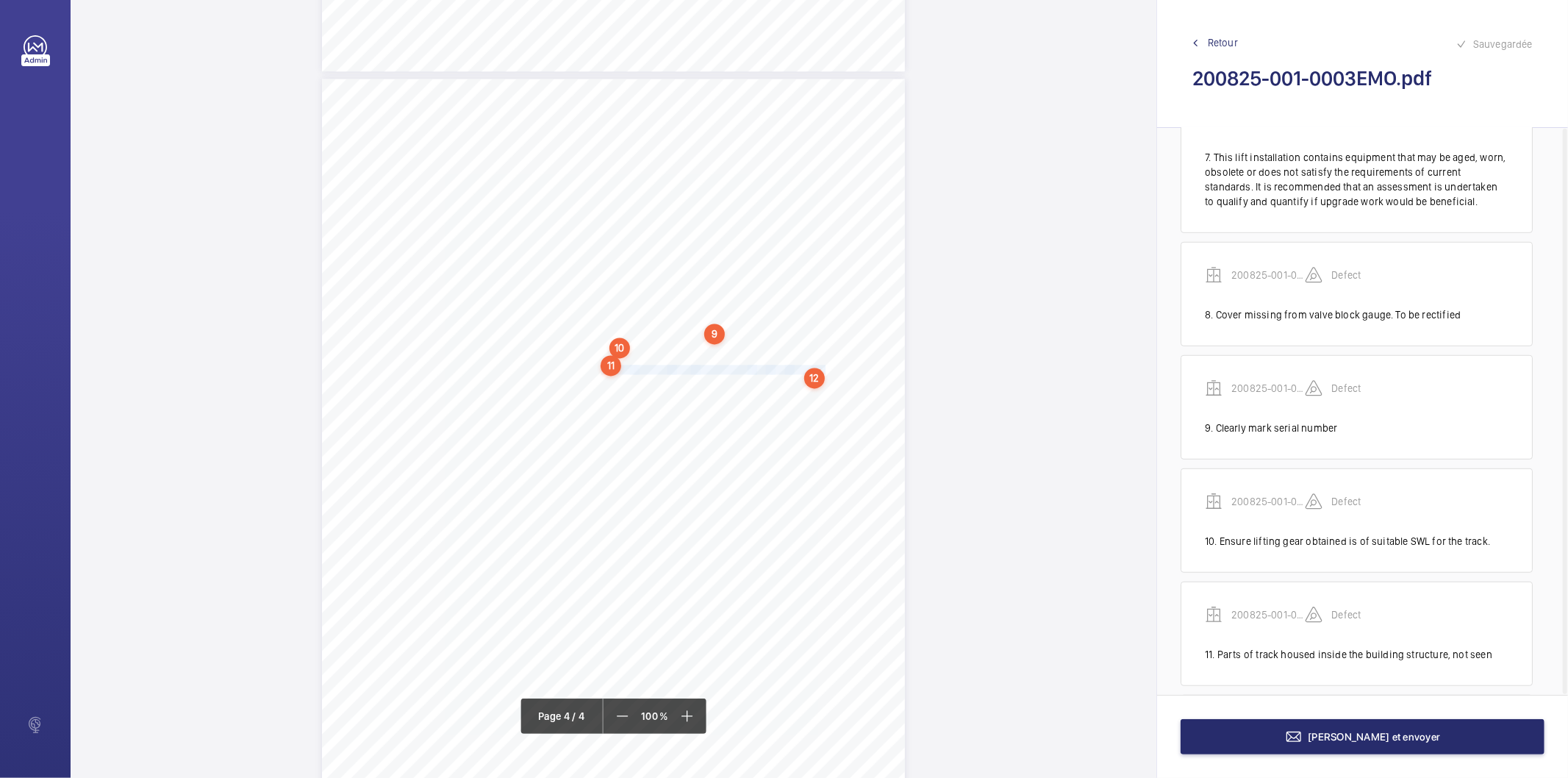
scroll to position [919, 0]
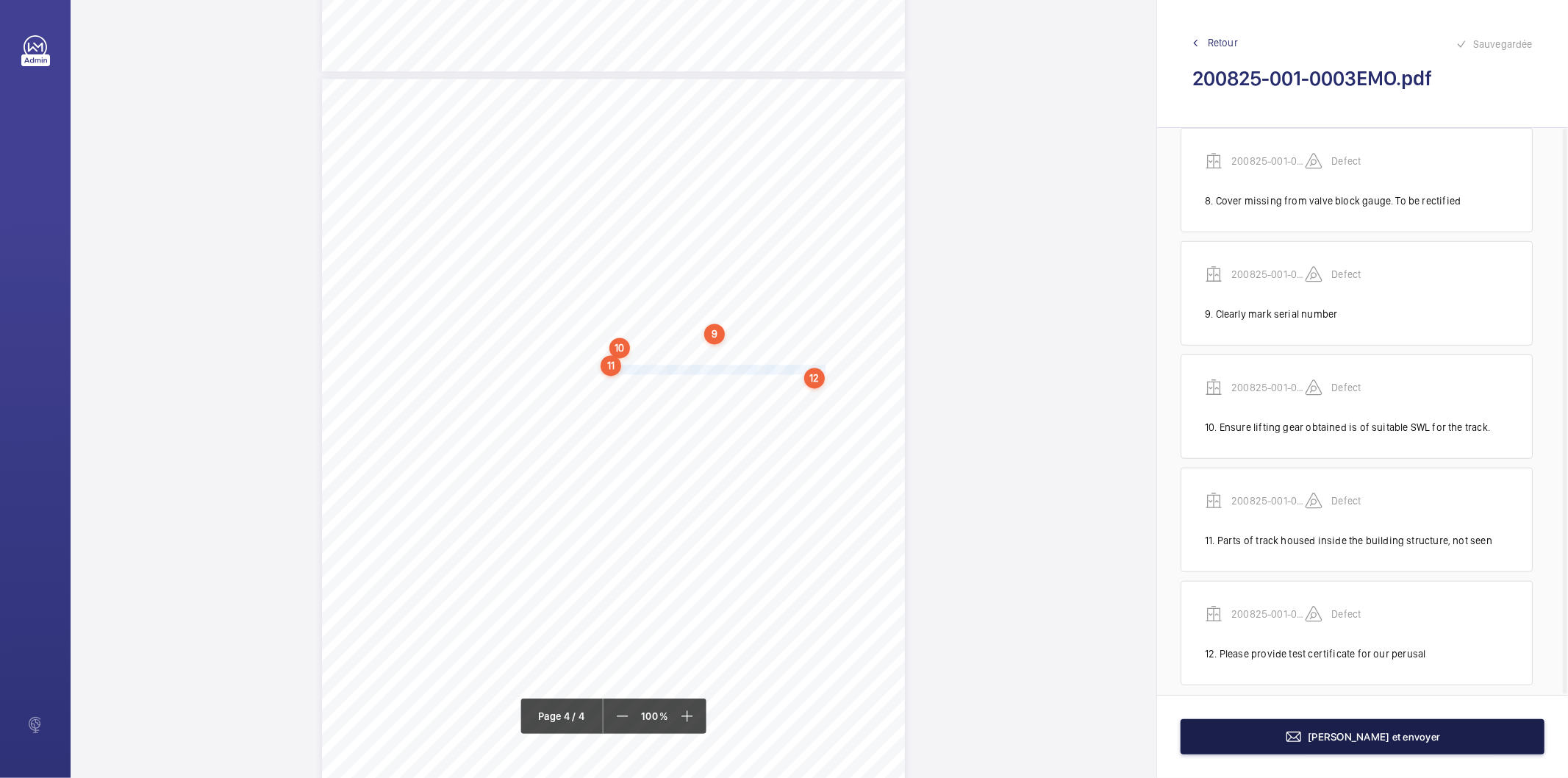
click at [1305, 748] on button "[PERSON_NAME] et envoyer" at bounding box center [1363, 735] width 364 height 35
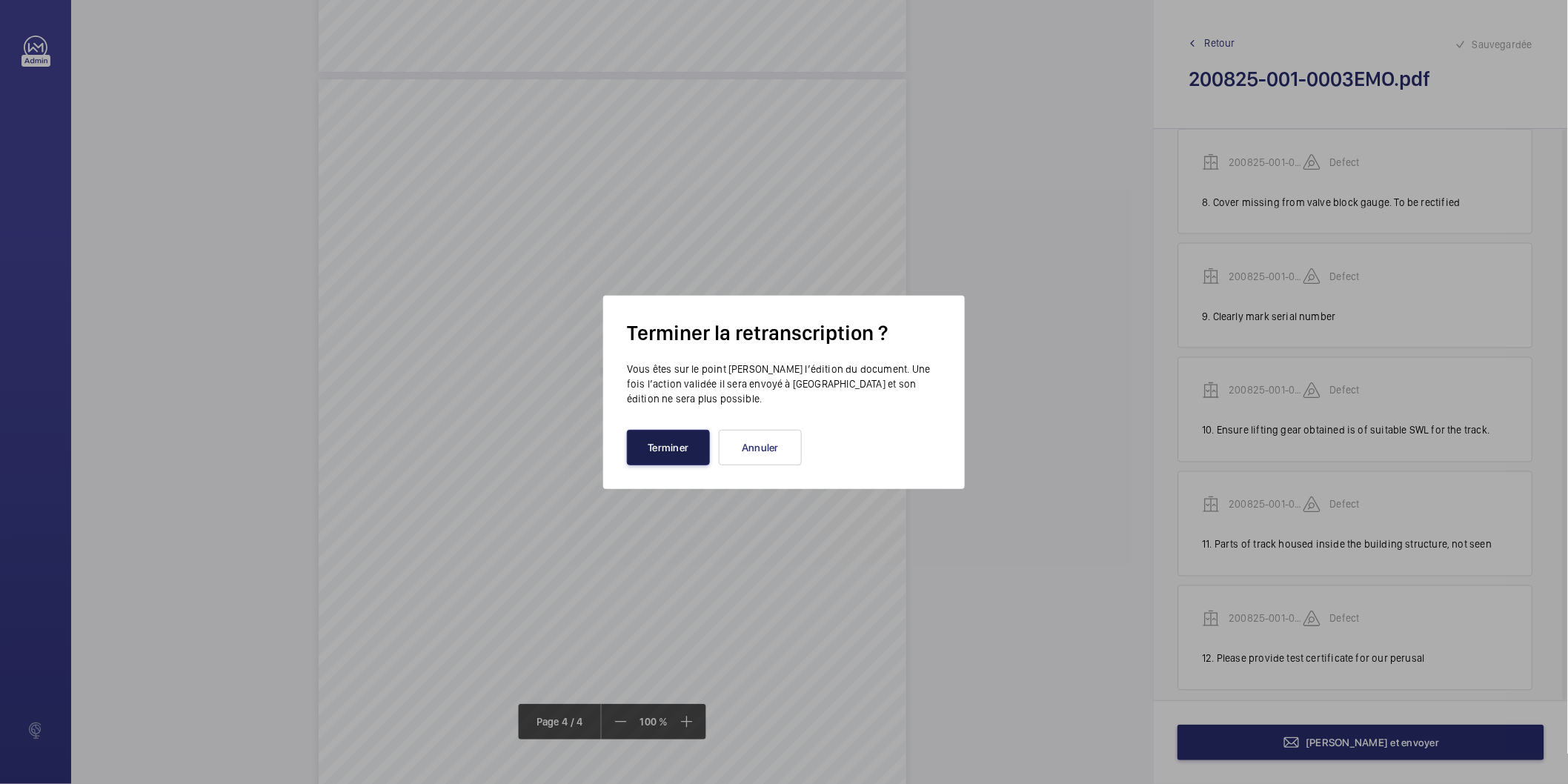
click at [651, 434] on button "Terminer" at bounding box center [668, 447] width 83 height 35
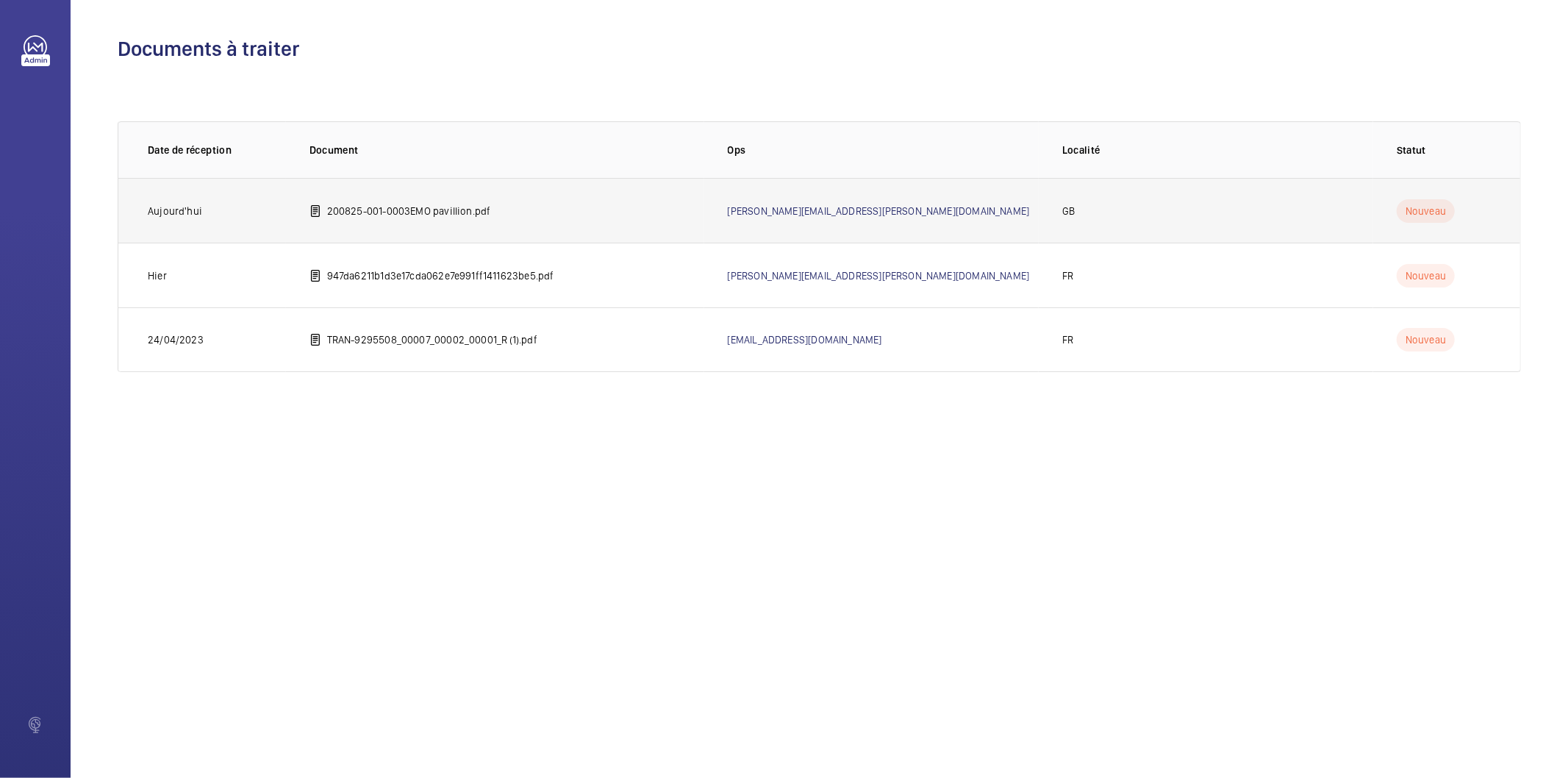
click at [440, 207] on p "200825-001-0003EMO pavillion.pdf" at bounding box center [409, 211] width 164 height 15
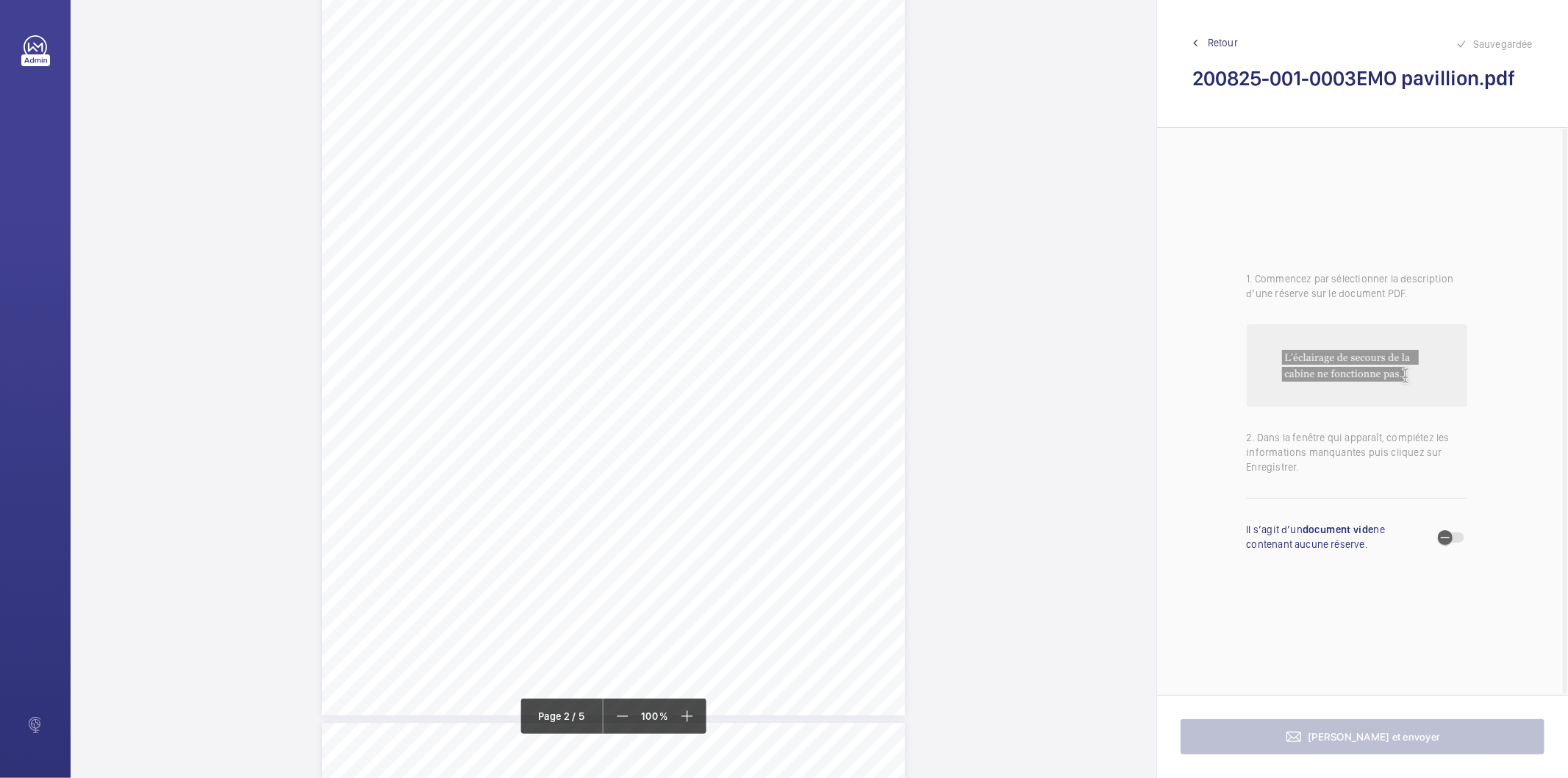
scroll to position [979, 0]
drag, startPoint x: 554, startPoint y: 376, endPoint x: 825, endPoint y: 373, distance: 271.0
click at [825, 373] on div "HSB Engineering Insurance Services Limited Registered in [GEOGRAPHIC_DATA] and …" at bounding box center [614, 288] width 584 height 824
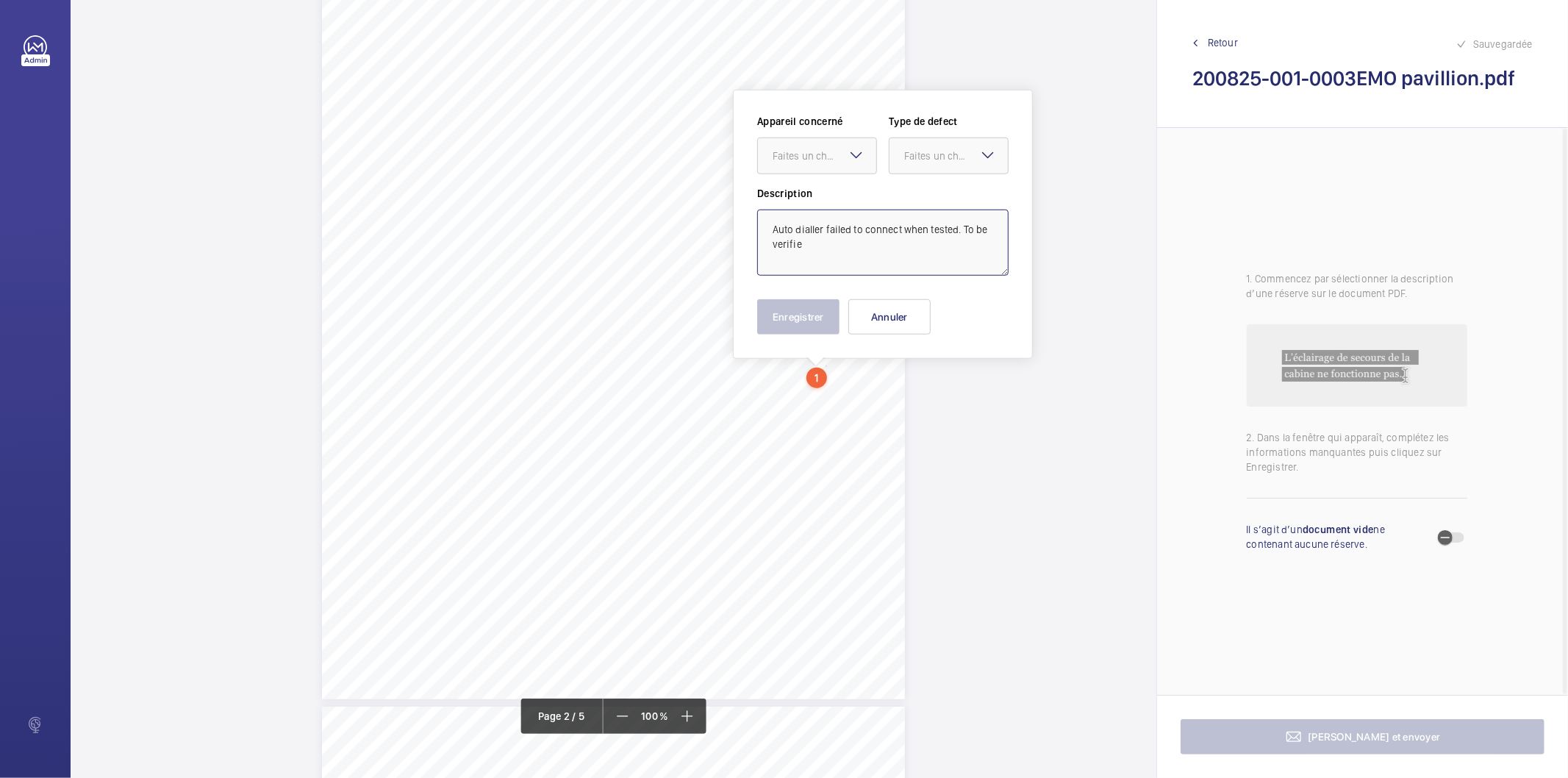
click at [827, 243] on textarea "Auto dialler failed to connect when tested. To be verifie" at bounding box center [883, 243] width 252 height 66
click at [834, 157] on div "Faites un choix" at bounding box center [825, 156] width 104 height 15
click at [832, 201] on span "200825-001-0003EMO" at bounding box center [817, 200] width 89 height 15
click at [940, 146] on div at bounding box center [949, 155] width 118 height 35
click at [931, 199] on span "Standard" at bounding box center [949, 200] width 89 height 15
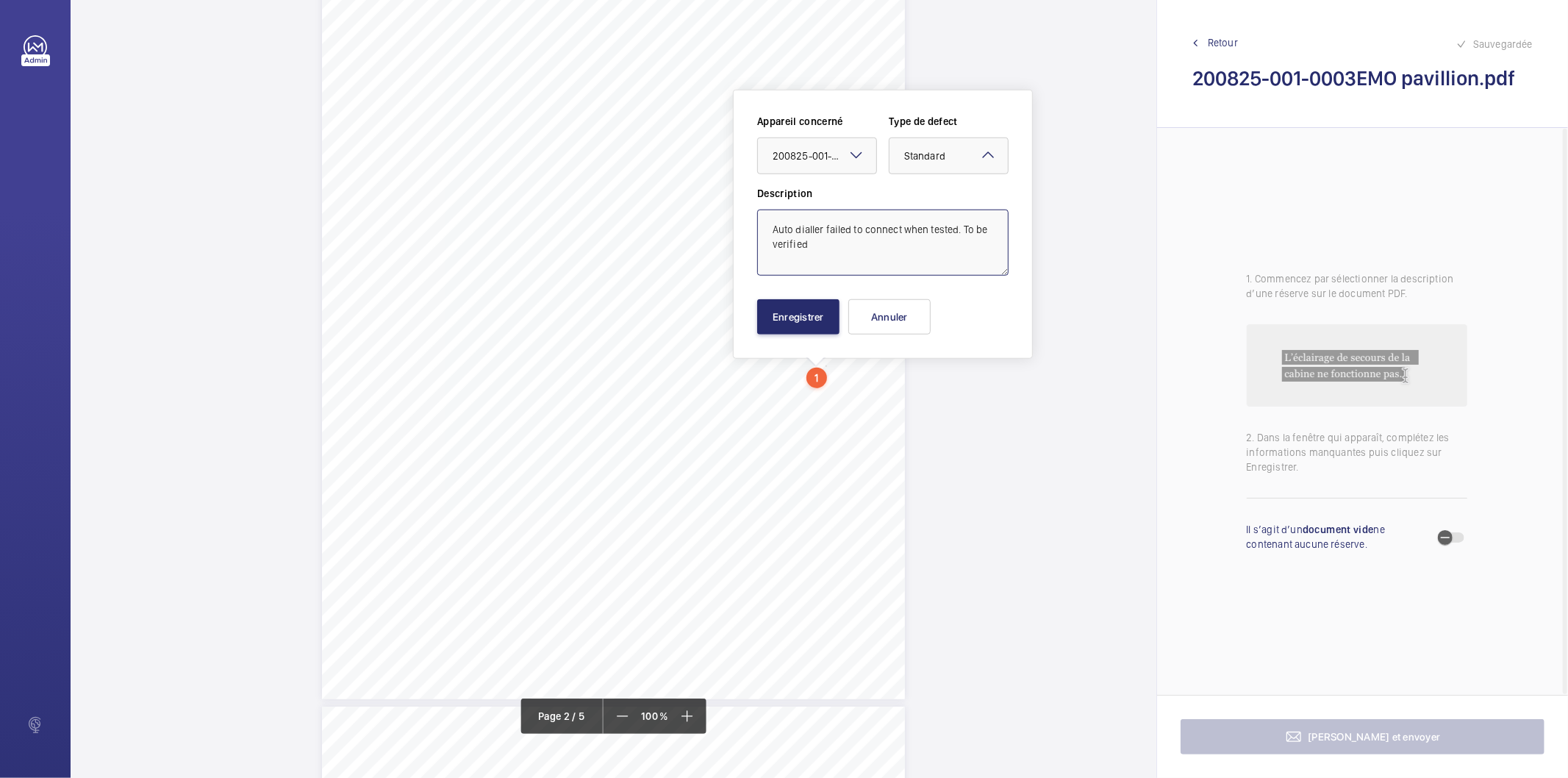
type textarea "Auto dialler failed to connect when tested. To be verified"
click at [811, 323] on button "Enregistrer" at bounding box center [798, 316] width 82 height 35
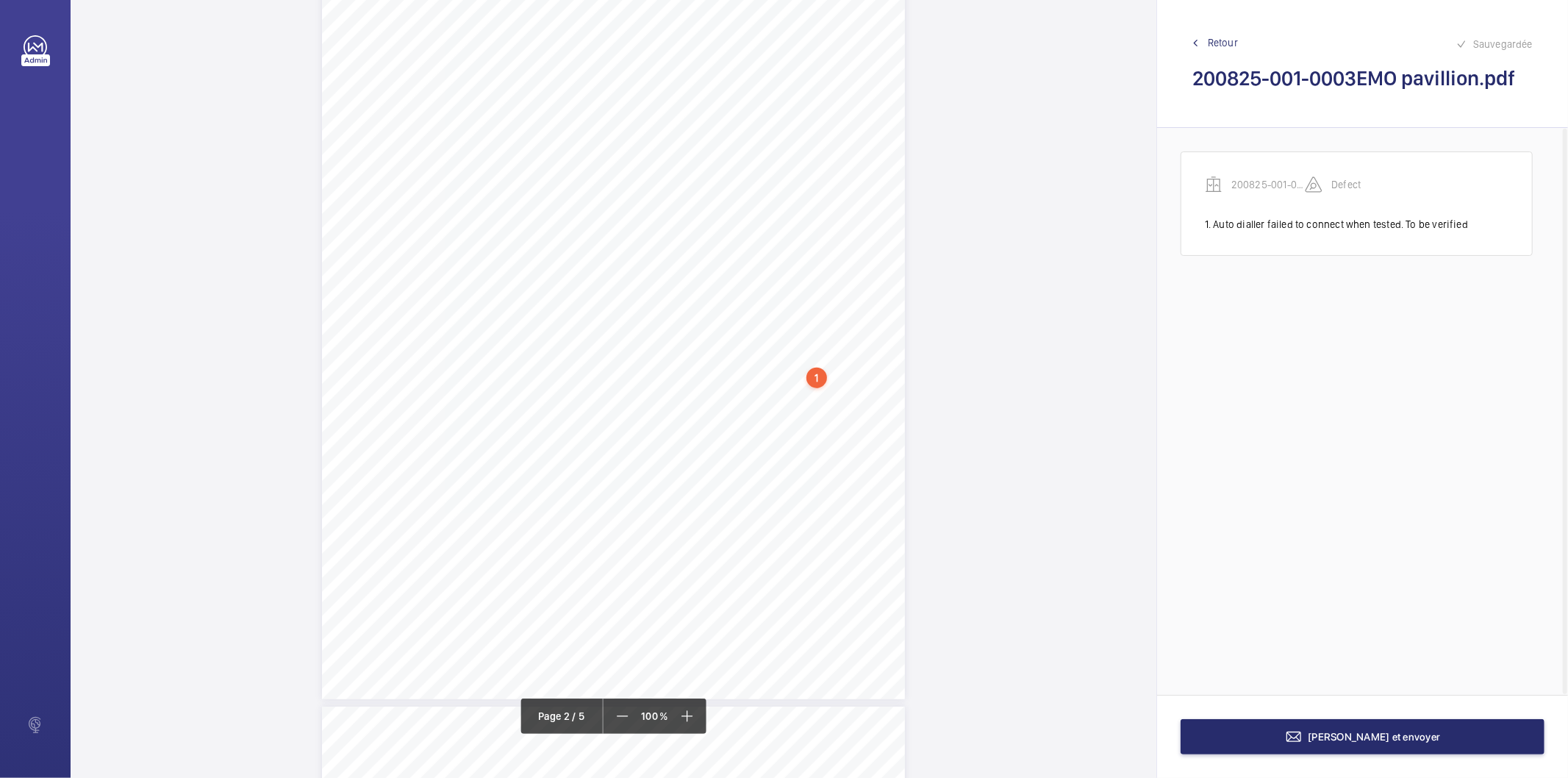
click at [1228, 42] on span "Retour" at bounding box center [1223, 43] width 30 height 15
